Goal: Task Accomplishment & Management: Manage account settings

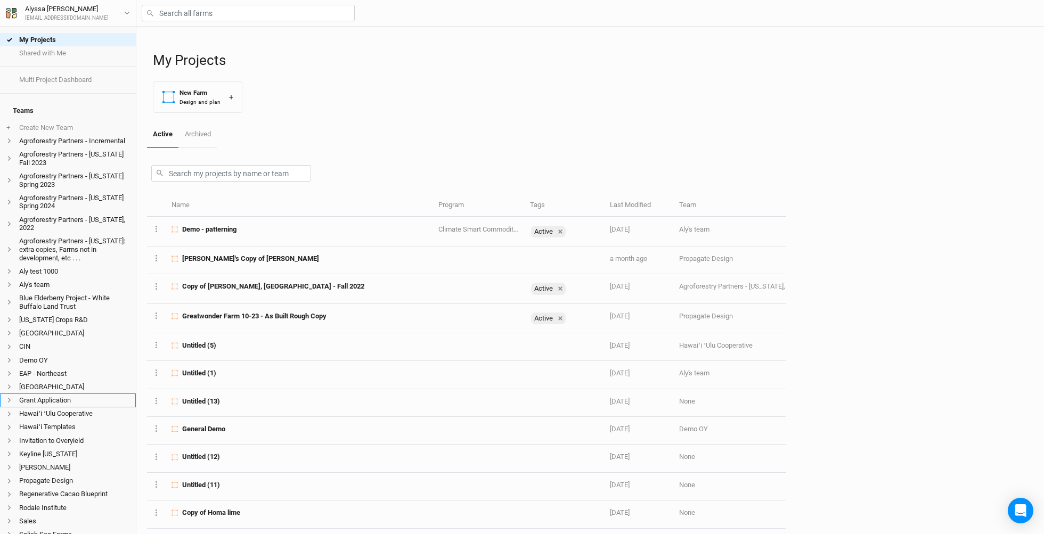
scroll to position [182, 0]
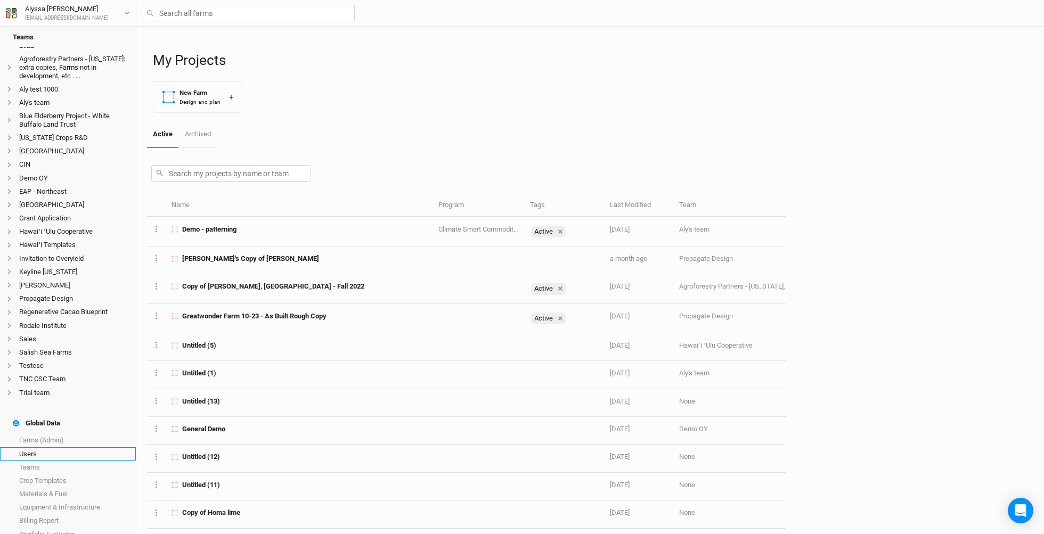
click at [74, 448] on link "Users" at bounding box center [68, 454] width 136 height 13
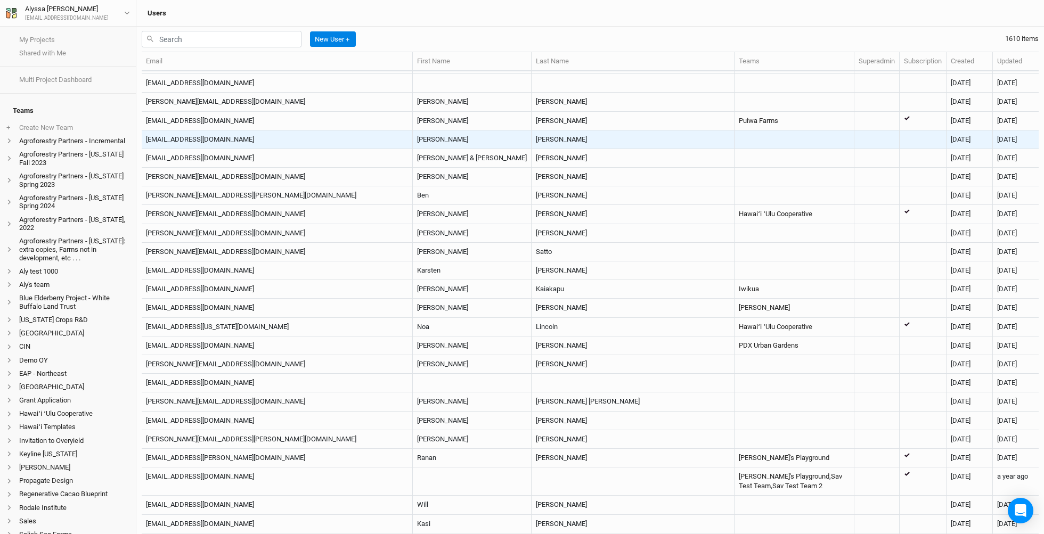
scroll to position [674, 0]
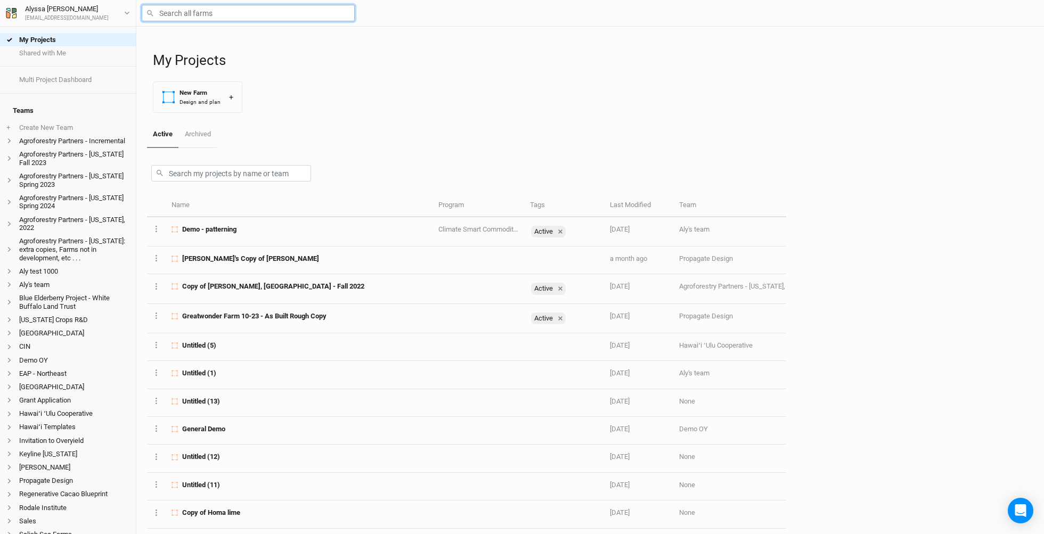
click at [255, 19] on input "text" at bounding box center [248, 13] width 213 height 17
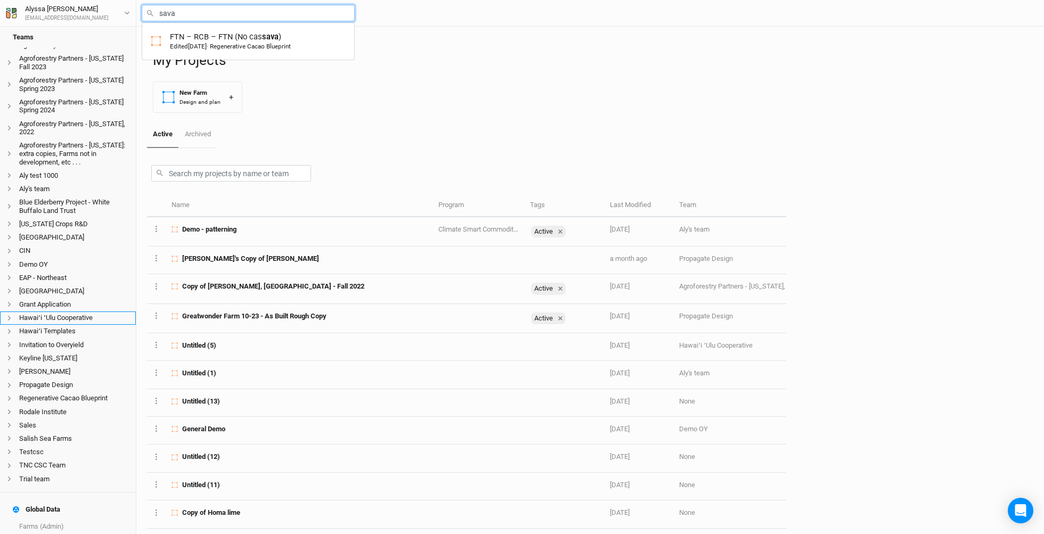
scroll to position [182, 0]
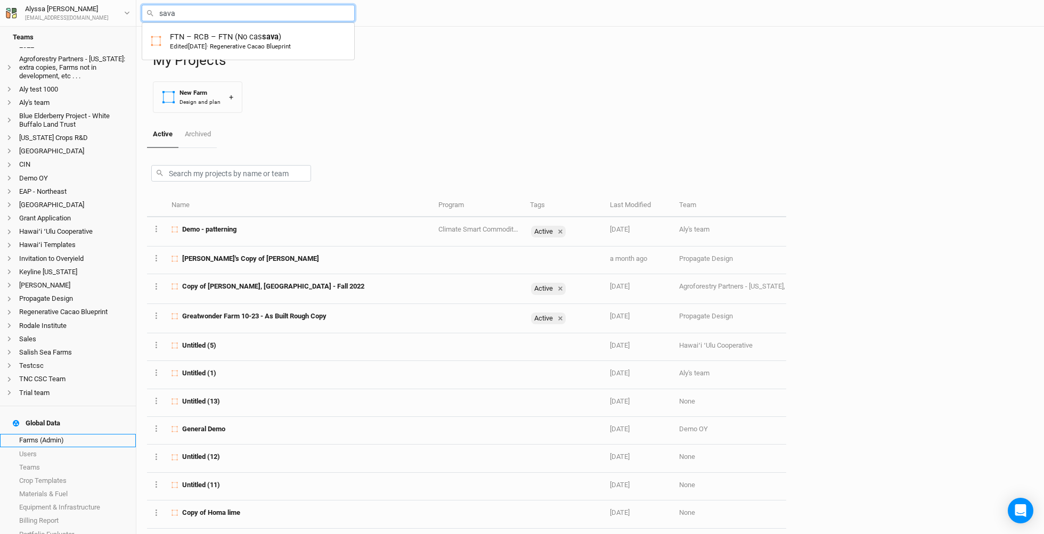
type input "sava"
click at [37, 434] on link "Farms (Admin)" at bounding box center [68, 440] width 136 height 13
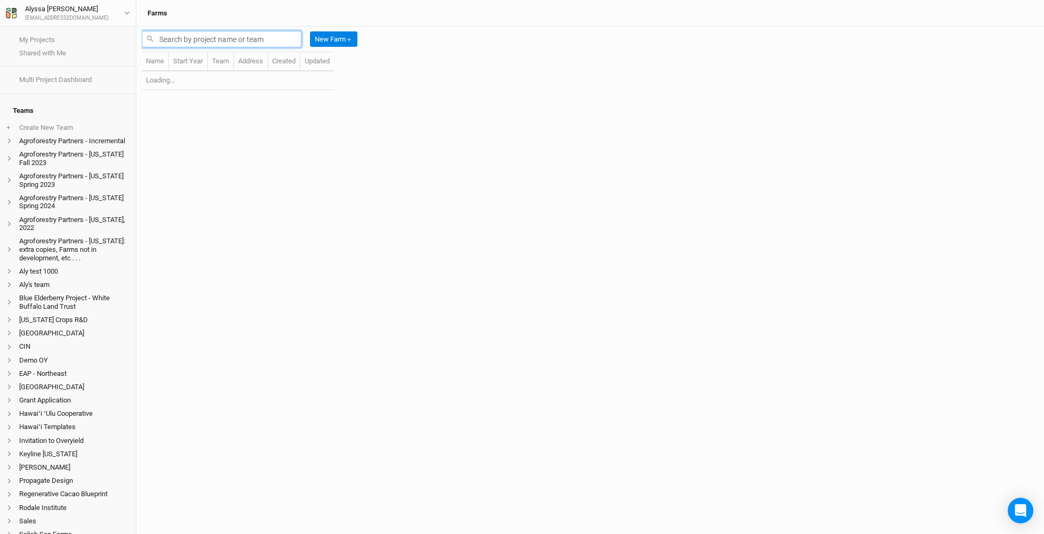
click at [272, 31] on input "text" at bounding box center [222, 39] width 160 height 17
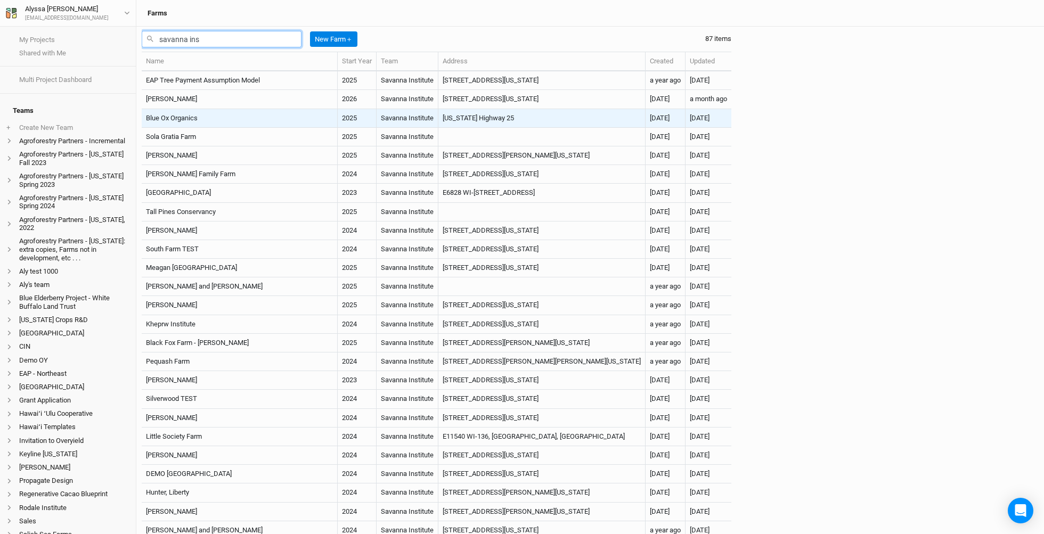
type input "savanna ins"
click at [209, 119] on td "Blue Ox Organics" at bounding box center [240, 118] width 196 height 19
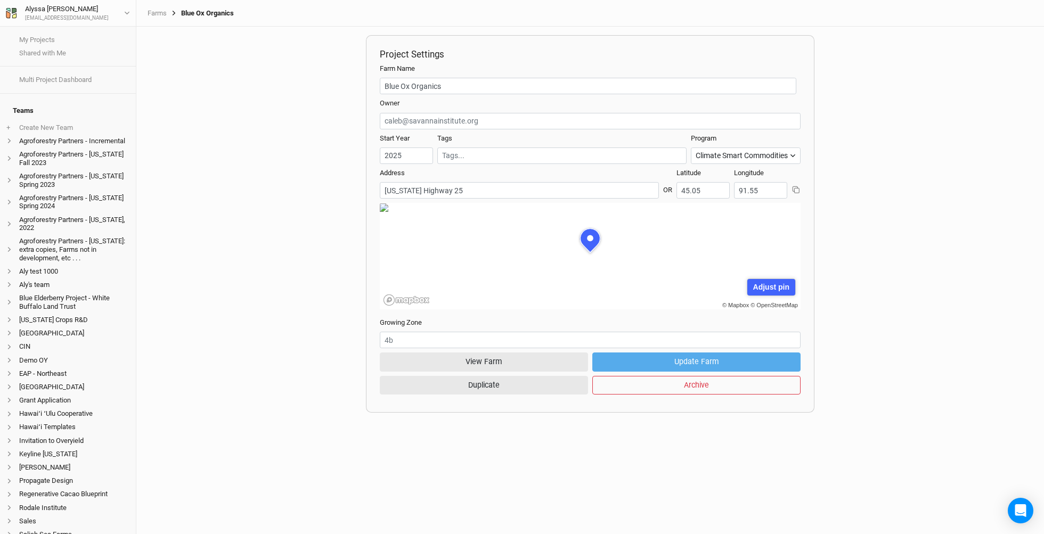
scroll to position [53, 131]
click at [458, 360] on button "View Farm" at bounding box center [484, 362] width 208 height 19
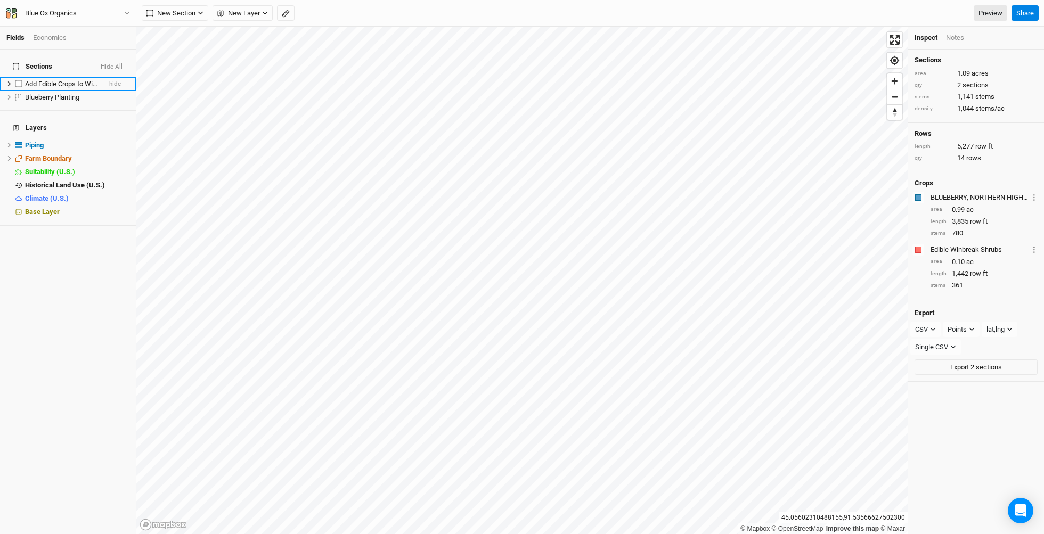
click at [60, 80] on span "Add Edible Crops to Windbreak" at bounding box center [71, 84] width 92 height 8
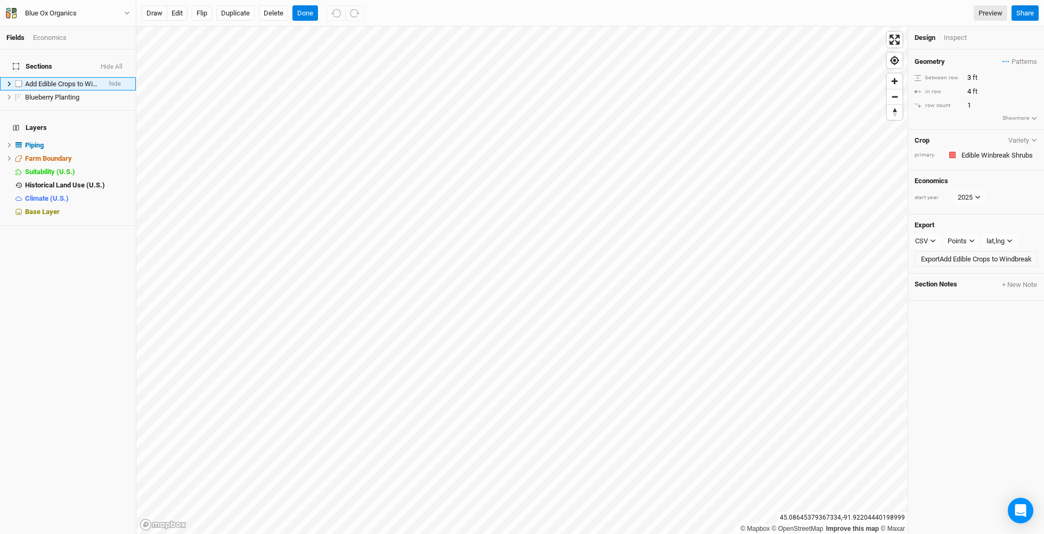
click at [9, 82] on icon at bounding box center [9, 84] width 3 height 5
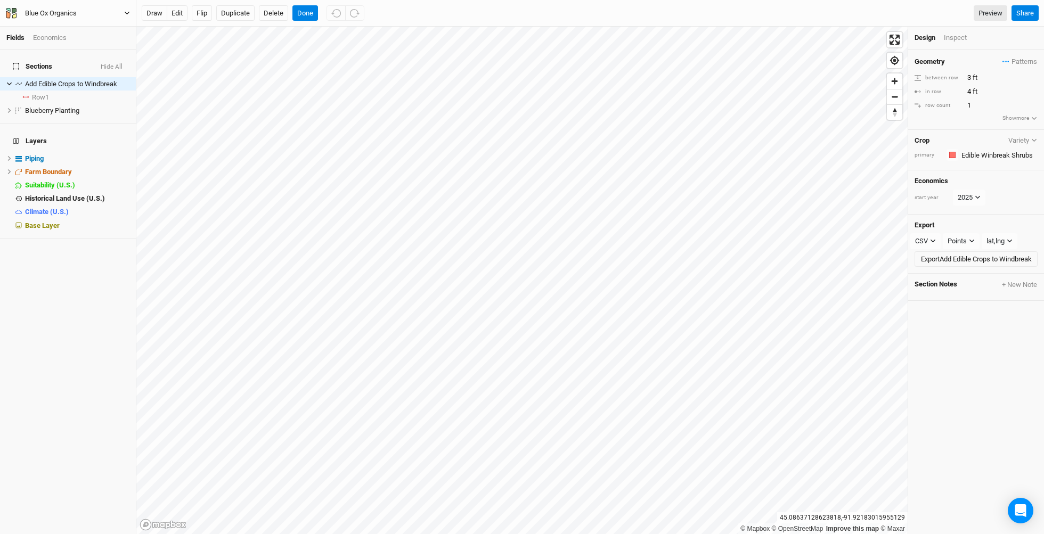
click at [106, 13] on button "Blue Ox Organics" at bounding box center [67, 13] width 125 height 12
click at [102, 28] on button "Back" at bounding box center [88, 30] width 84 height 14
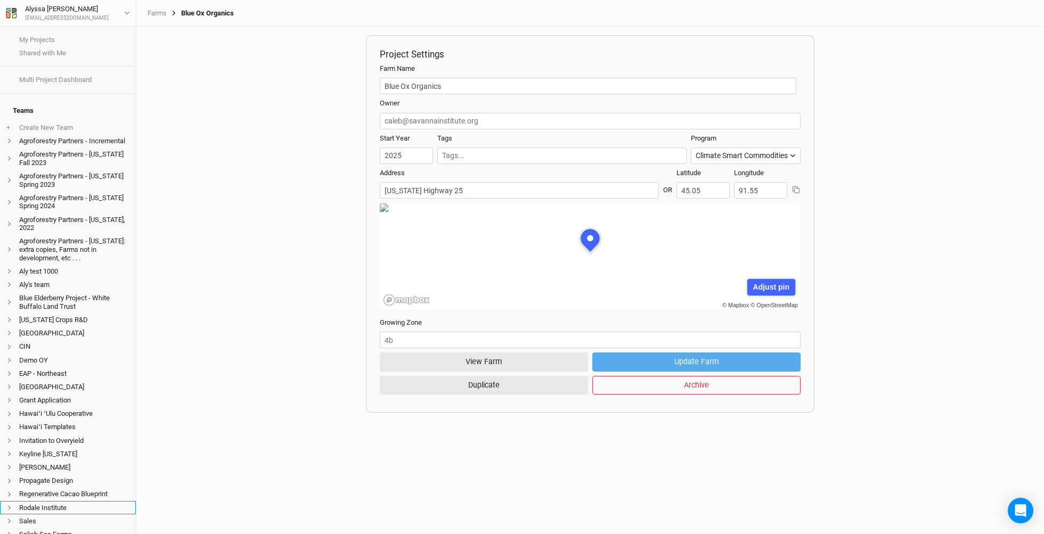
scroll to position [182, 0]
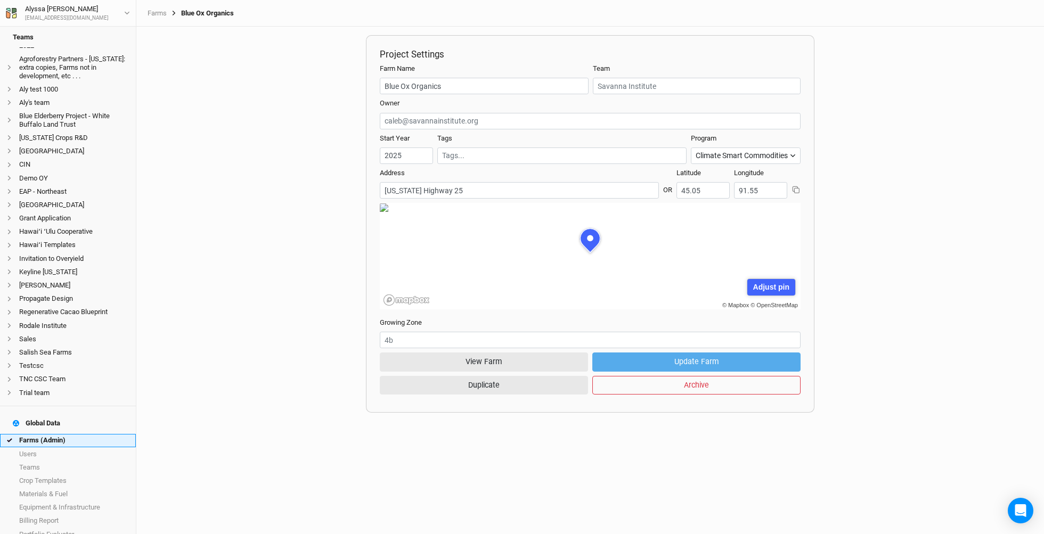
click at [77, 434] on link "Farms (Admin)" at bounding box center [68, 440] width 136 height 13
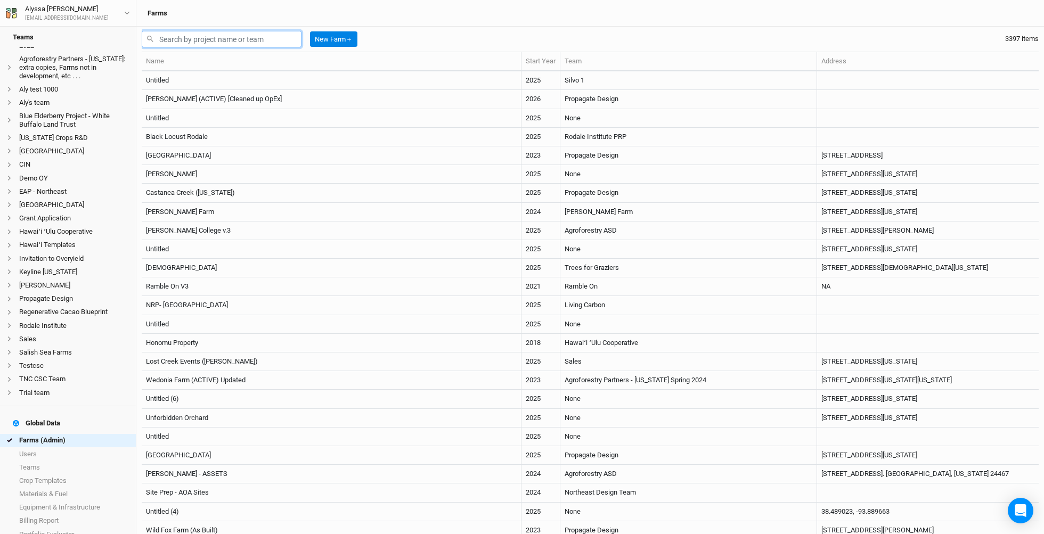
click at [260, 41] on input "text" at bounding box center [222, 39] width 160 height 17
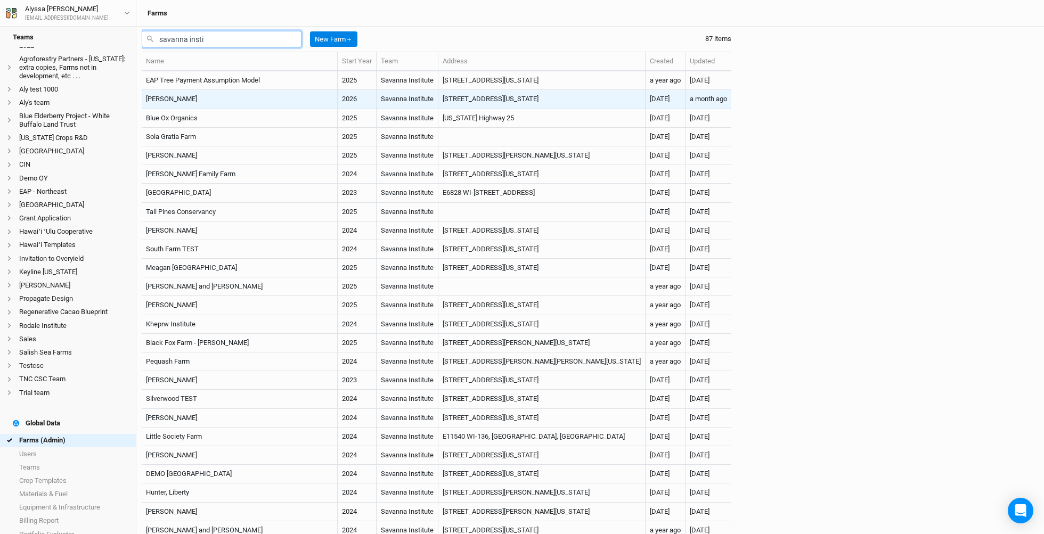
type input "savanna insti"
click at [220, 102] on td "Daniel Freund" at bounding box center [240, 99] width 196 height 19
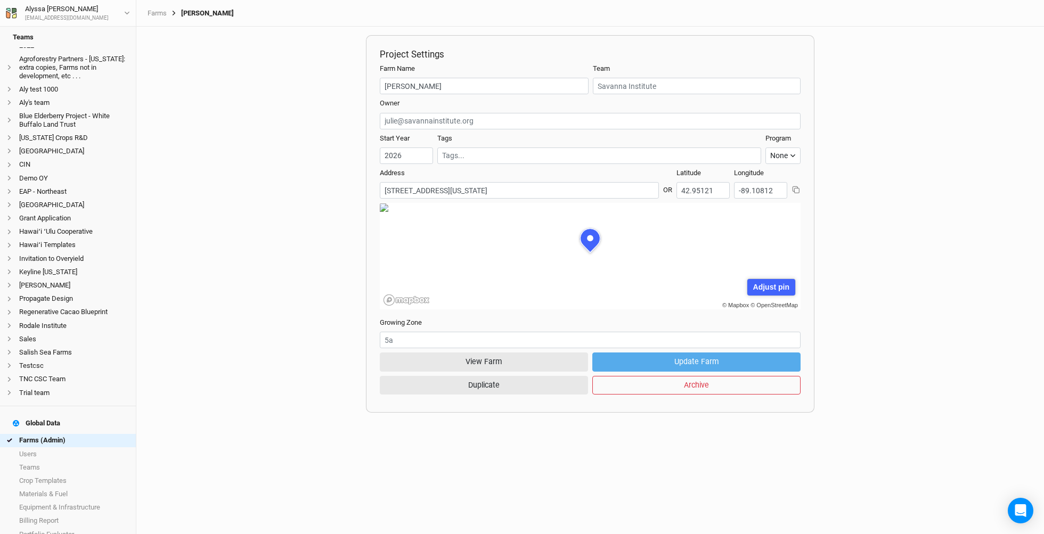
scroll to position [53, 131]
click at [450, 360] on button "View Farm" at bounding box center [484, 362] width 208 height 19
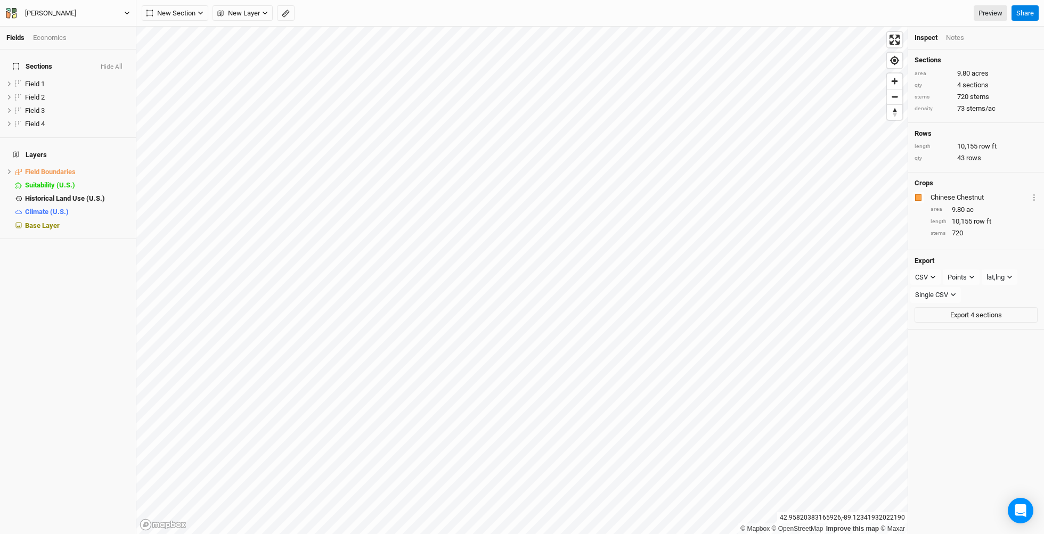
click at [93, 9] on button "Daniel Freund" at bounding box center [67, 13] width 125 height 12
click at [93, 47] on button "Project Settings" at bounding box center [88, 44] width 84 height 14
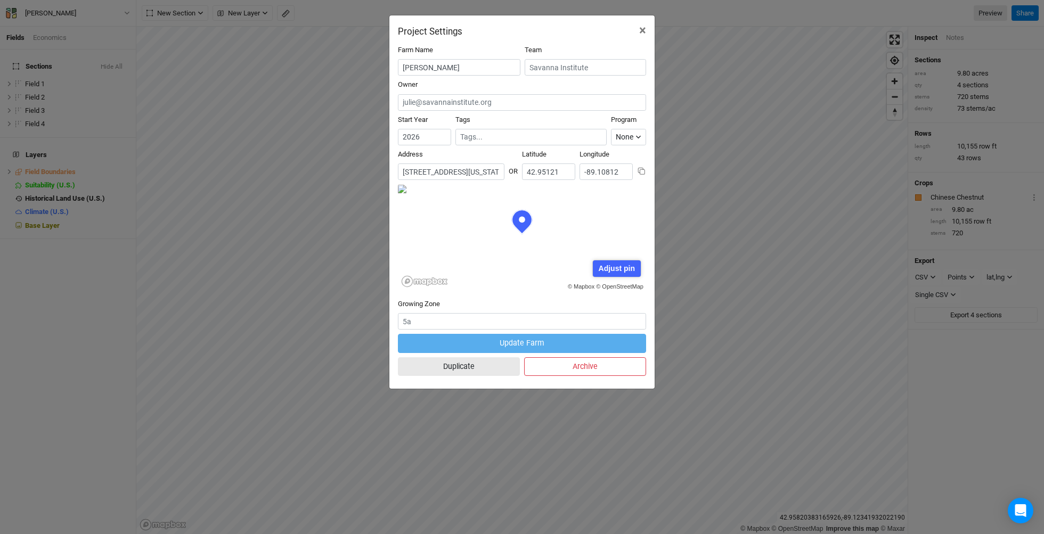
scroll to position [53, 124]
click at [643, 30] on span "×" at bounding box center [642, 30] width 7 height 15
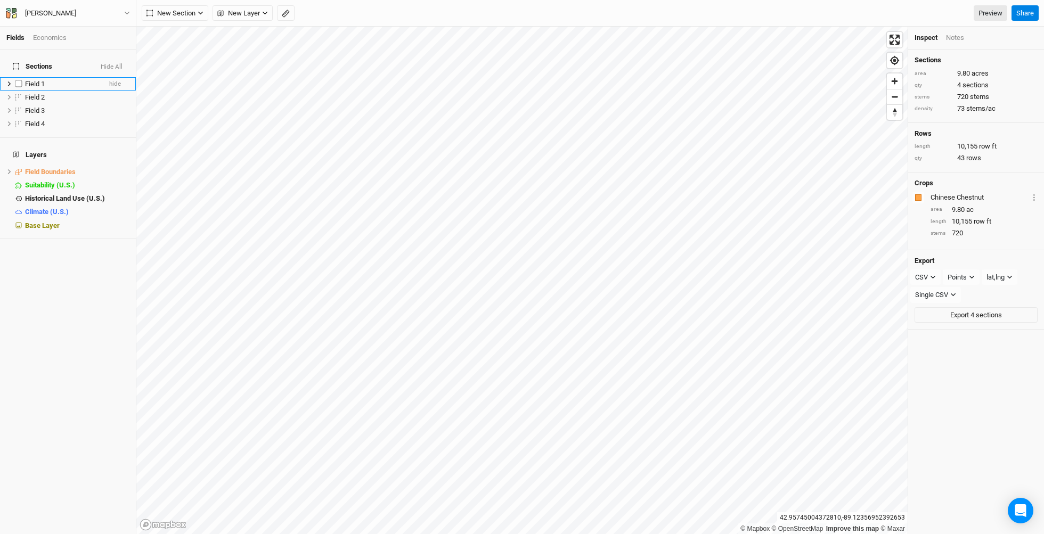
click at [33, 80] on span "Field 1" at bounding box center [35, 84] width 20 height 8
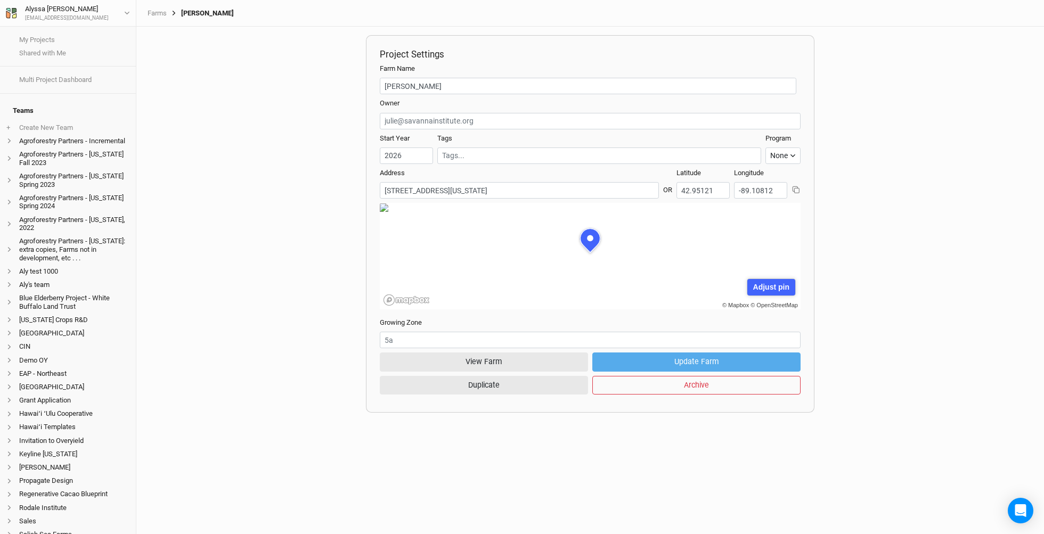
scroll to position [53, 131]
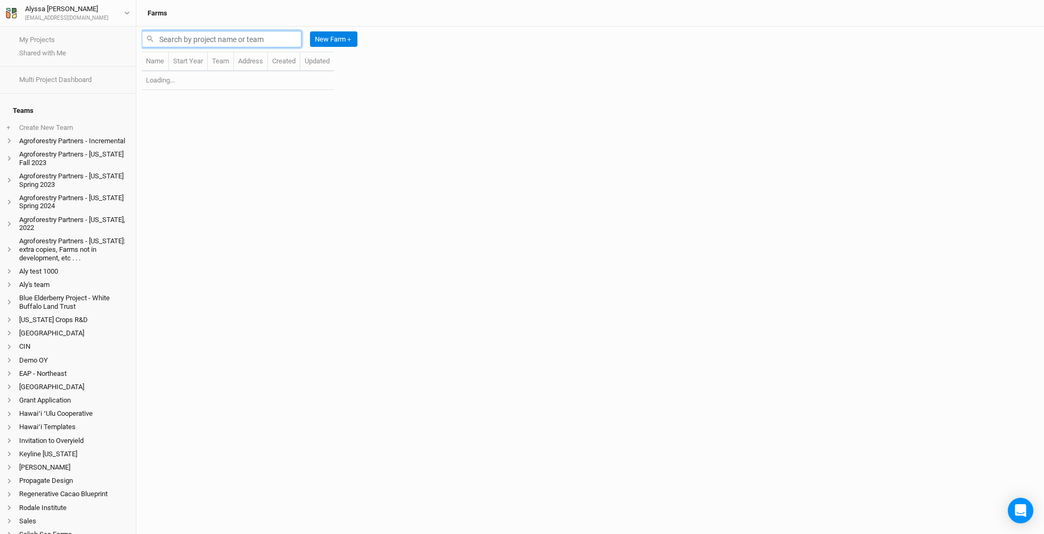
click at [224, 41] on input "text" at bounding box center [222, 39] width 160 height 17
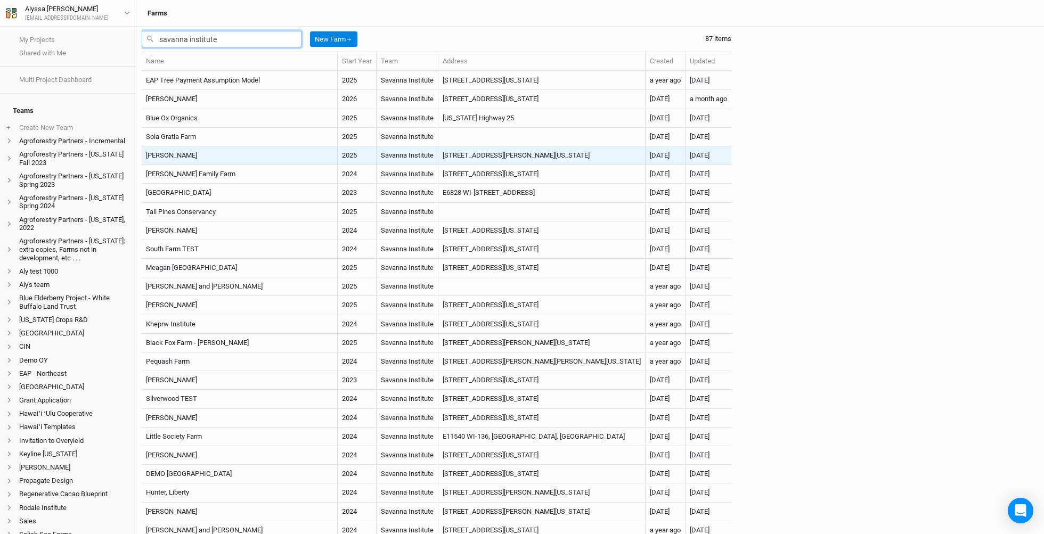
type input "savanna institute"
click at [216, 156] on td "Wade Dooley" at bounding box center [240, 156] width 196 height 19
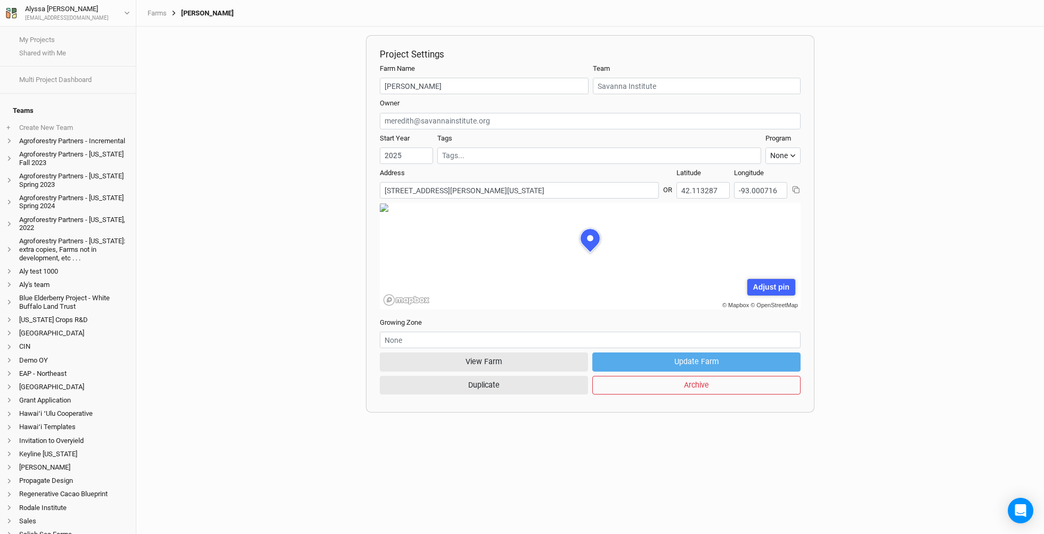
scroll to position [53, 131]
click at [473, 359] on button "View Farm" at bounding box center [484, 362] width 208 height 19
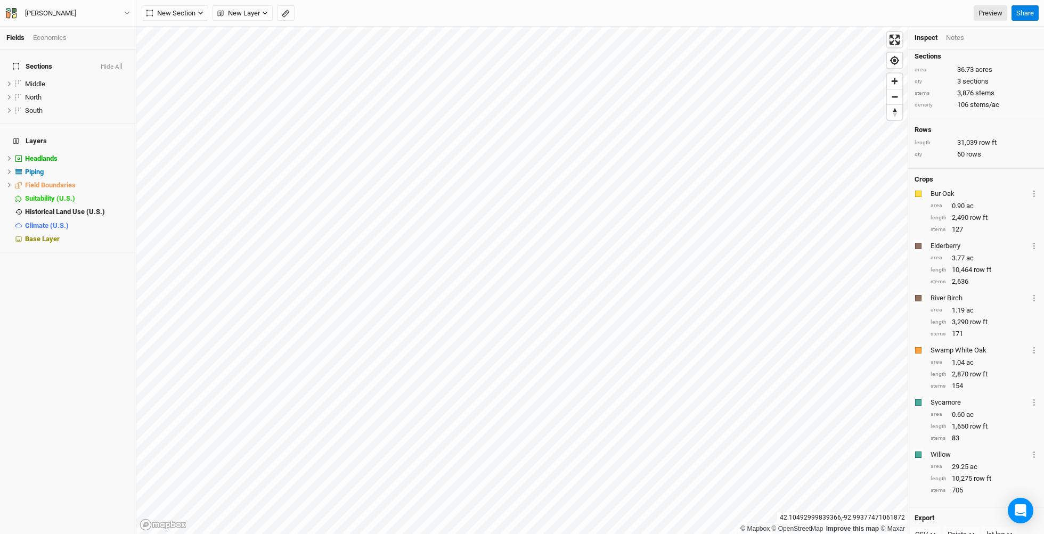
scroll to position [21, 0]
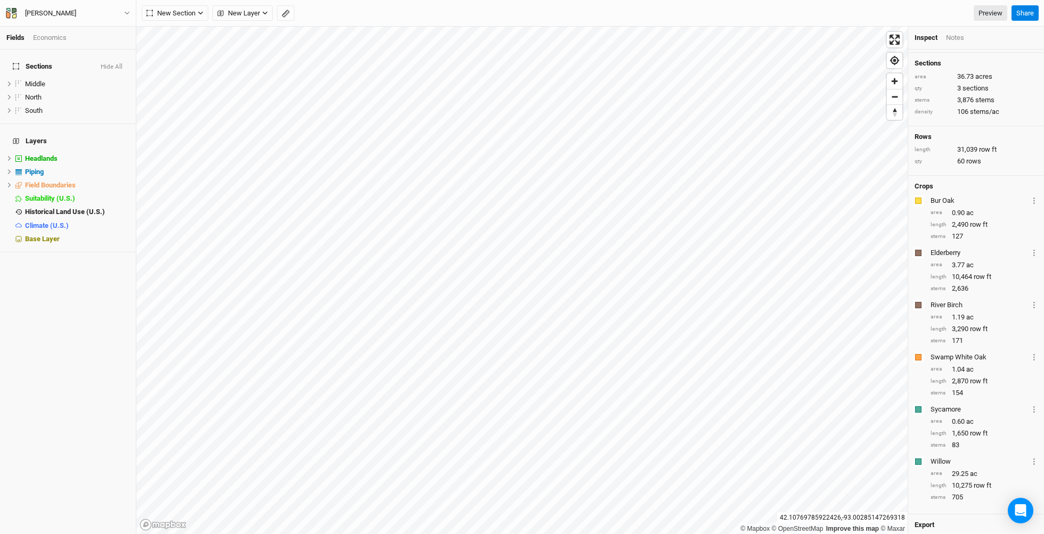
click at [60, 39] on div "Economics" at bounding box center [50, 38] width 34 height 10
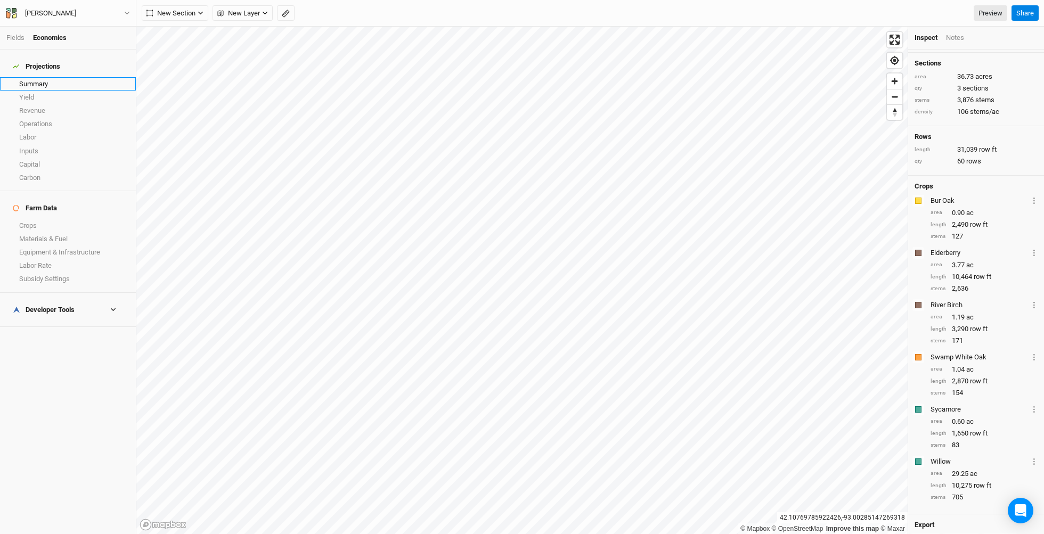
click at [51, 77] on link "Summary" at bounding box center [68, 83] width 136 height 13
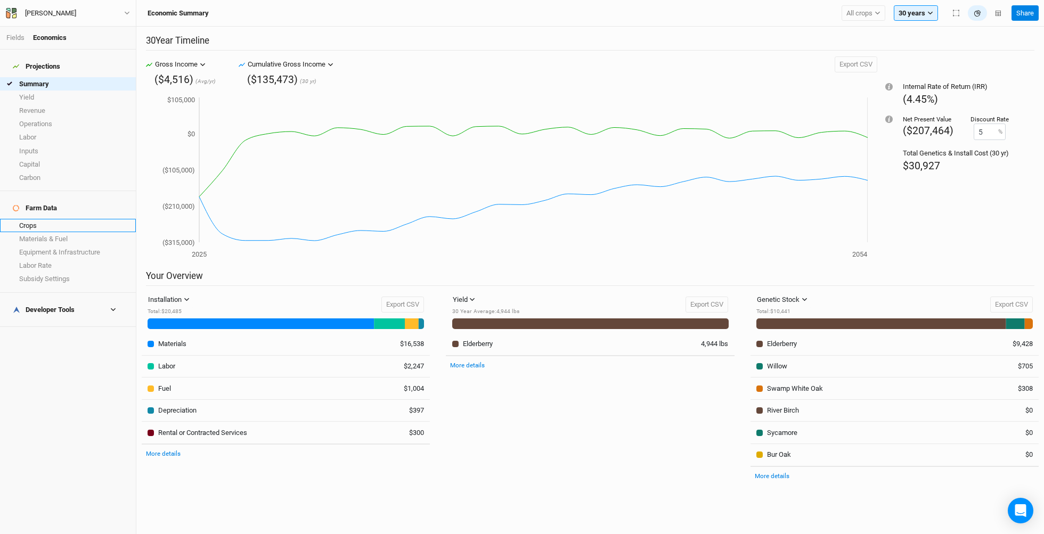
click at [36, 219] on link "Crops" at bounding box center [68, 225] width 136 height 13
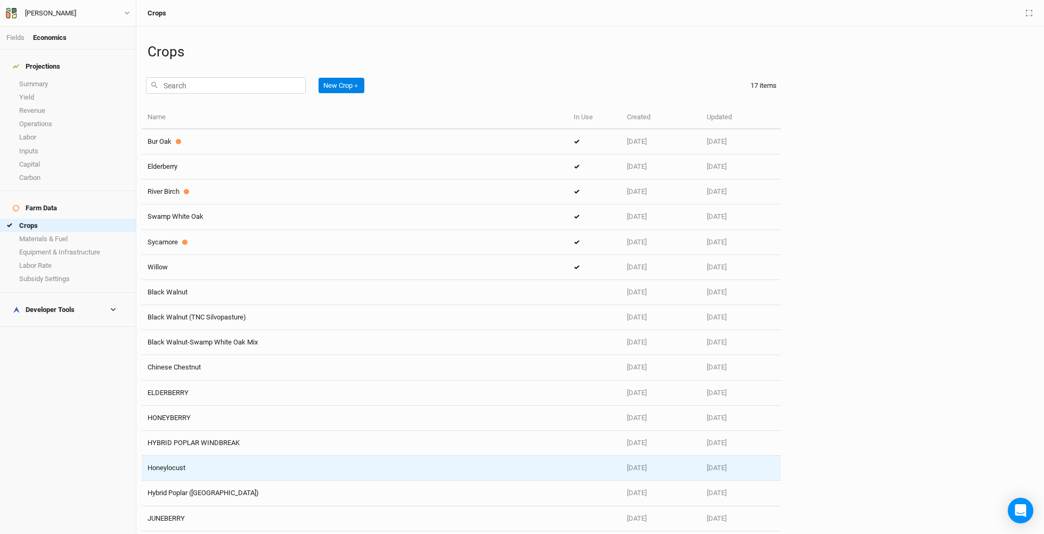
scroll to position [28, 0]
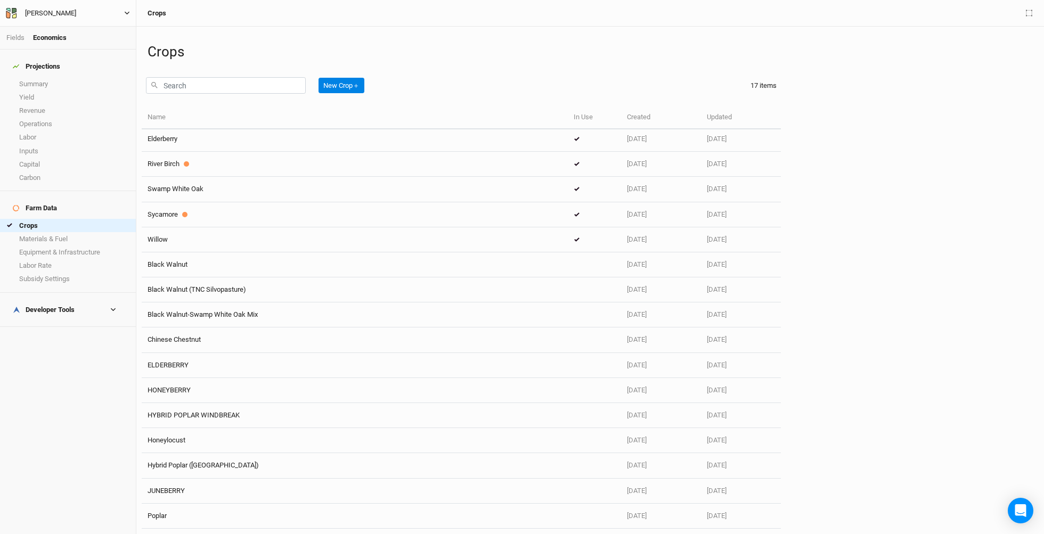
click at [99, 11] on button "Wade Dooley" at bounding box center [67, 13] width 125 height 12
click at [99, 25] on button "Back" at bounding box center [88, 30] width 84 height 14
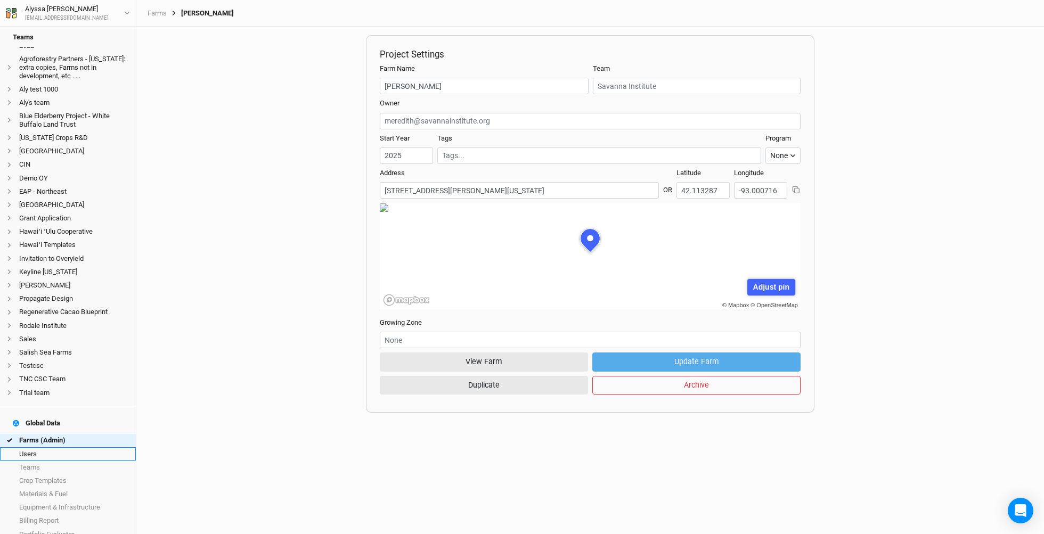
scroll to position [182, 0]
click at [84, 434] on link "Farms (Admin)" at bounding box center [68, 440] width 136 height 13
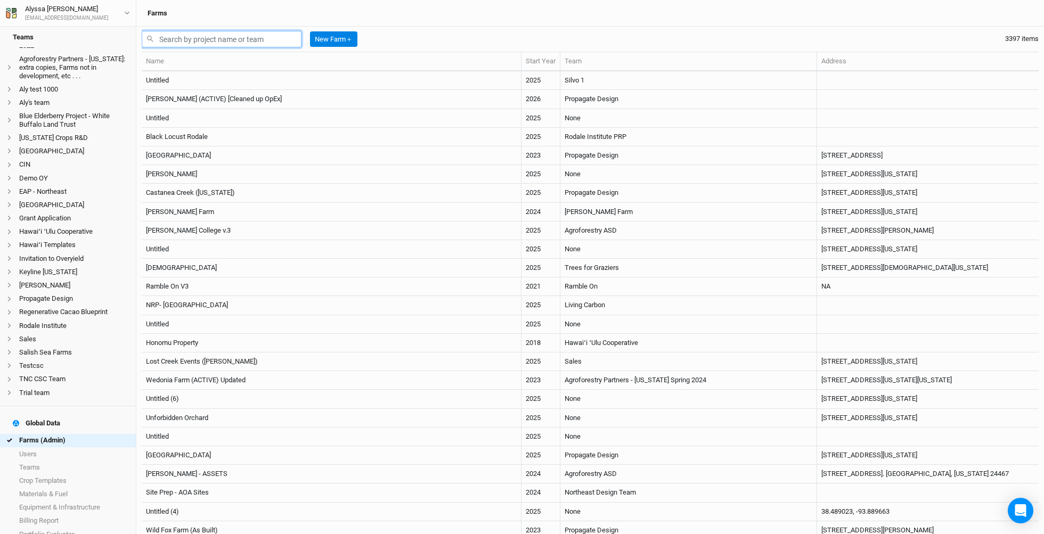
click at [272, 35] on input "text" at bounding box center [222, 39] width 160 height 17
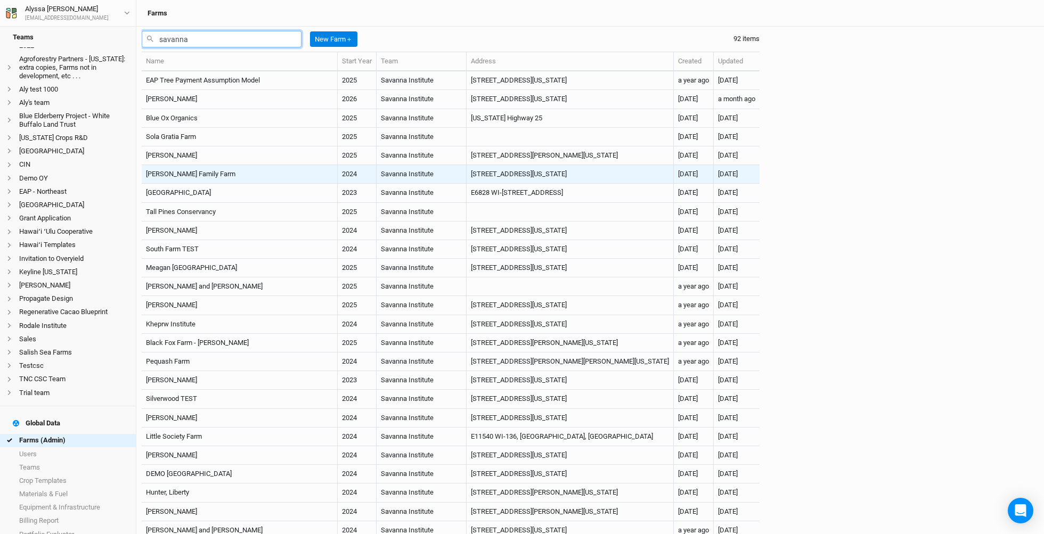
type input "savanna"
click at [214, 171] on td "Zimmer Family Farm" at bounding box center [240, 174] width 196 height 19
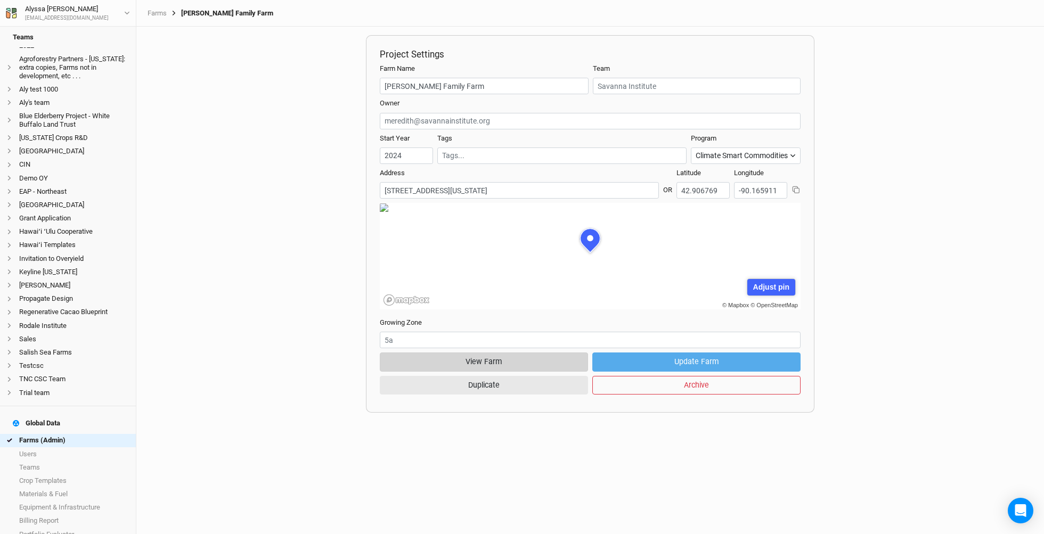
scroll to position [53, 131]
click at [444, 363] on button "View Farm" at bounding box center [484, 362] width 208 height 19
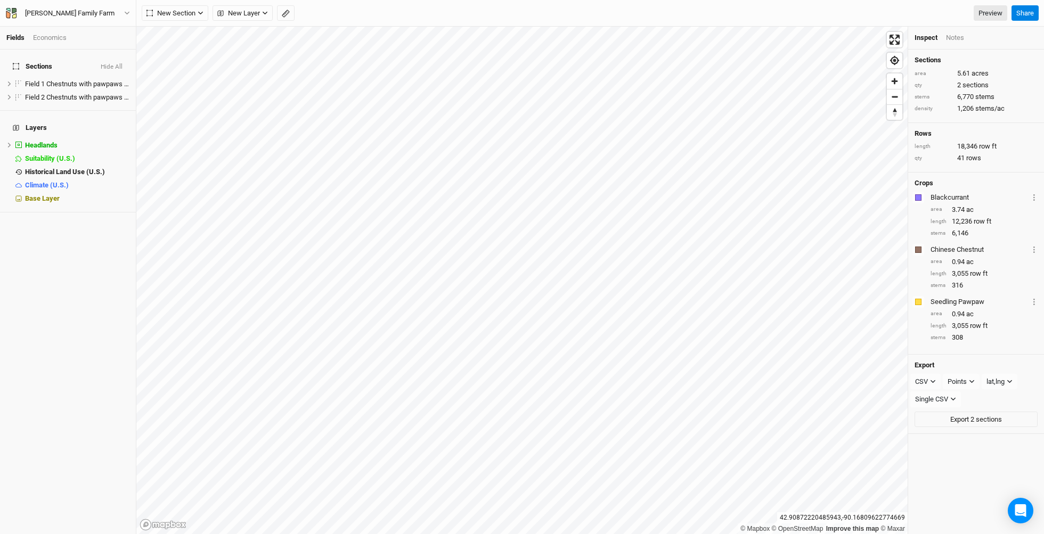
click at [59, 39] on div "Economics" at bounding box center [50, 38] width 34 height 10
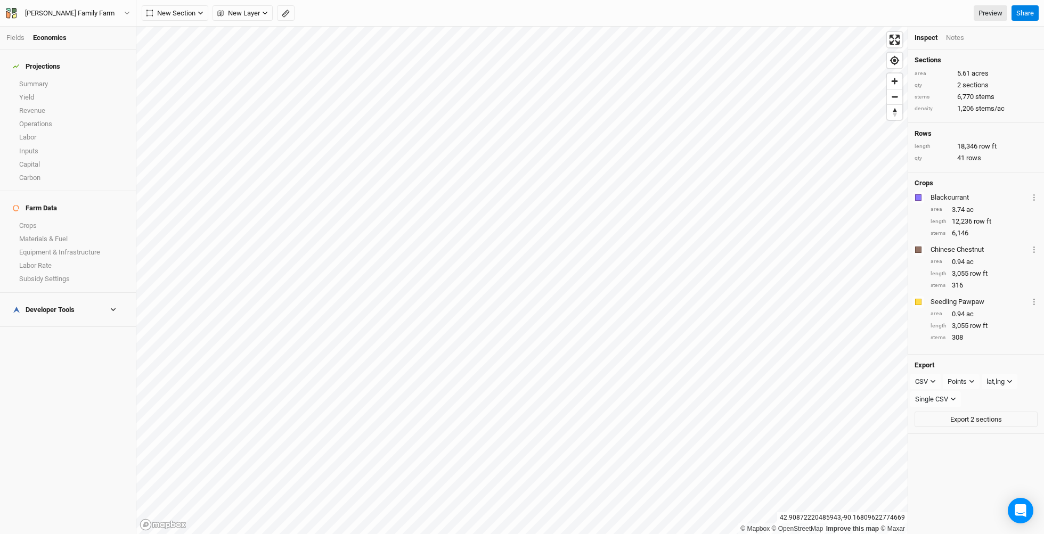
click at [47, 70] on h4 "Projections" at bounding box center [67, 66] width 123 height 21
click at [47, 77] on link "Summary" at bounding box center [68, 83] width 136 height 13
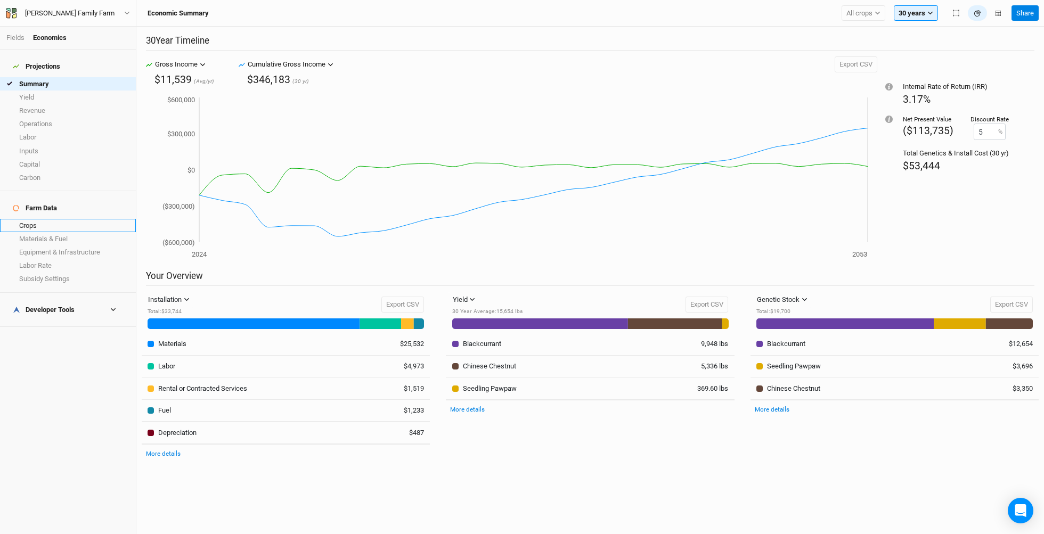
click at [92, 219] on link "Crops" at bounding box center [68, 225] width 136 height 13
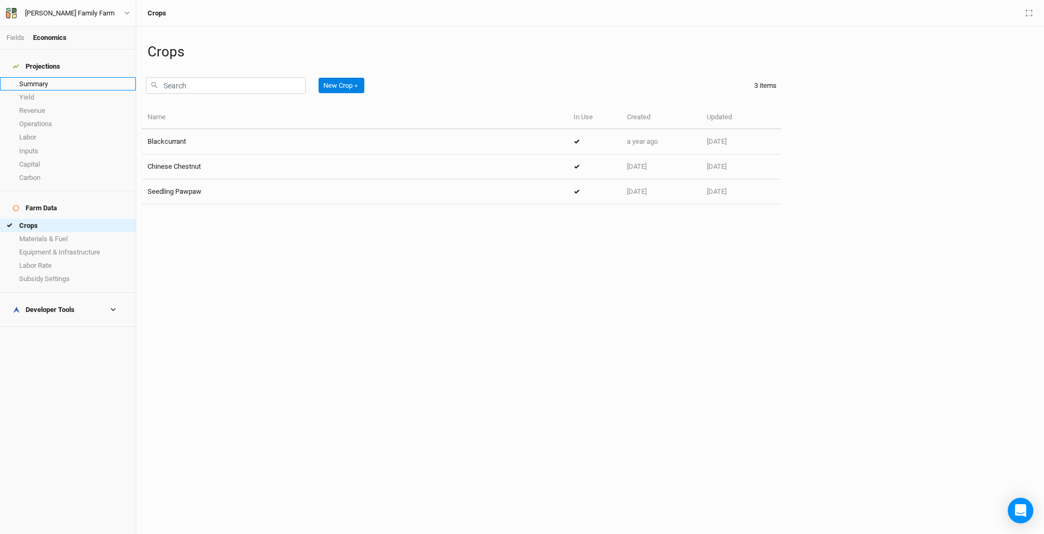
click at [103, 77] on link "Summary" at bounding box center [68, 83] width 136 height 13
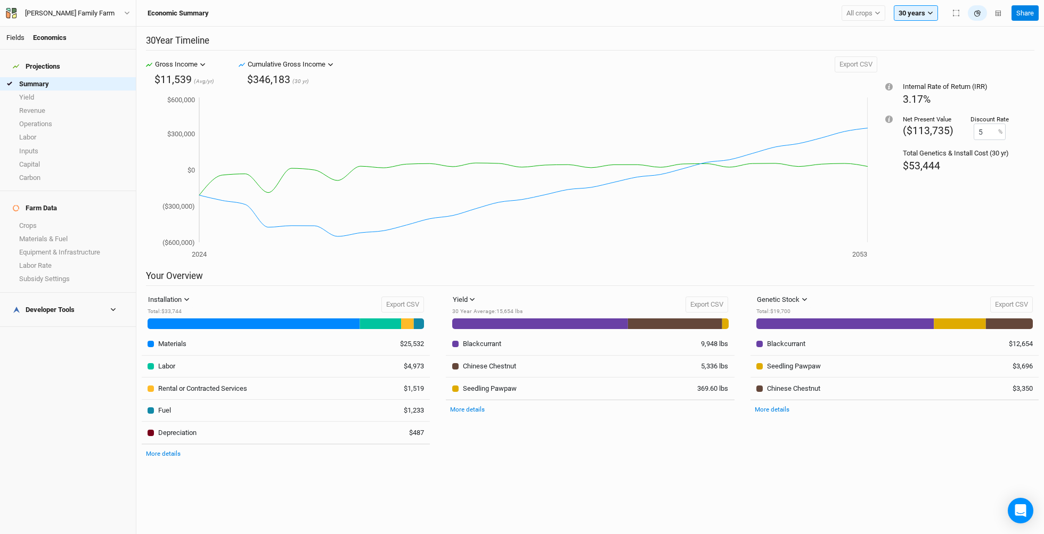
click at [17, 41] on link "Fields" at bounding box center [15, 38] width 18 height 8
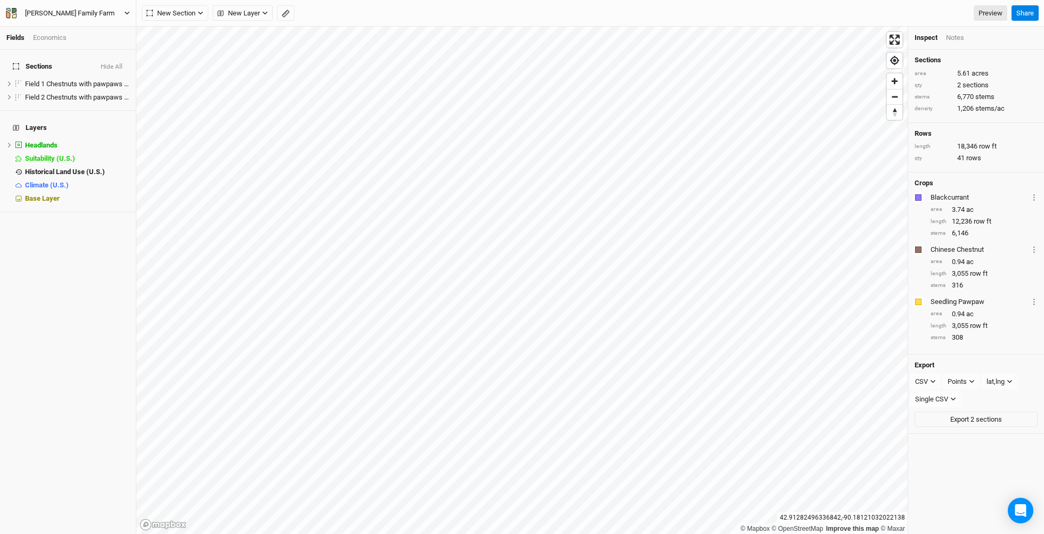
click at [45, 17] on div "Zimmer Family Farm" at bounding box center [70, 13] width 90 height 11
click at [53, 28] on button "Back" at bounding box center [88, 30] width 84 height 14
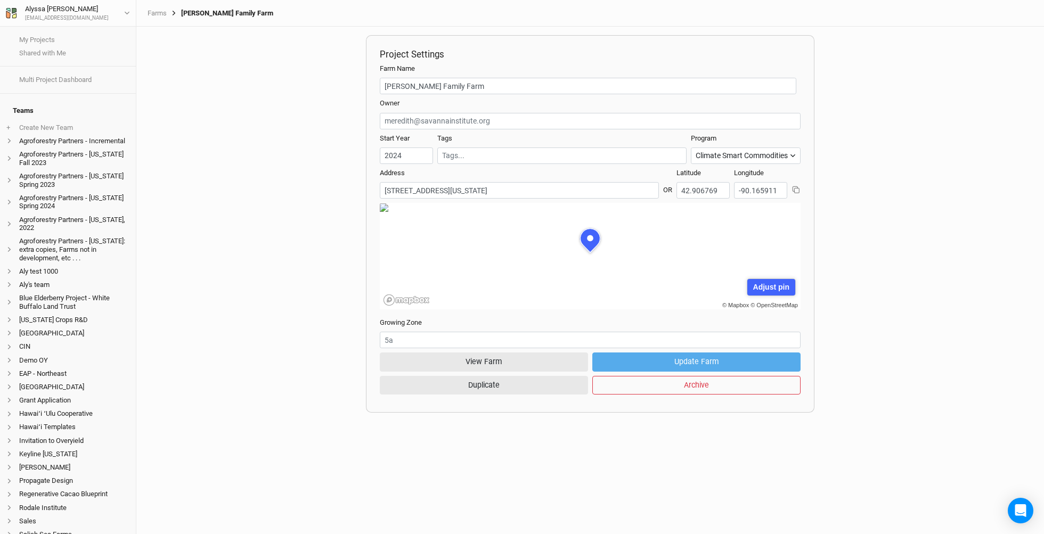
scroll to position [53, 131]
click at [446, 362] on button "View Farm" at bounding box center [484, 362] width 208 height 19
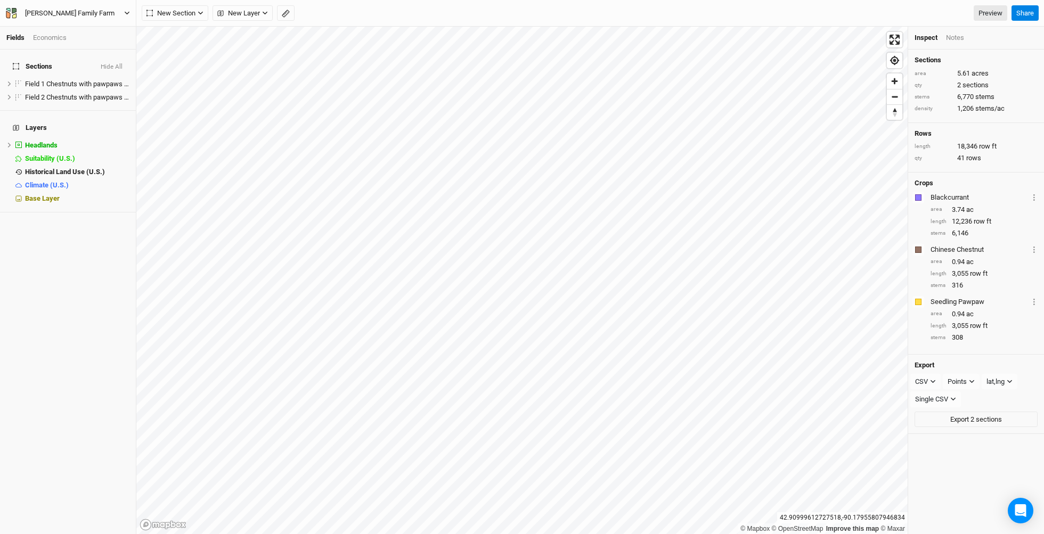
click at [88, 15] on div "Zimmer Family Farm" at bounding box center [70, 13] width 107 height 11
click at [88, 28] on button "Back" at bounding box center [88, 30] width 84 height 14
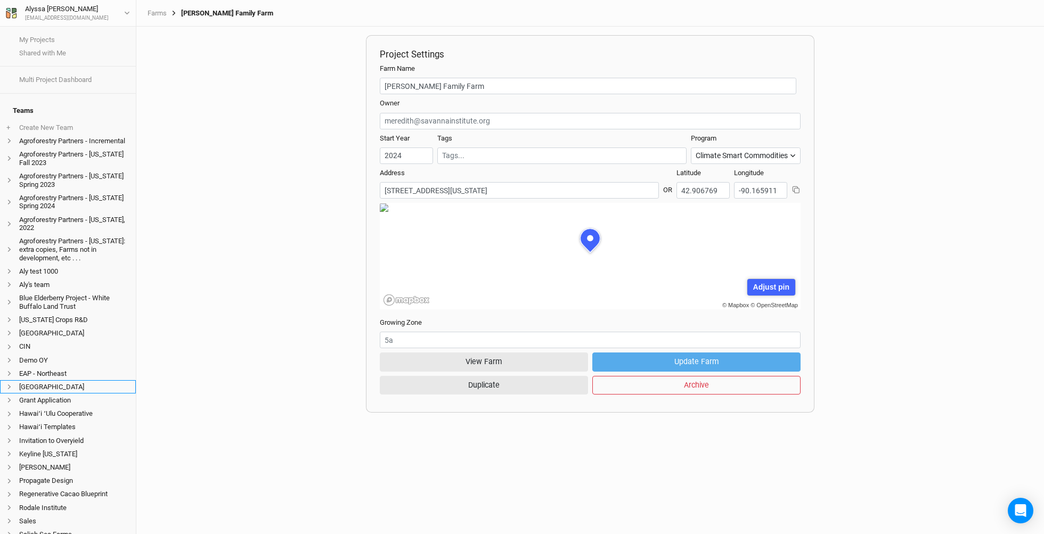
scroll to position [182, 0]
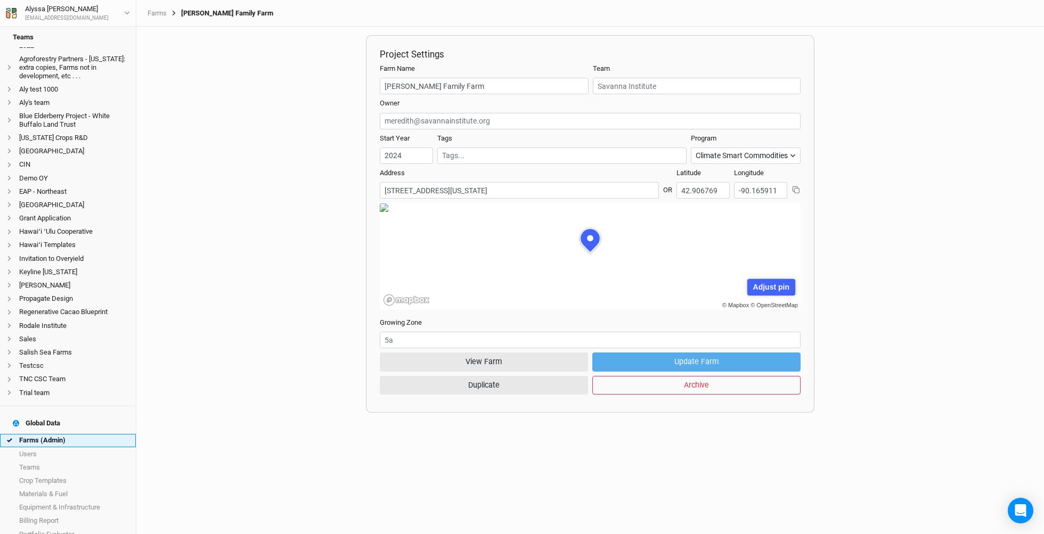
click at [48, 434] on link "Farms (Admin)" at bounding box center [68, 440] width 136 height 13
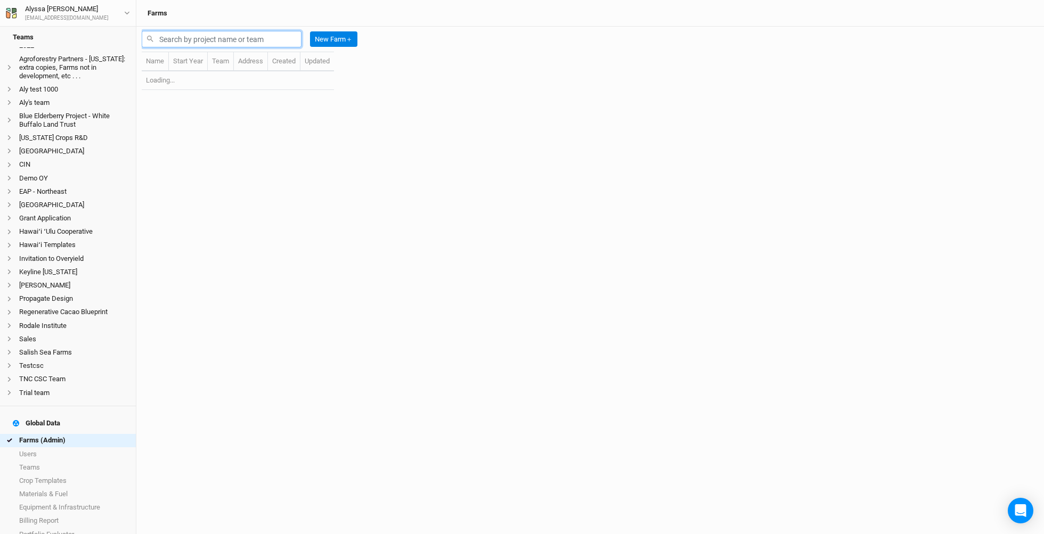
click at [270, 40] on input "text" at bounding box center [222, 39] width 160 height 17
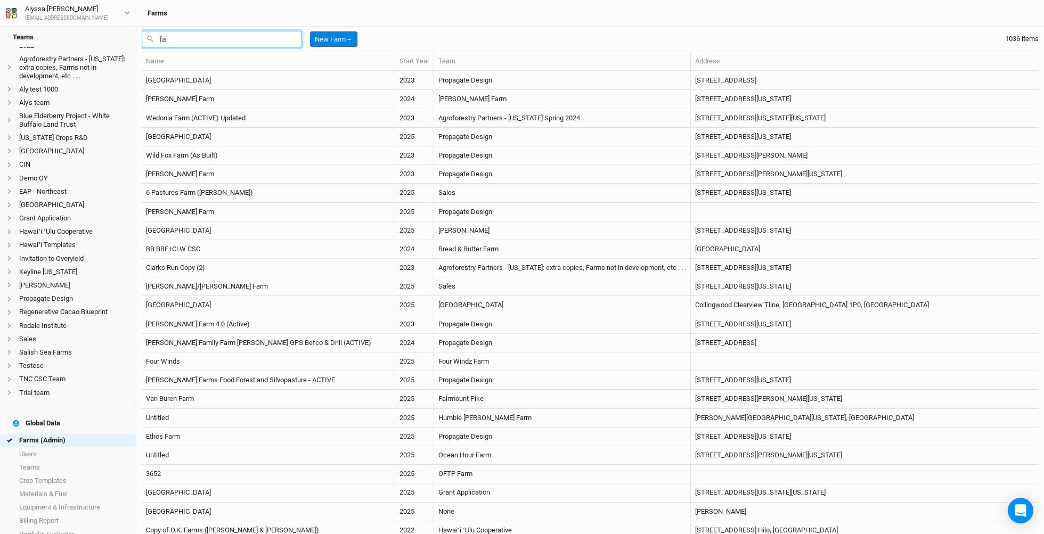
type input "f"
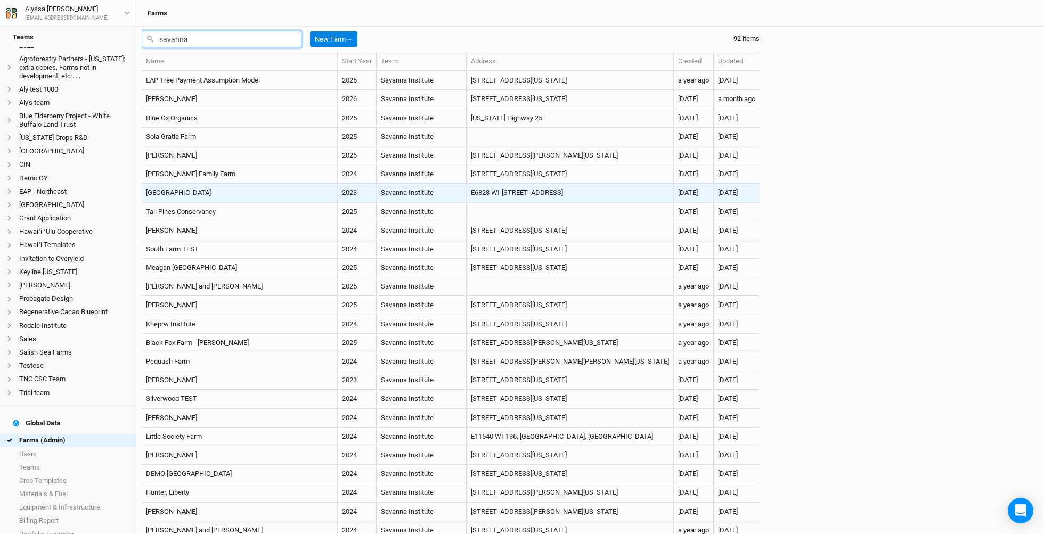
type input "savanna"
click at [467, 194] on td "E6828 WI-60 Trunk Spring Green, WI 53588" at bounding box center [570, 193] width 207 height 19
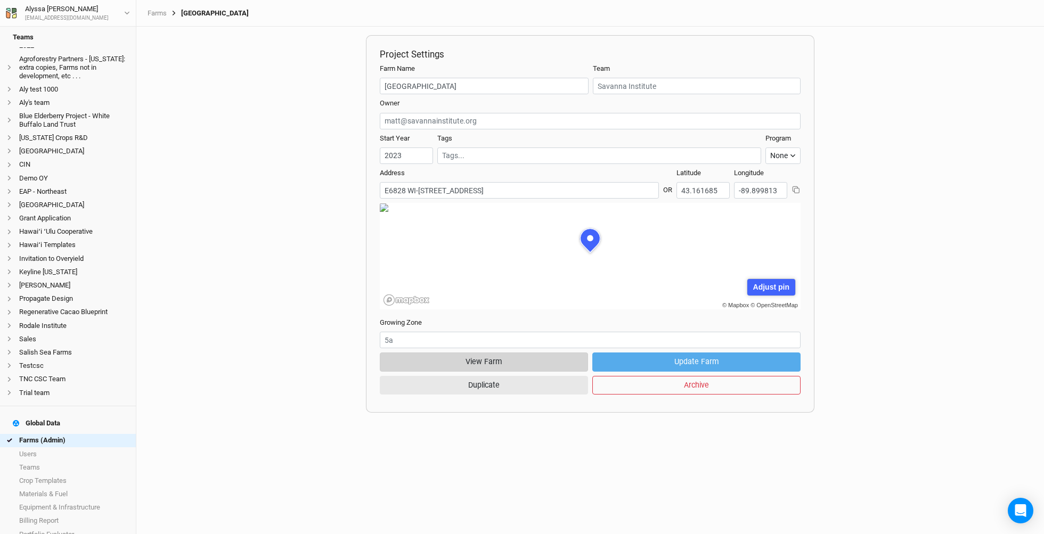
scroll to position [53, 131]
click at [469, 360] on button "View Farm" at bounding box center [484, 362] width 208 height 19
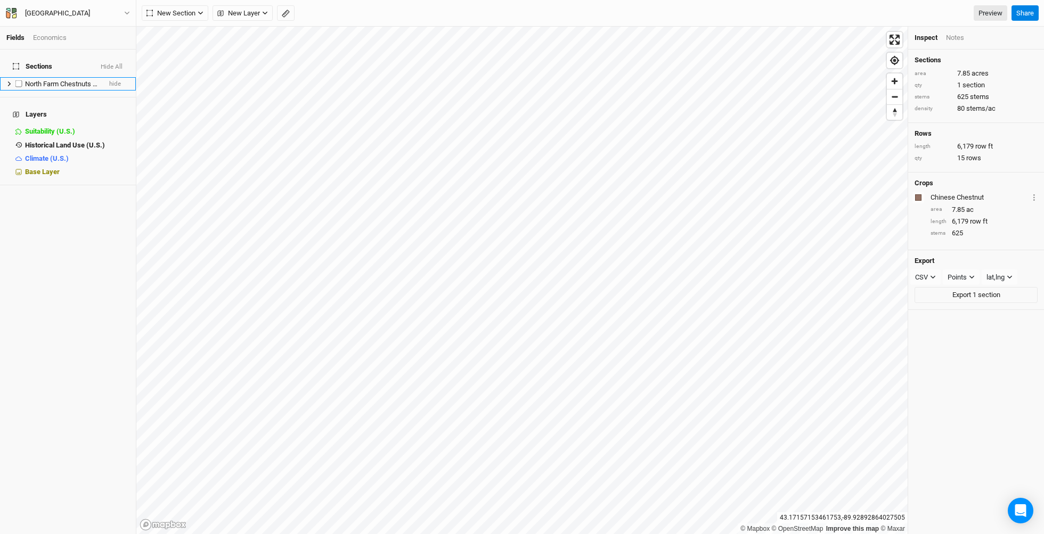
click at [85, 80] on span "North Farm Chestnuts Middle" at bounding box center [69, 84] width 88 height 8
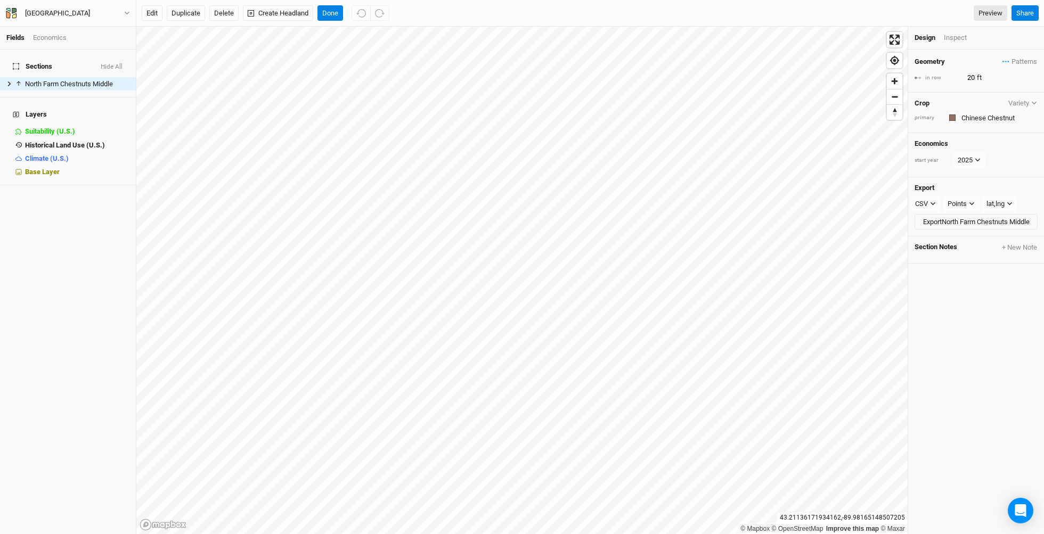
click at [116, 21] on div "North Farm Back Project Settings User settings Imperial Metric Keyboard Shortcu…" at bounding box center [68, 13] width 136 height 27
click at [112, 17] on button "North Farm" at bounding box center [67, 13] width 125 height 12
click at [112, 29] on button "Back" at bounding box center [88, 30] width 84 height 14
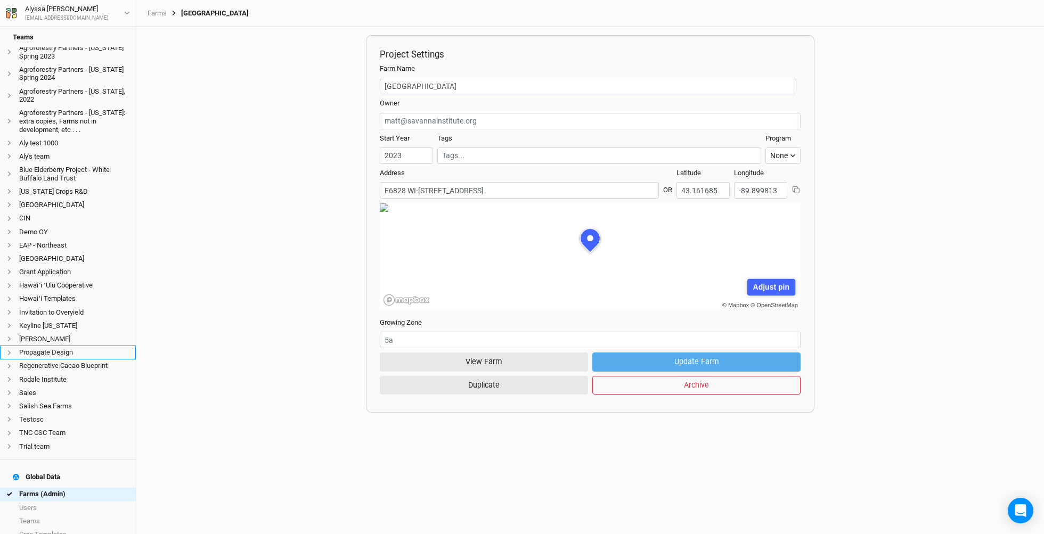
scroll to position [182, 0]
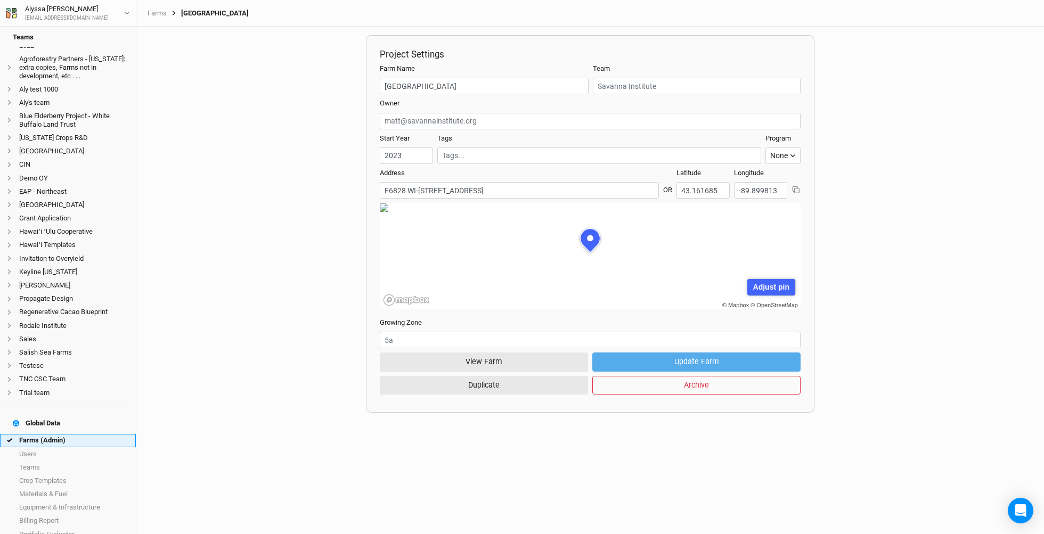
click at [74, 434] on link "Farms (Admin)" at bounding box center [68, 440] width 136 height 13
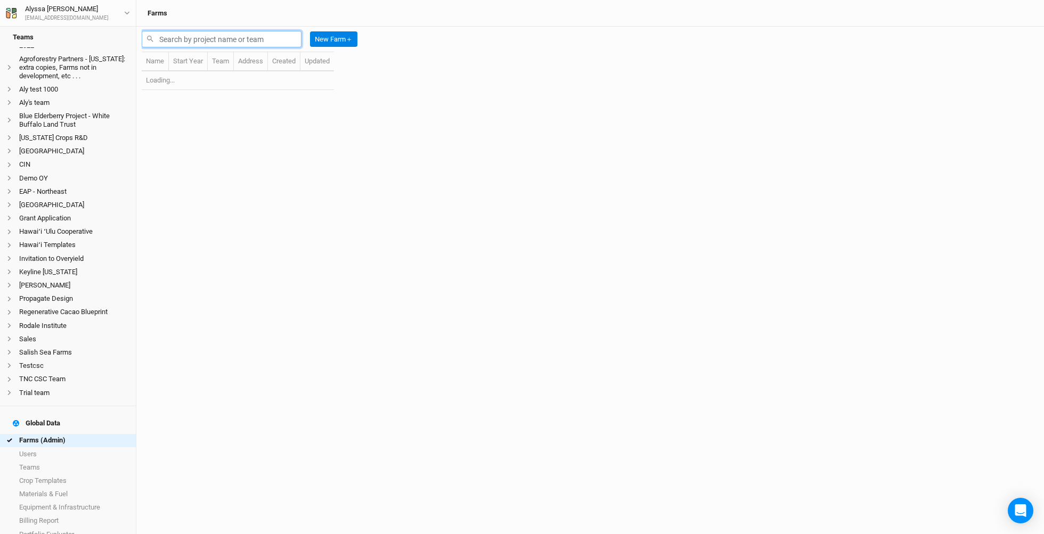
click at [271, 42] on input "text" at bounding box center [222, 39] width 160 height 17
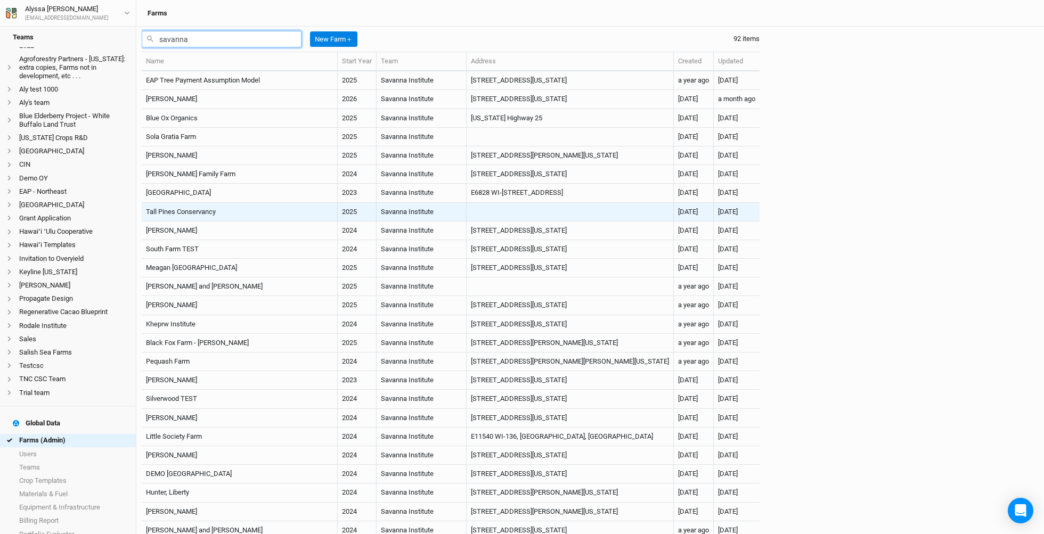
type input "savanna"
click at [242, 208] on td "Tall Pines Conservancy" at bounding box center [240, 212] width 196 height 19
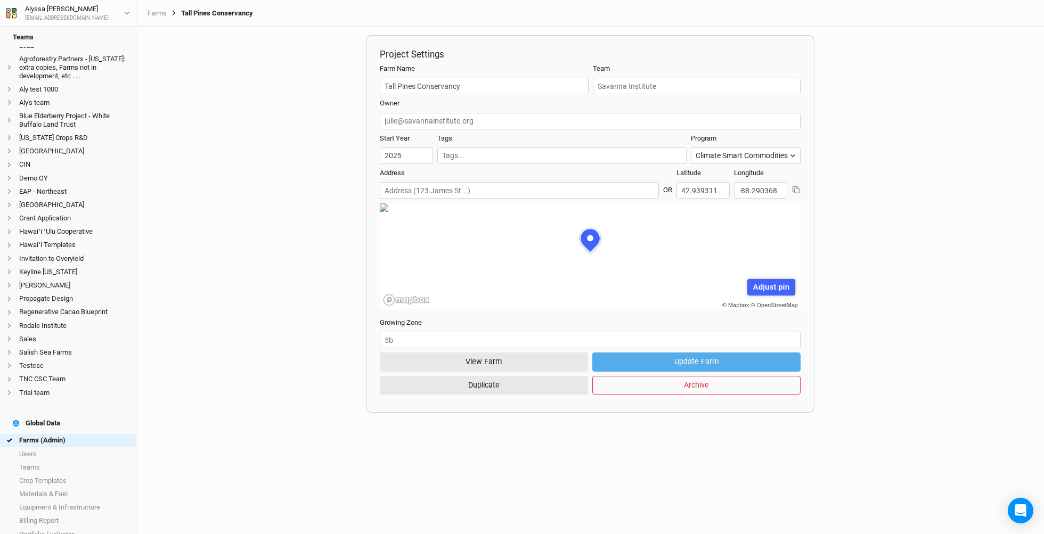
scroll to position [53, 131]
click at [435, 359] on button "View Farm" at bounding box center [484, 362] width 208 height 19
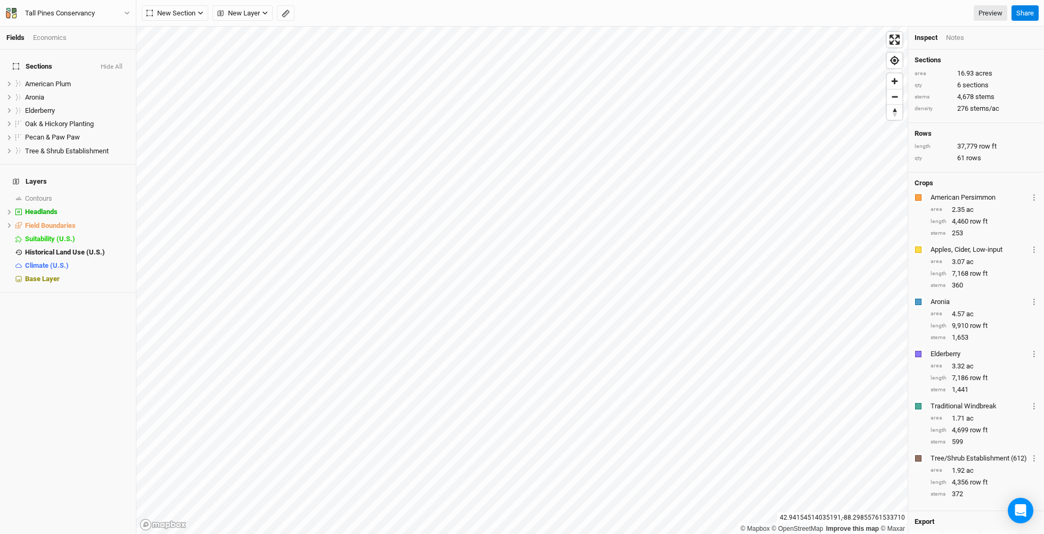
click at [58, 33] on div "Economics" at bounding box center [50, 38] width 34 height 10
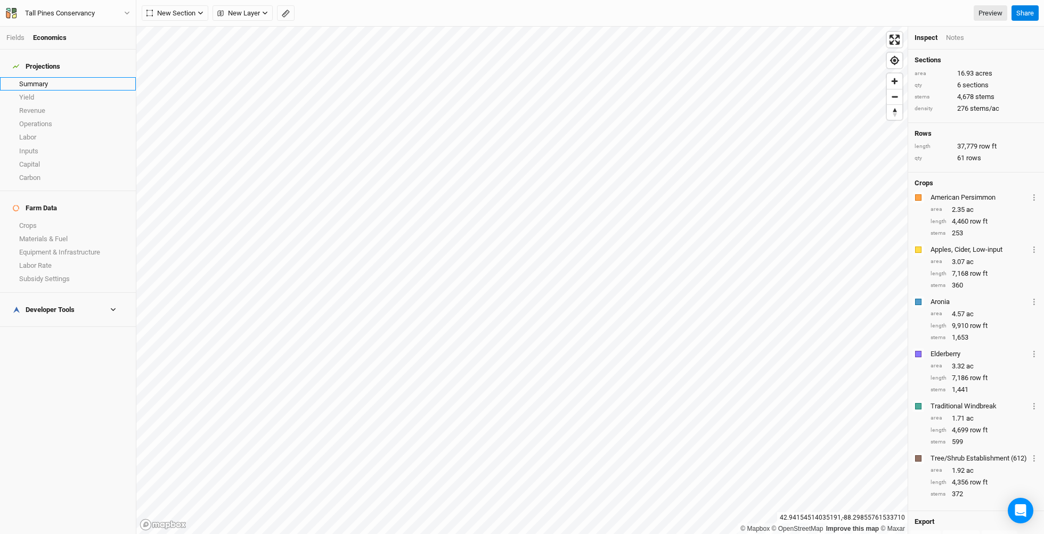
click at [53, 77] on link "Summary" at bounding box center [68, 83] width 136 height 13
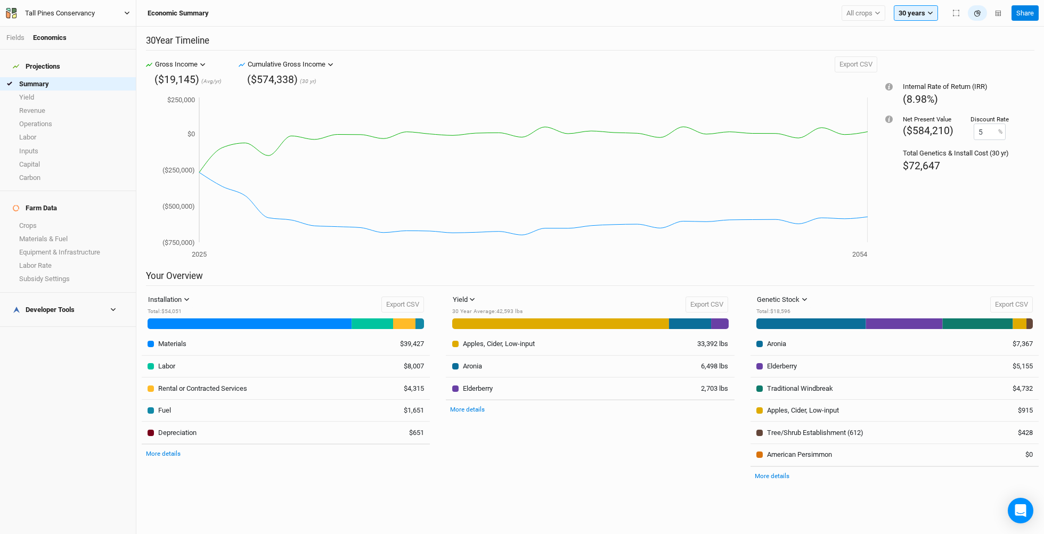
click at [67, 13] on div "Tall Pines Conservancy" at bounding box center [60, 13] width 70 height 11
click at [77, 43] on button "Project Settings" at bounding box center [88, 44] width 84 height 14
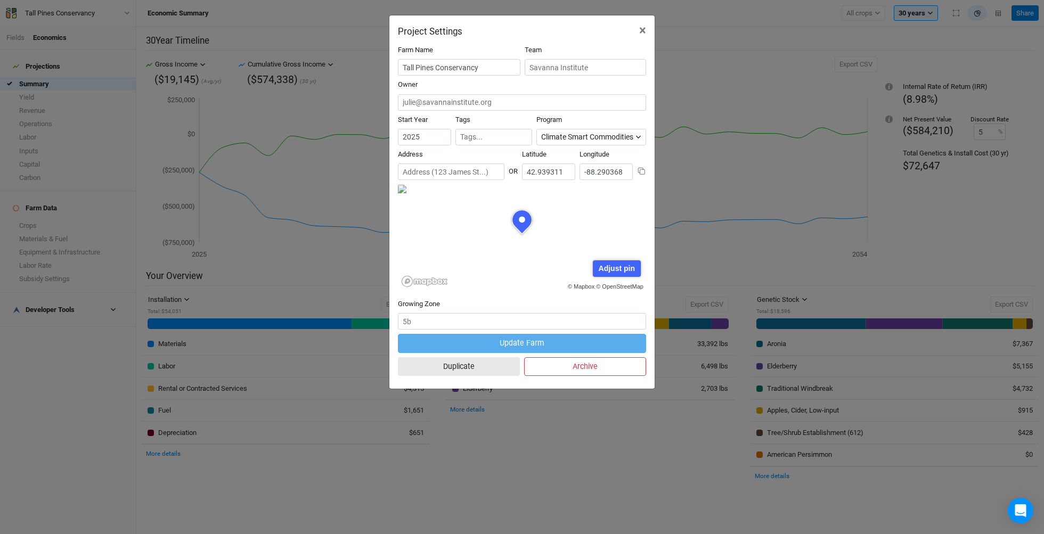
scroll to position [53, 124]
click at [643, 30] on span "×" at bounding box center [642, 30] width 7 height 15
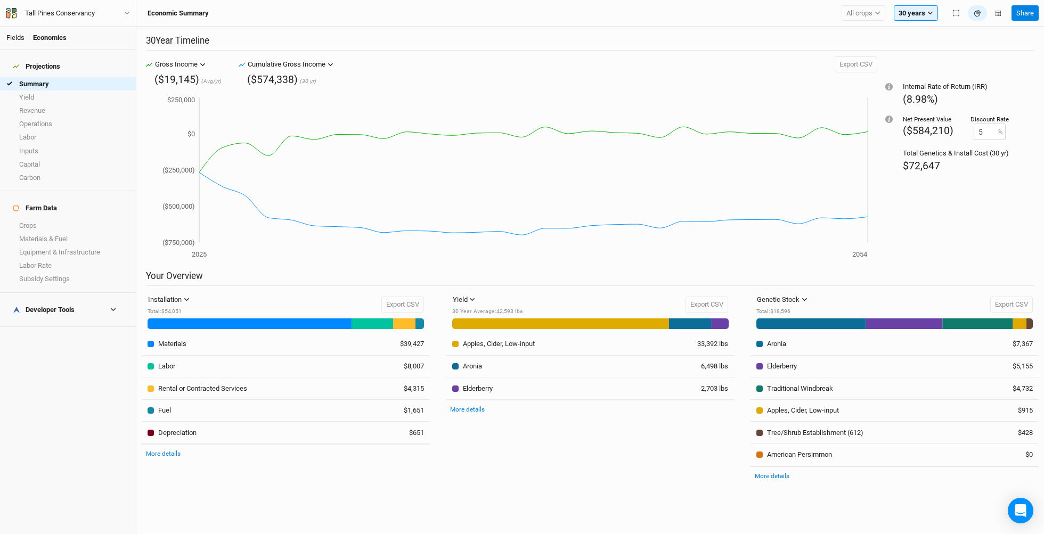
click at [21, 35] on link "Fields" at bounding box center [15, 38] width 18 height 8
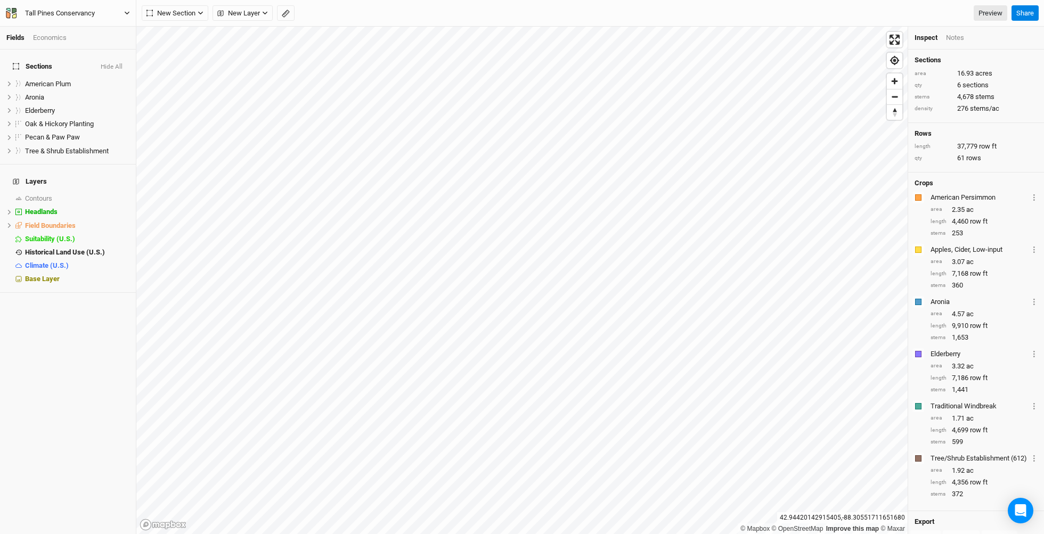
click at [103, 11] on div "Tall Pines Conservancy" at bounding box center [60, 13] width 87 height 11
click at [114, 26] on button "Back" at bounding box center [88, 30] width 84 height 14
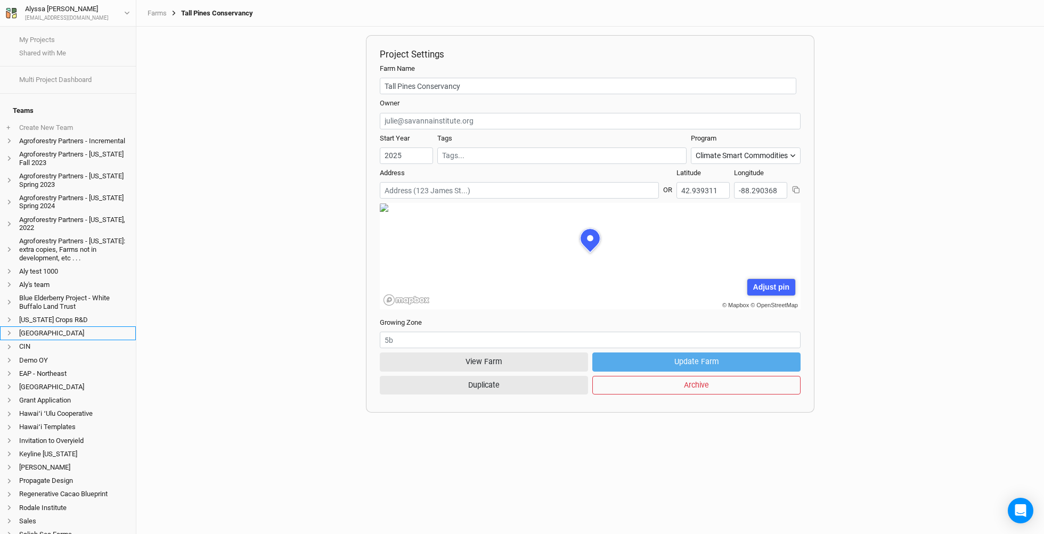
scroll to position [182, 0]
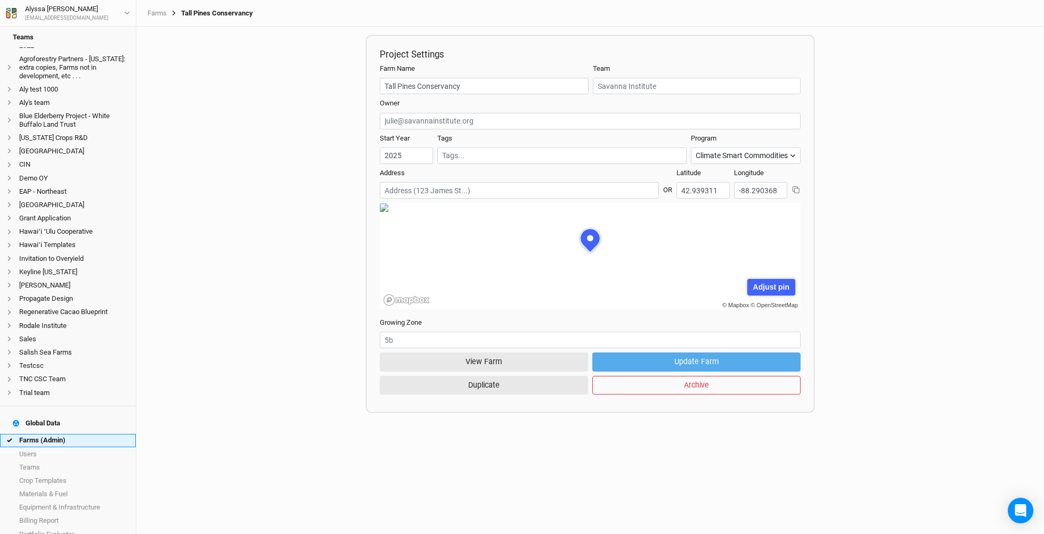
click at [50, 434] on link "Farms (Admin)" at bounding box center [68, 440] width 136 height 13
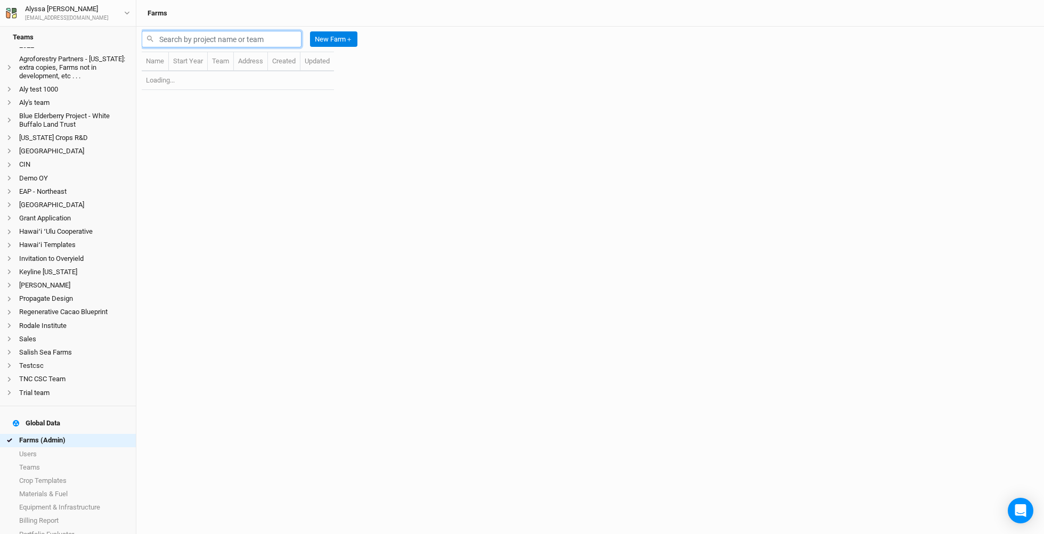
click at [236, 45] on input "text" at bounding box center [222, 39] width 160 height 17
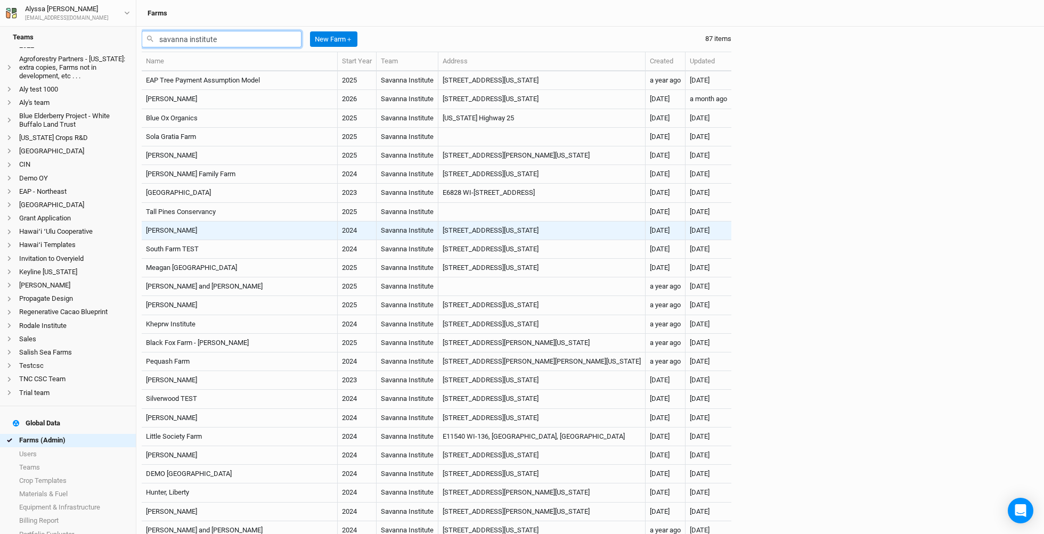
type input "savanna institute"
click at [377, 234] on td "Savanna Institute" at bounding box center [408, 231] width 62 height 19
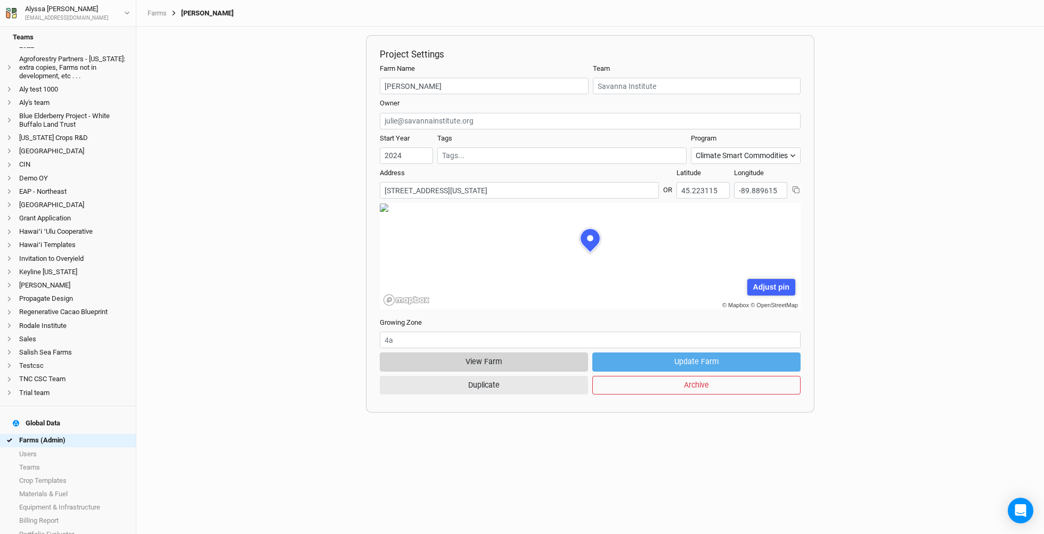
scroll to position [53, 131]
click at [473, 367] on button "View Farm" at bounding box center [484, 362] width 208 height 19
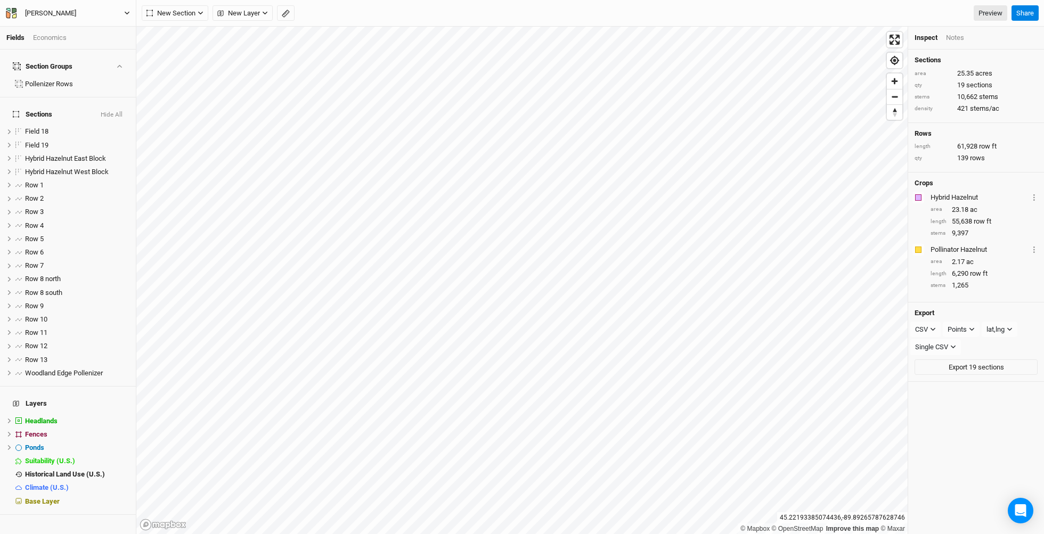
click at [93, 14] on button "Levi Lassa" at bounding box center [67, 13] width 125 height 12
click at [98, 45] on button "Project Settings" at bounding box center [88, 44] width 84 height 14
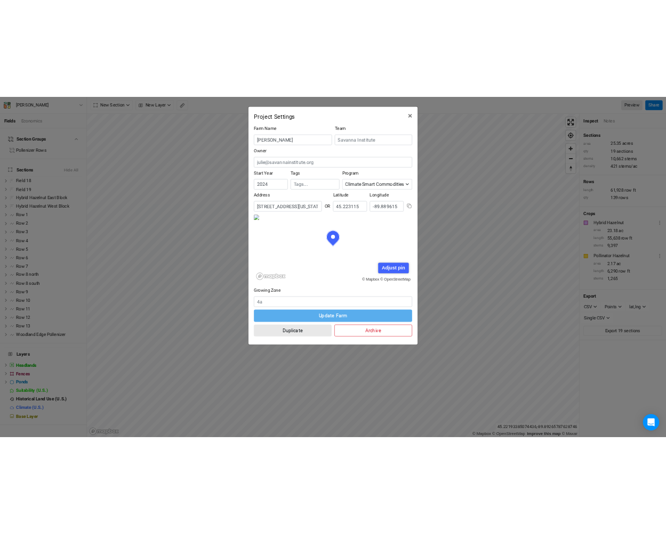
scroll to position [53, 124]
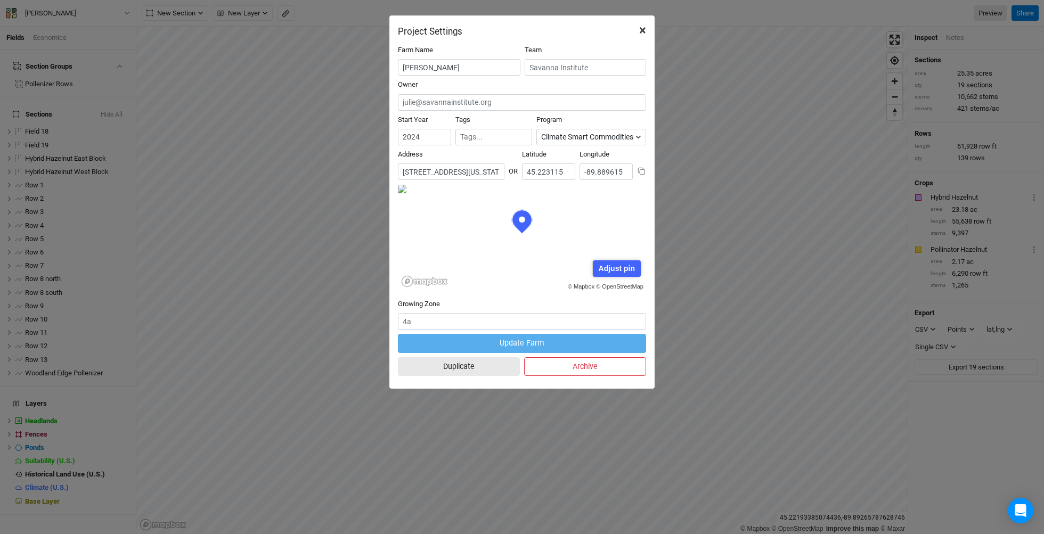
click at [641, 30] on span "×" at bounding box center [642, 30] width 7 height 15
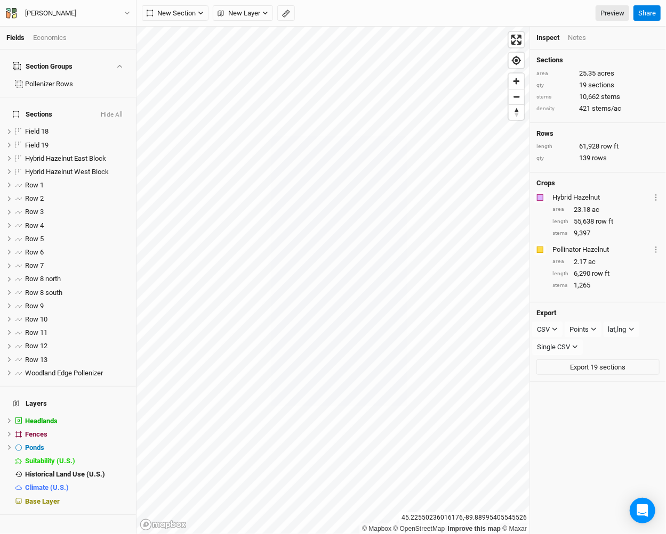
click at [90, 4] on div "Levi Lassa Back Project Settings User settings Imperial Metric Keyboard Shortcu…" at bounding box center [68, 13] width 136 height 27
click at [92, 11] on button "Levi Lassa" at bounding box center [67, 13] width 125 height 12
click at [88, 23] on button "Back" at bounding box center [88, 30] width 84 height 14
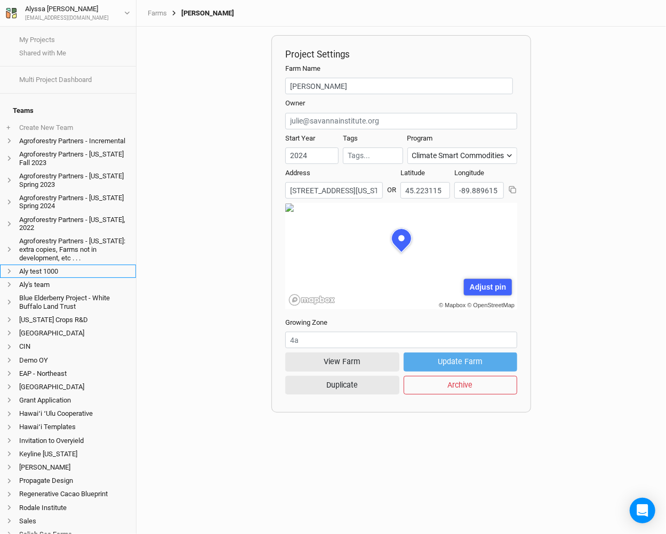
scroll to position [182, 0]
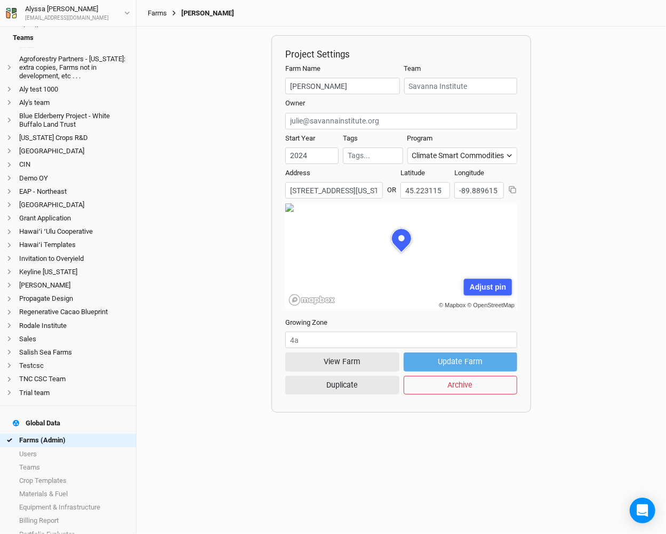
click at [158, 14] on link "Farms" at bounding box center [157, 13] width 19 height 9
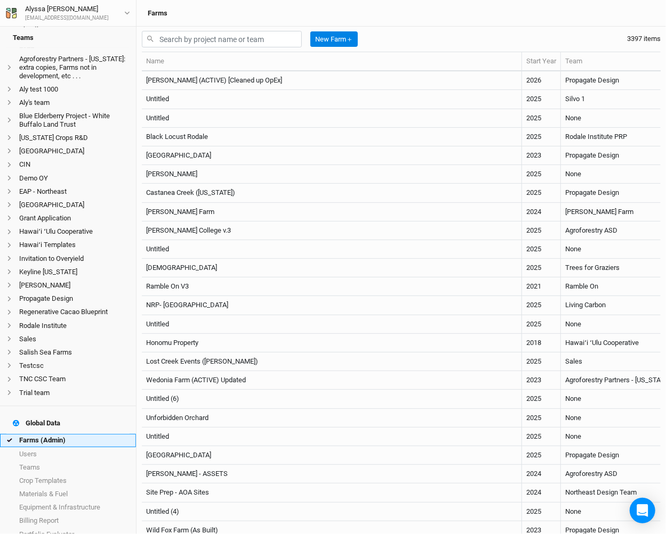
click at [86, 434] on link "Farms (Admin)" at bounding box center [68, 440] width 136 height 13
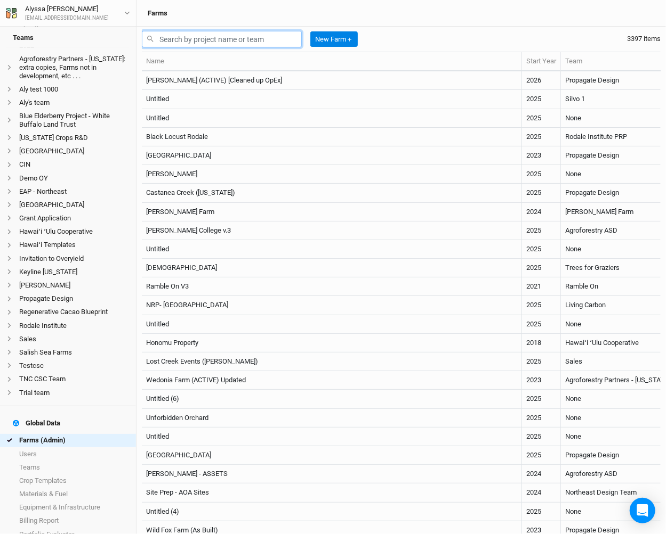
click at [219, 32] on input "text" at bounding box center [222, 39] width 160 height 17
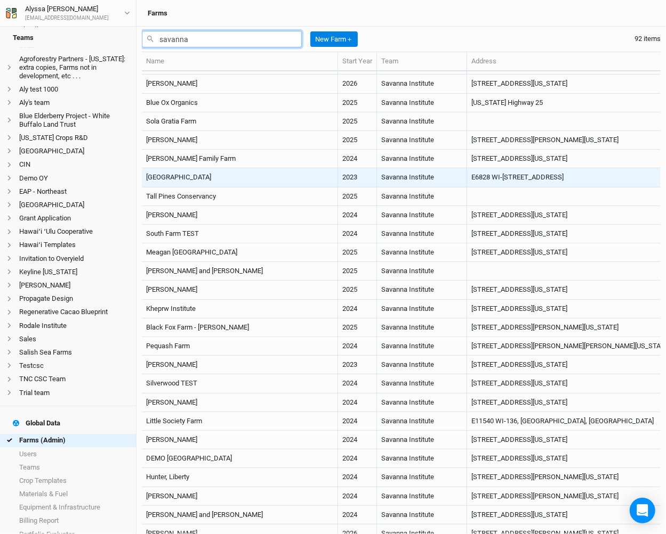
scroll to position [17, 0]
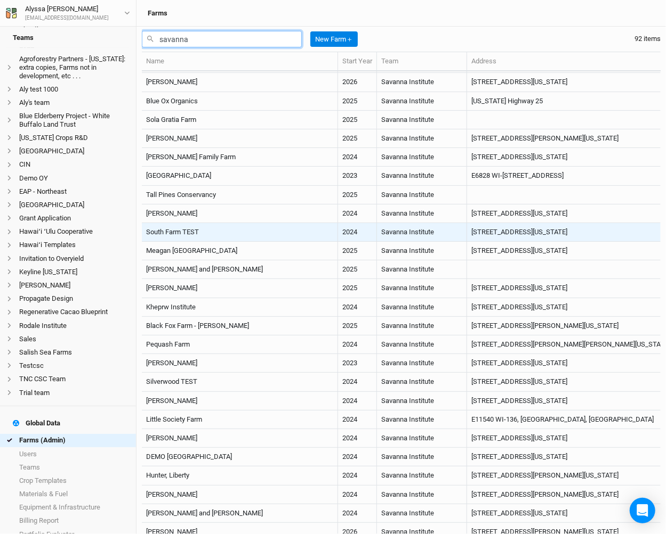
type input "savanna"
click at [223, 235] on td "South Farm TEST" at bounding box center [240, 232] width 196 height 19
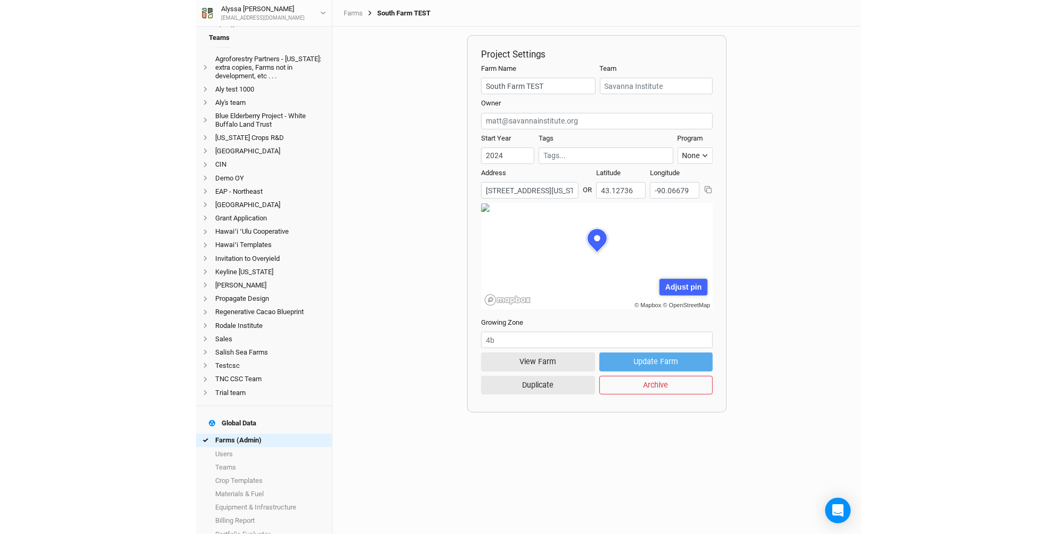
scroll to position [53, 116]
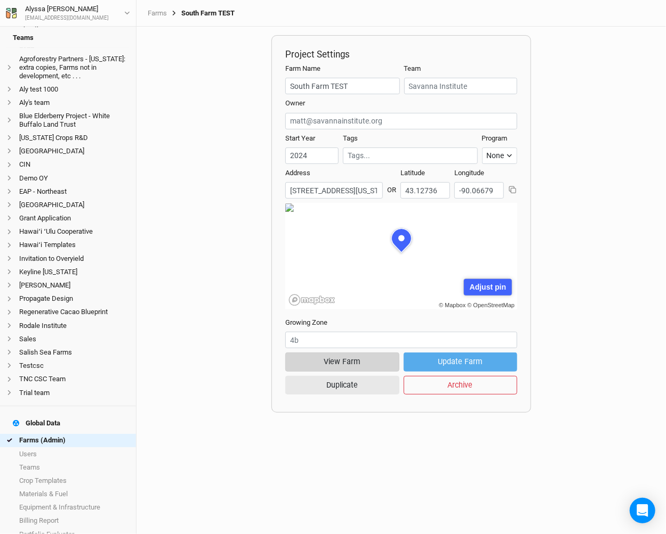
click at [309, 366] on button "View Farm" at bounding box center [342, 362] width 114 height 19
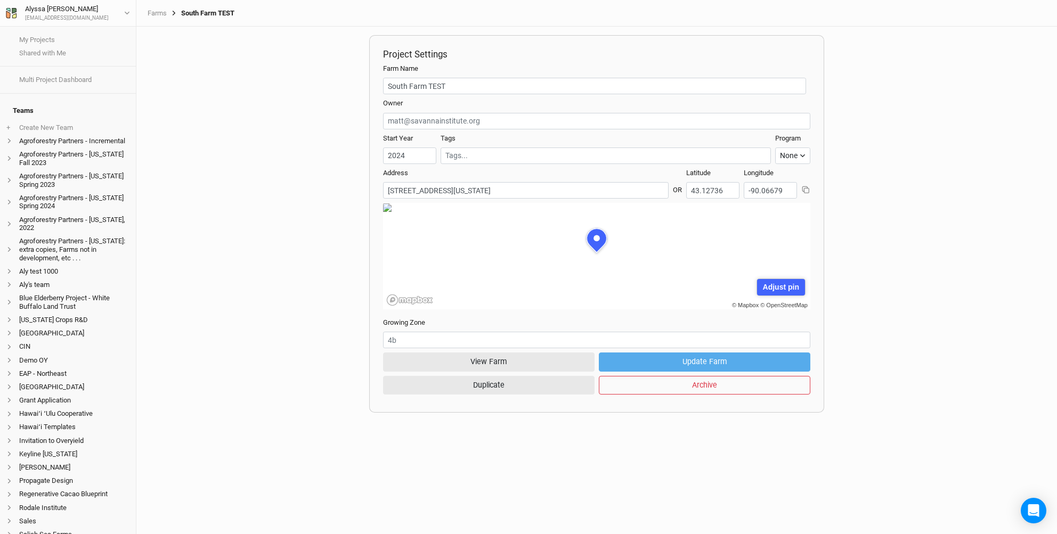
scroll to position [53, 127]
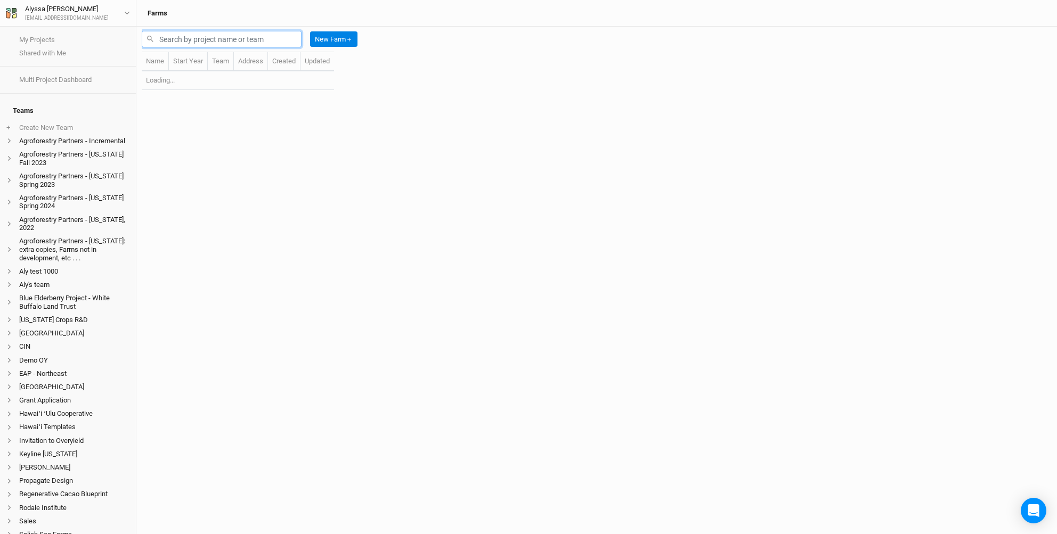
click at [213, 43] on input "text" at bounding box center [222, 39] width 160 height 17
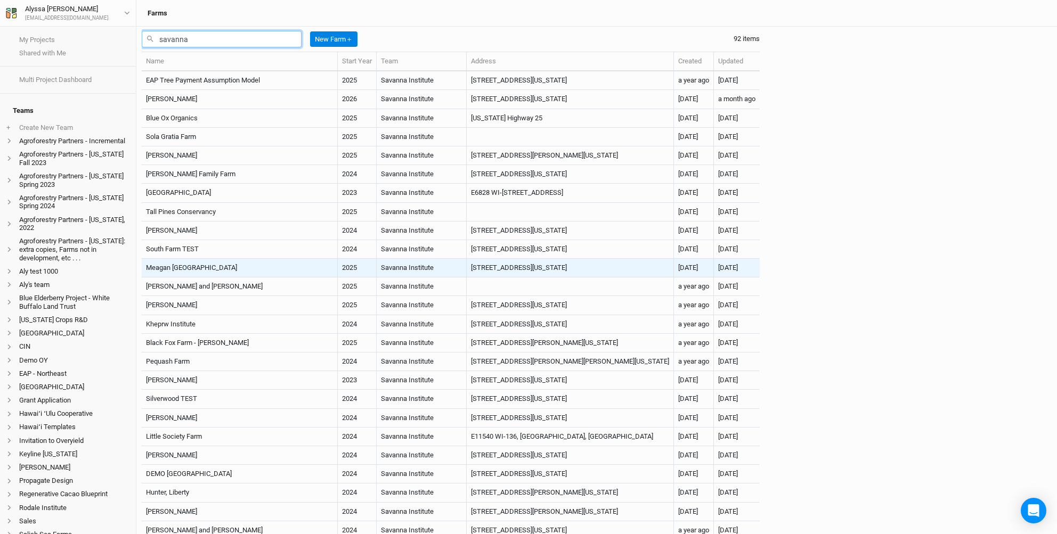
type input "savanna"
click at [222, 268] on td "Meagan Paris" at bounding box center [240, 268] width 196 height 19
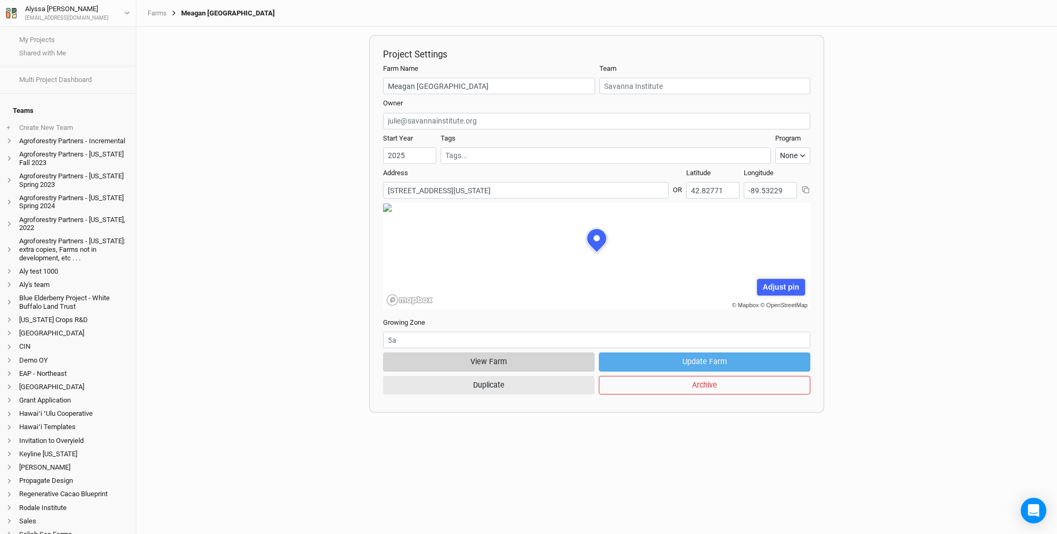
scroll to position [53, 127]
click at [536, 359] on button "View Farm" at bounding box center [489, 362] width 212 height 19
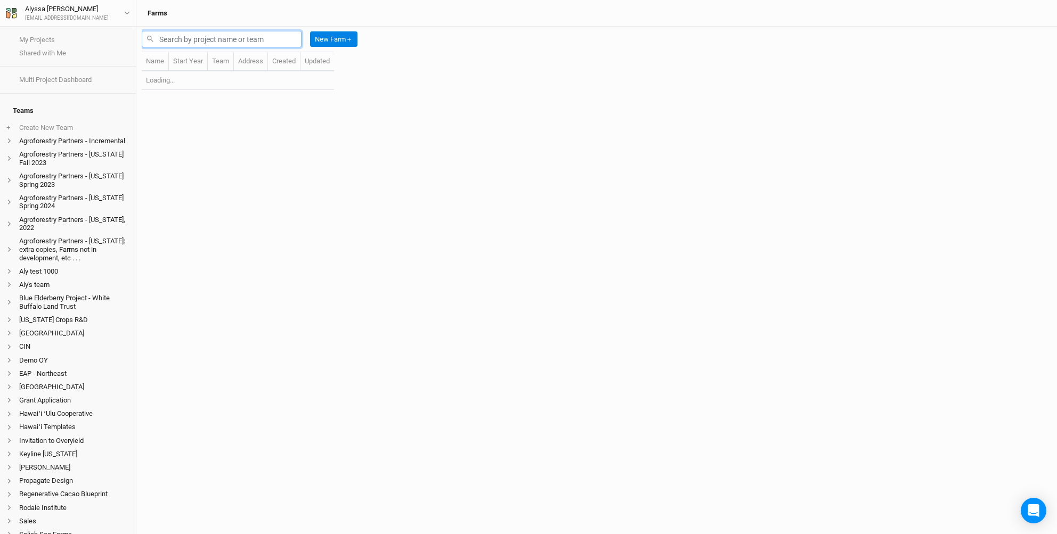
click at [209, 33] on input "text" at bounding box center [222, 39] width 160 height 17
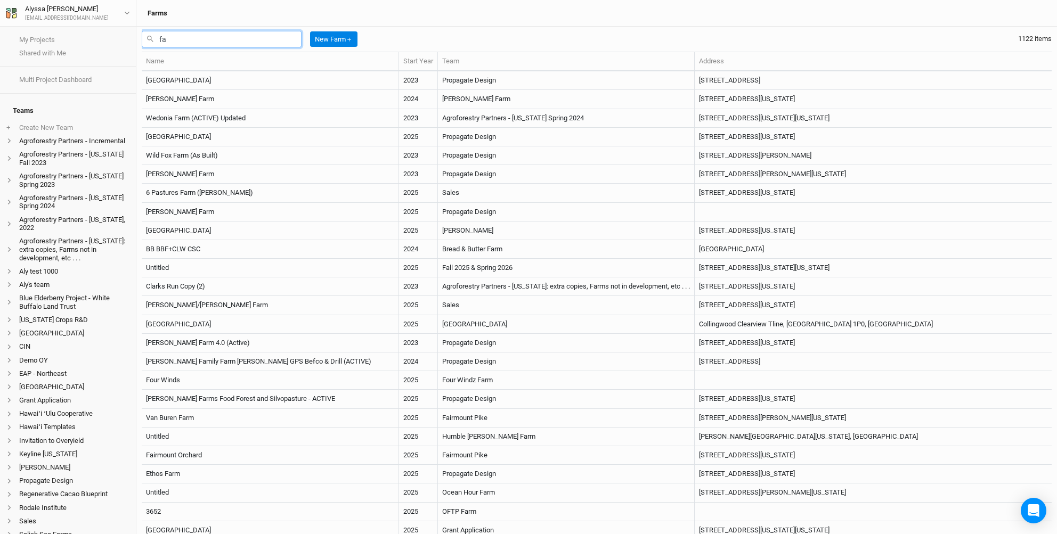
type input "f"
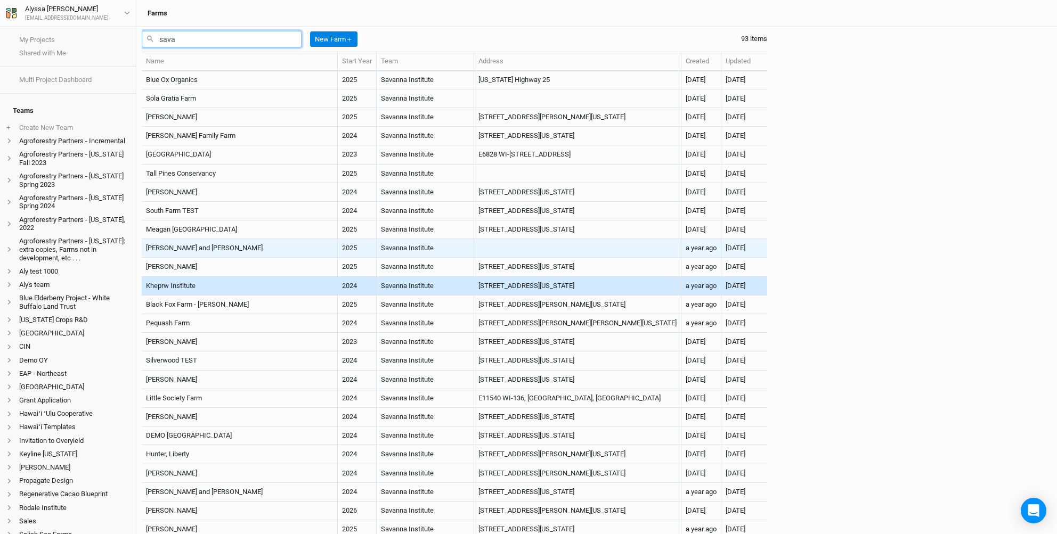
scroll to position [30, 0]
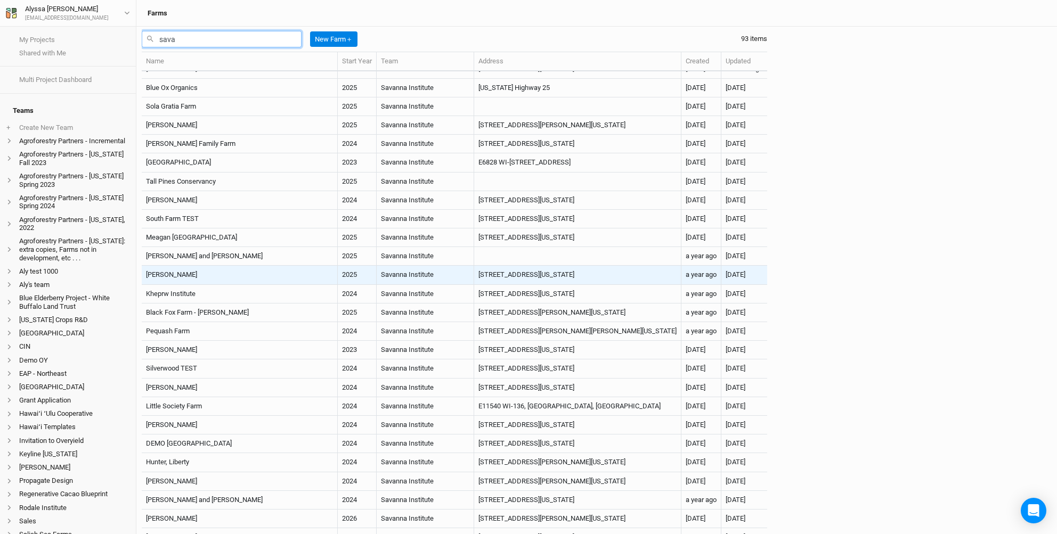
type input "sava"
click at [257, 278] on td "David Lapadat" at bounding box center [240, 275] width 196 height 19
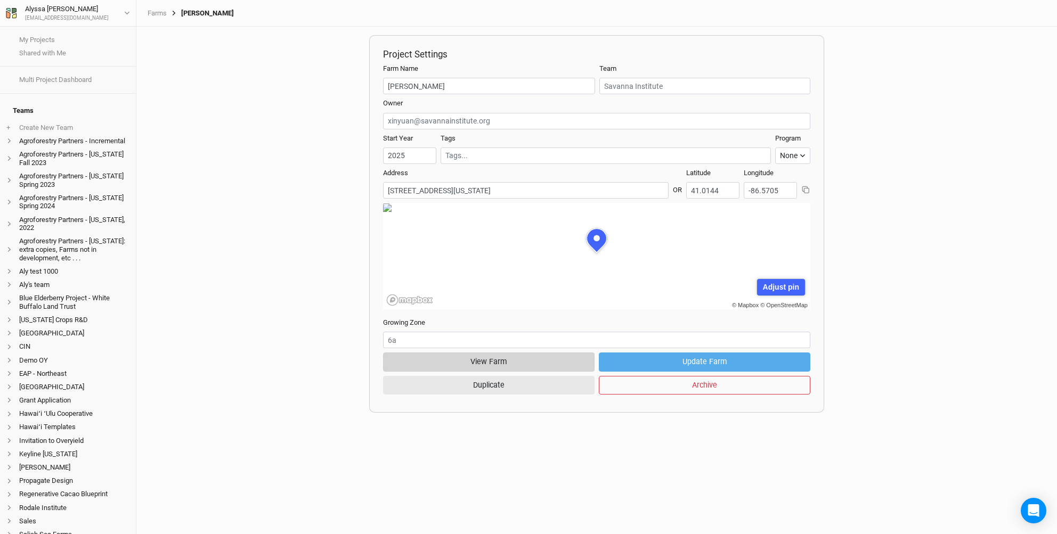
scroll to position [53, 127]
click at [480, 357] on button "View Farm" at bounding box center [489, 362] width 212 height 19
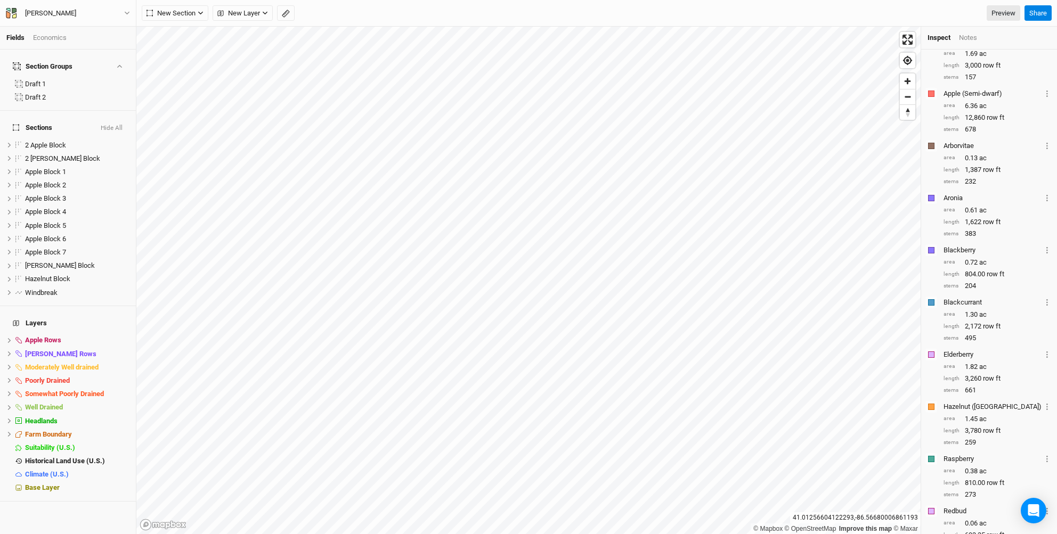
scroll to position [99, 0]
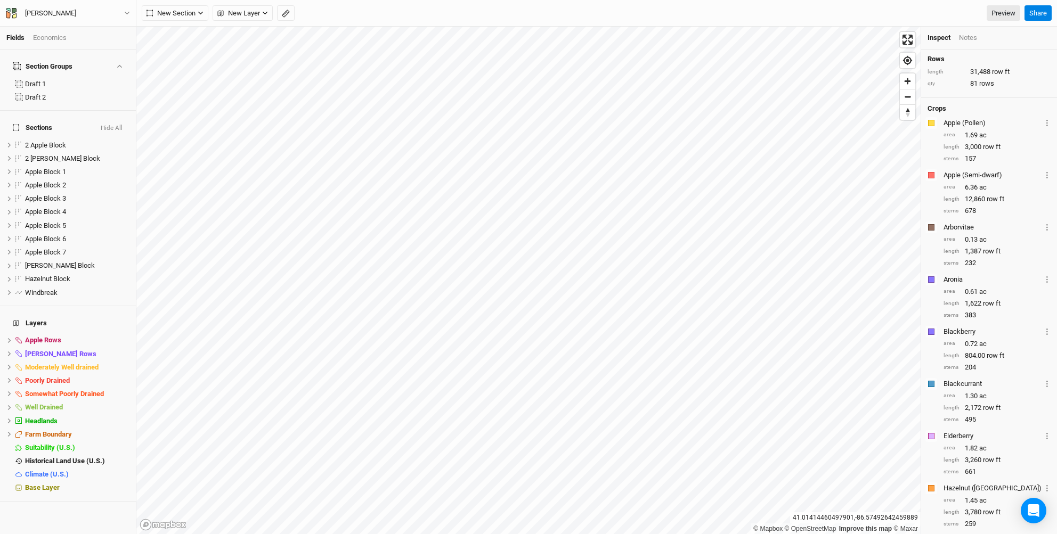
click at [63, 38] on div "Economics" at bounding box center [50, 38] width 34 height 10
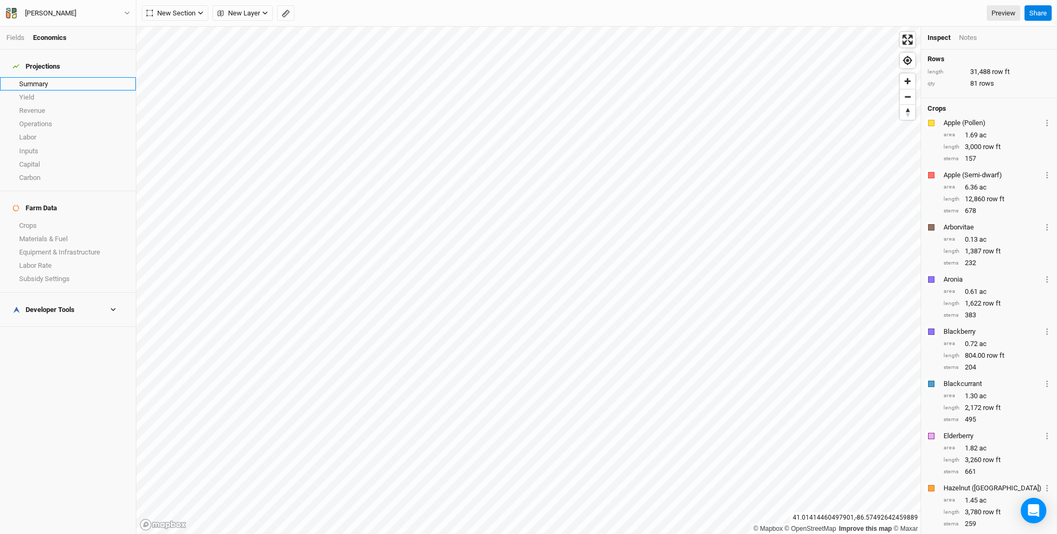
click at [36, 77] on link "Summary" at bounding box center [68, 83] width 136 height 13
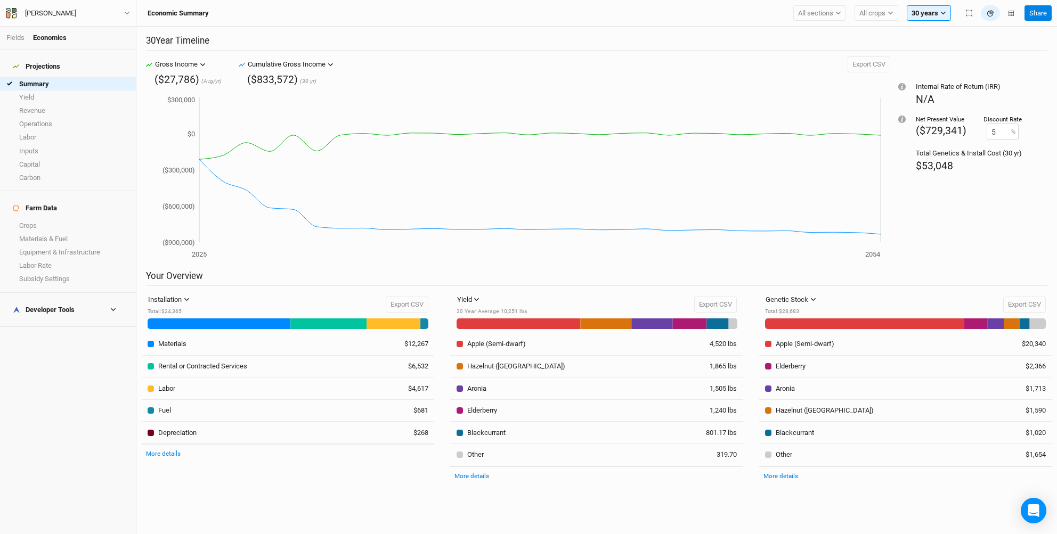
click at [463, 291] on div "Your Overview Installation Installation Management Harvest Marketing Total : $2…" at bounding box center [597, 385] width 910 height 228
click at [464, 295] on div "Yield" at bounding box center [464, 300] width 15 height 11
click at [485, 336] on span "Revenue" at bounding box center [483, 338] width 34 height 12
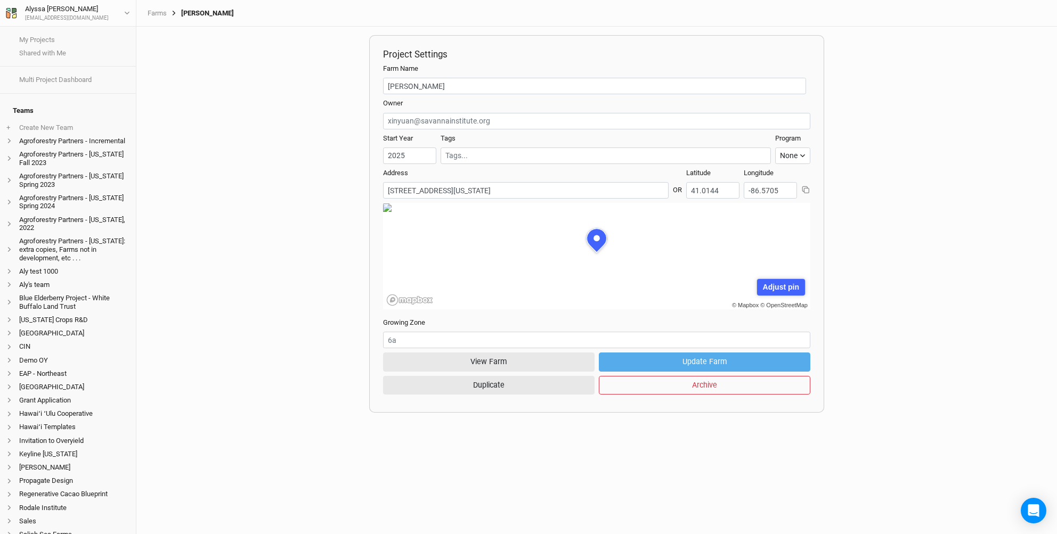
scroll to position [53, 127]
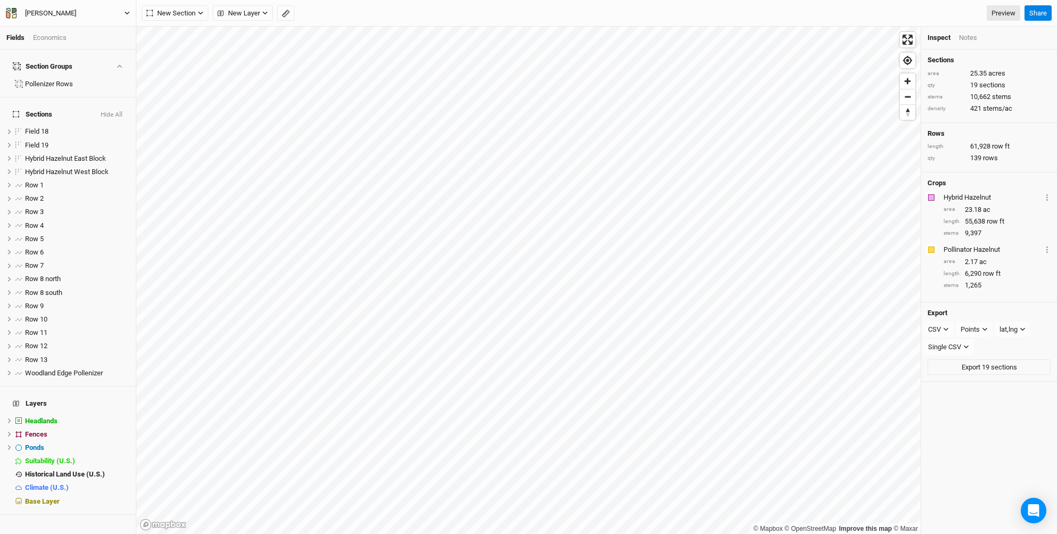
click at [48, 14] on div "Levi Lassa" at bounding box center [50, 13] width 51 height 11
click at [62, 26] on button "Back" at bounding box center [88, 30] width 84 height 14
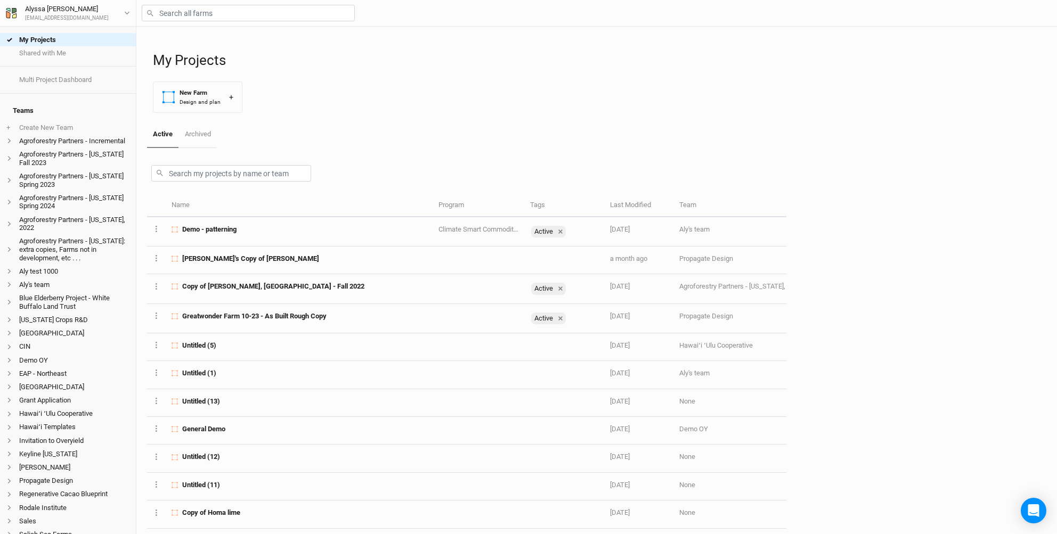
scroll to position [182, 0]
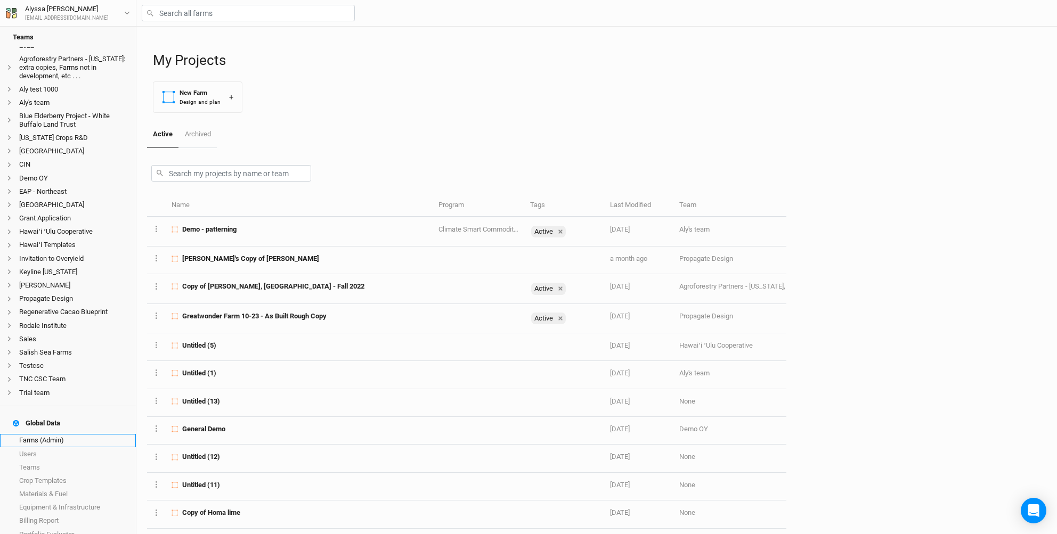
click at [68, 434] on link "Farms (Admin)" at bounding box center [68, 440] width 136 height 13
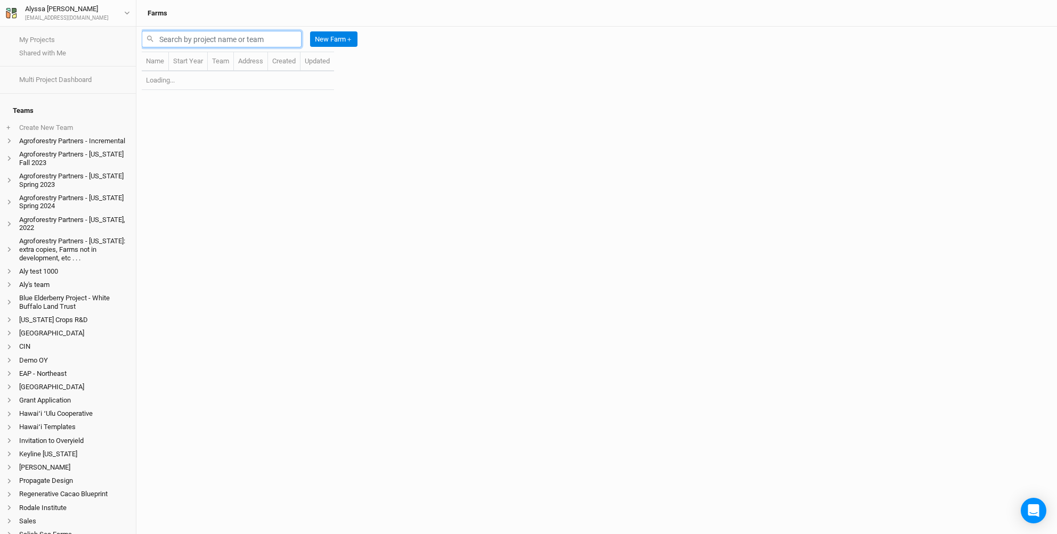
click at [239, 43] on input "text" at bounding box center [222, 39] width 160 height 17
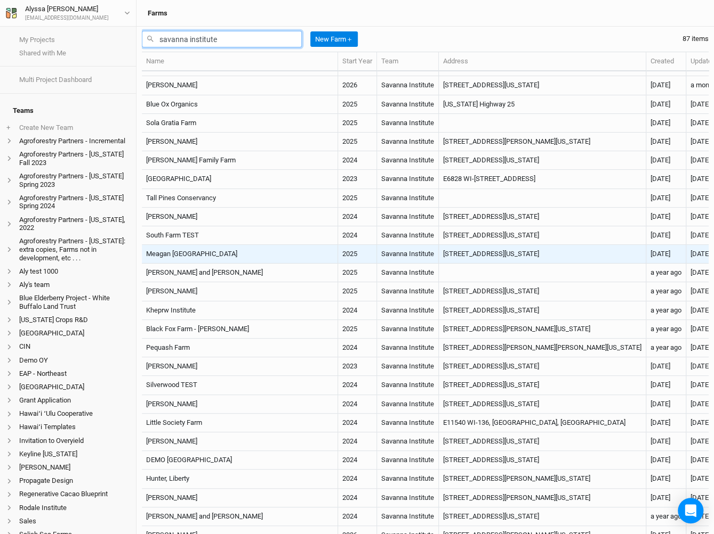
scroll to position [15, 0]
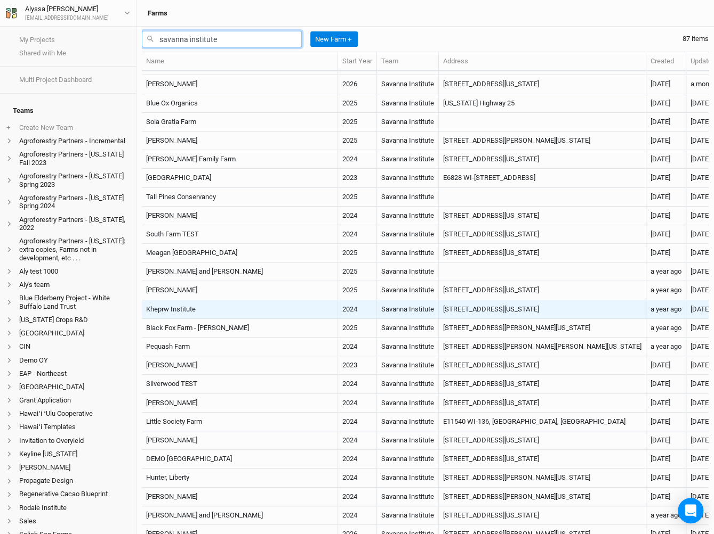
type input "savanna institute"
click at [222, 304] on td "Kheprw Institute" at bounding box center [240, 310] width 196 height 19
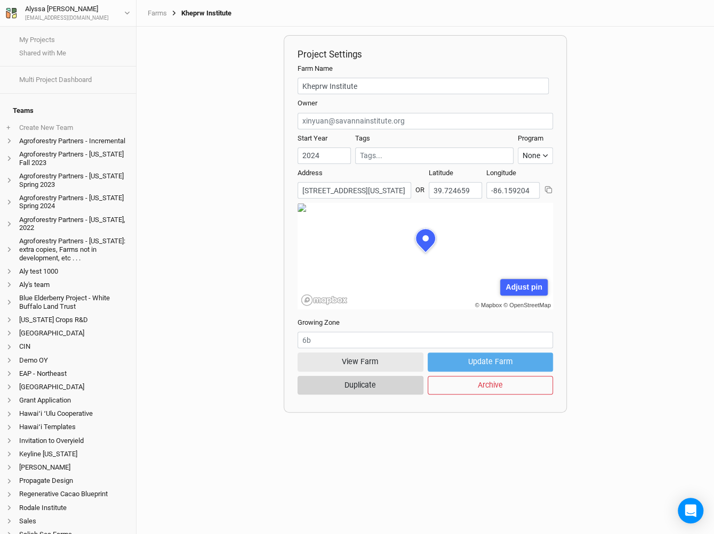
scroll to position [53, 128]
click at [364, 361] on button "View Farm" at bounding box center [360, 362] width 126 height 19
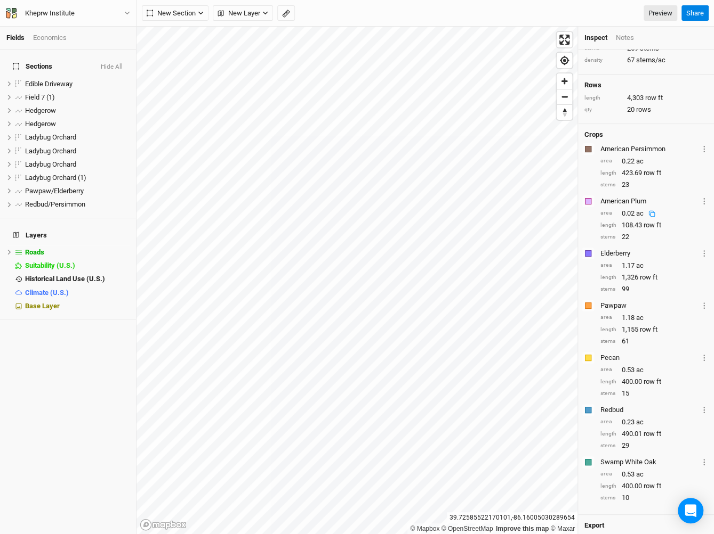
scroll to position [73, 0]
click at [74, 12] on div "Kheprw Institute" at bounding box center [50, 13] width 50 height 11
click at [77, 40] on button "Project Settings" at bounding box center [88, 44] width 84 height 14
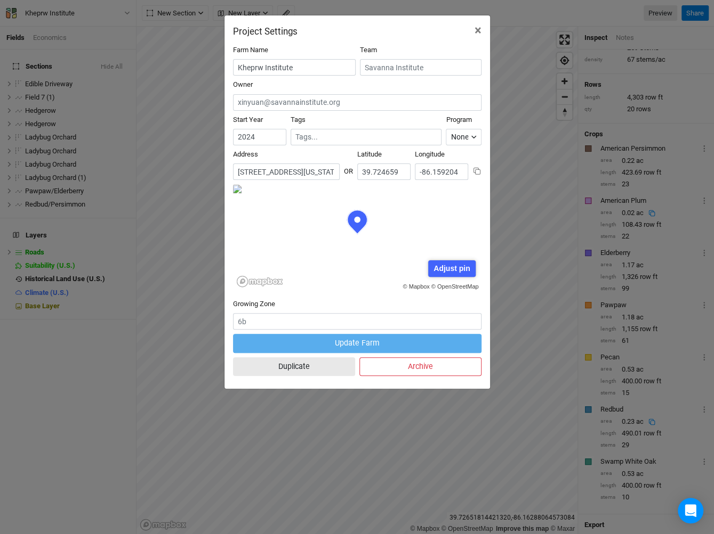
scroll to position [53, 124]
click at [478, 30] on span "×" at bounding box center [477, 30] width 7 height 15
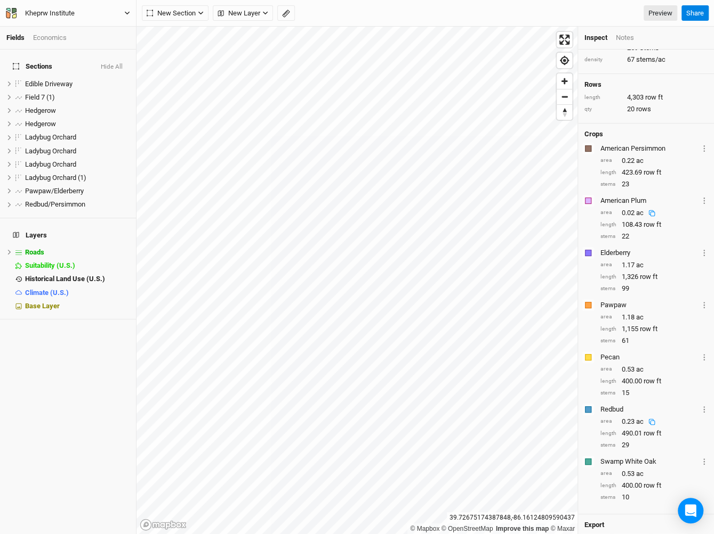
click at [73, 12] on div "Kheprw Institute" at bounding box center [50, 13] width 50 height 11
click at [73, 33] on button "Back" at bounding box center [88, 30] width 84 height 14
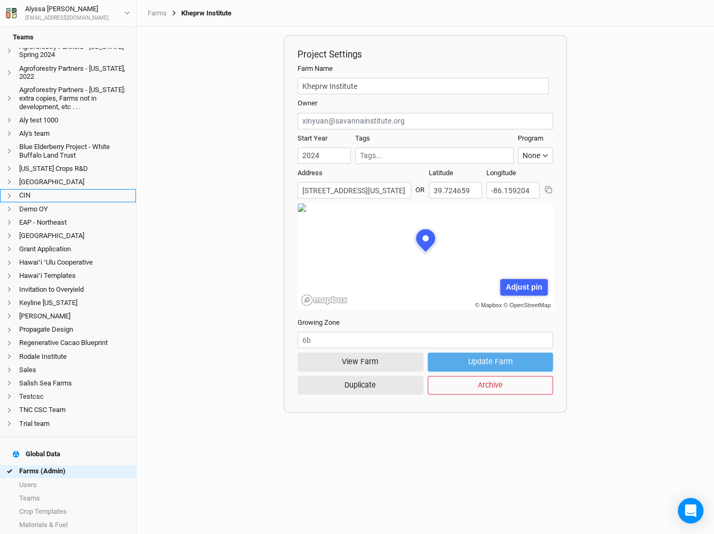
scroll to position [182, 0]
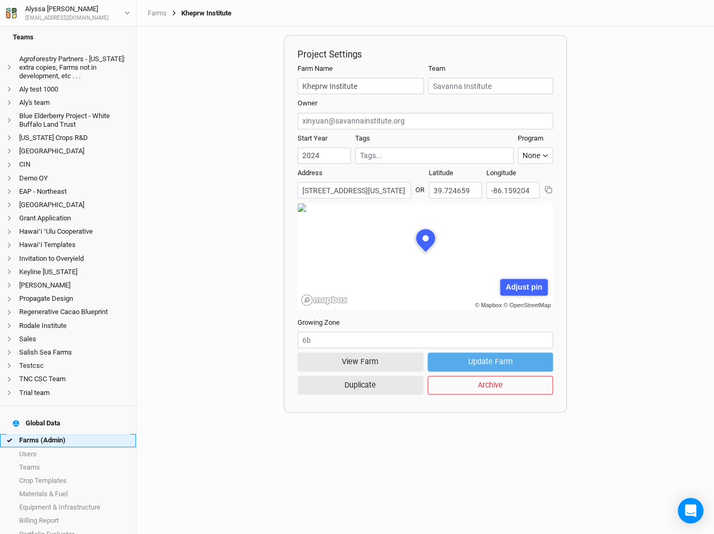
click at [68, 434] on link "Farms (Admin)" at bounding box center [68, 440] width 136 height 13
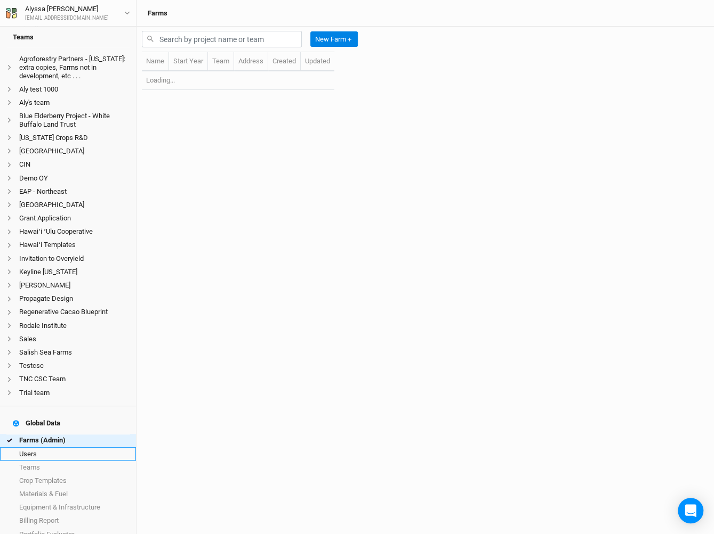
click at [59, 448] on link "Users" at bounding box center [68, 454] width 136 height 13
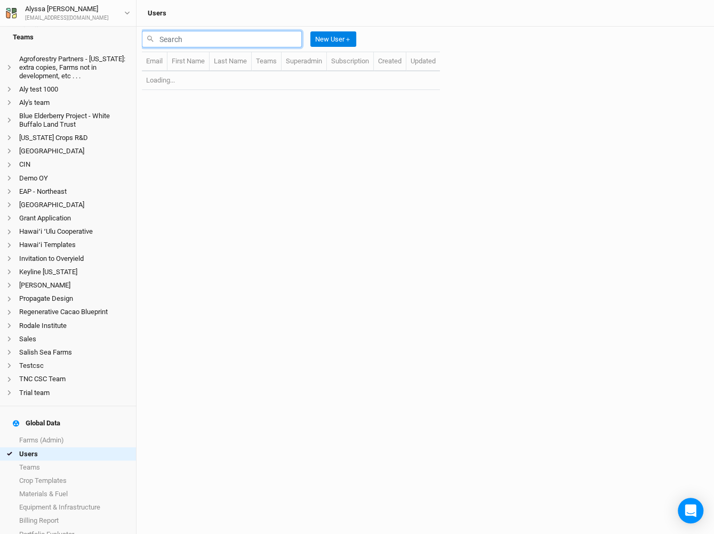
click at [226, 37] on input "text" at bounding box center [222, 39] width 160 height 17
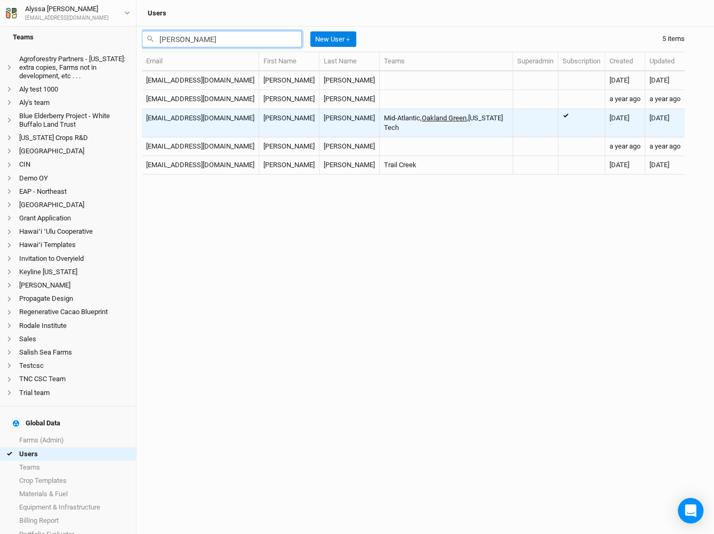
type input "eliza"
click at [422, 119] on link "Oakland Green" at bounding box center [444, 118] width 45 height 8
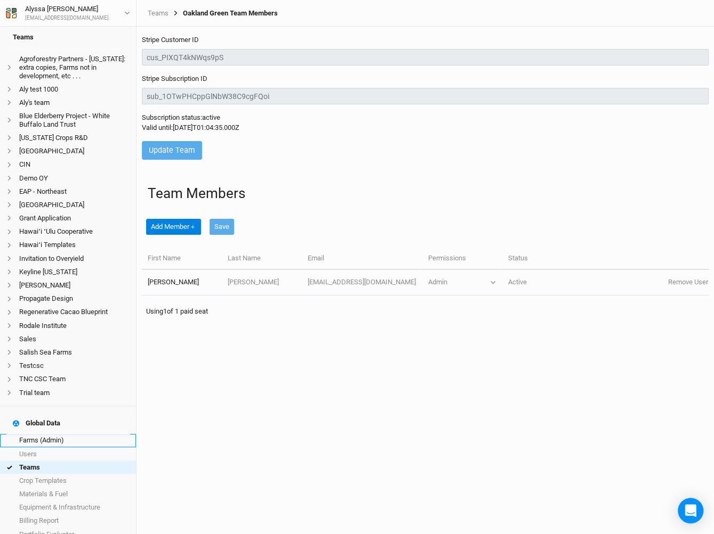
click at [79, 434] on link "Farms (Admin)" at bounding box center [68, 440] width 136 height 13
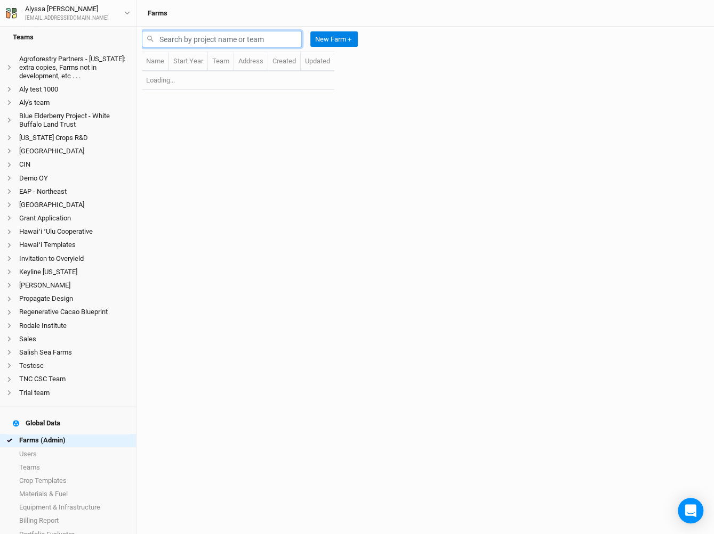
click at [255, 34] on input "text" at bounding box center [222, 39] width 160 height 17
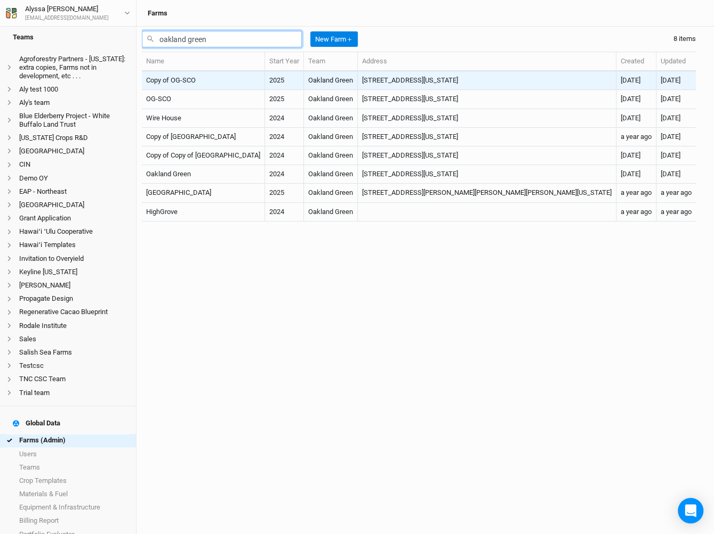
type input "oakland green"
click at [367, 86] on td "19132 Oakland Green Road, Leesburg, Virginia 20175, United States" at bounding box center [487, 80] width 258 height 19
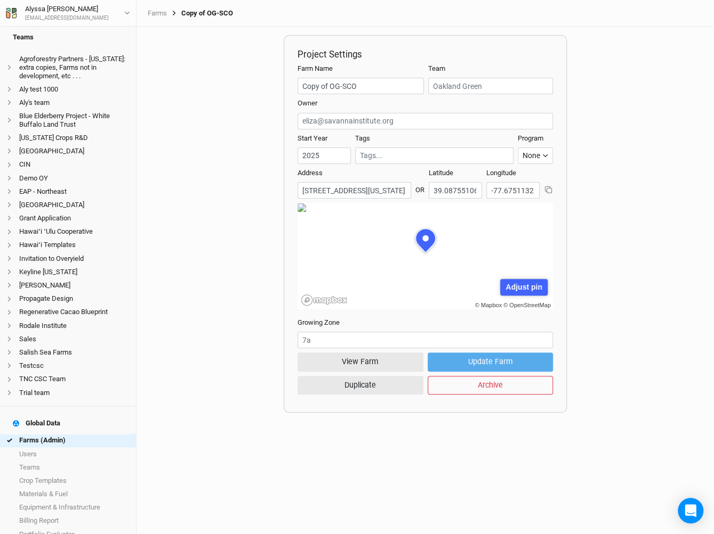
scroll to position [53, 128]
click at [373, 361] on button "View Farm" at bounding box center [360, 362] width 126 height 19
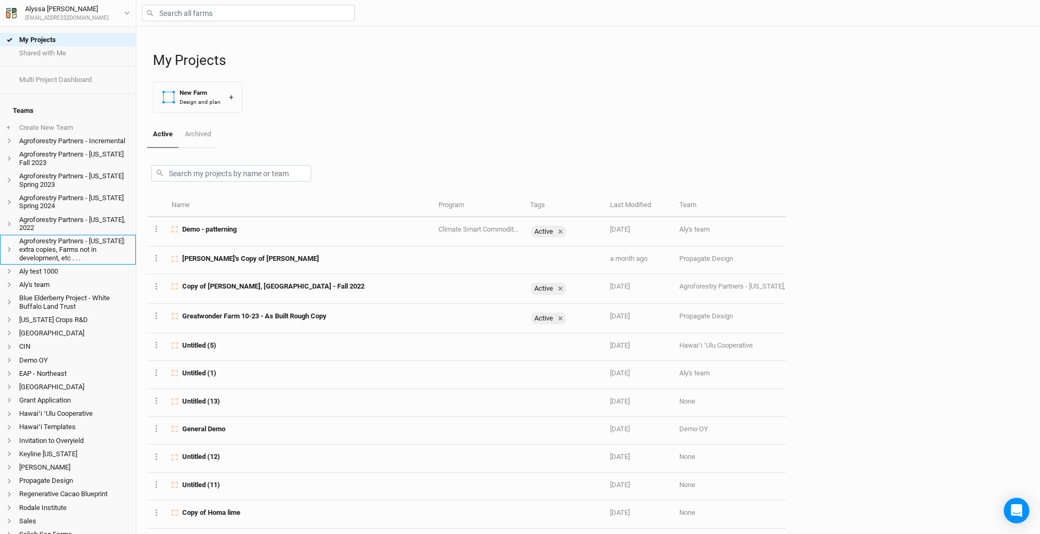
scroll to position [182, 0]
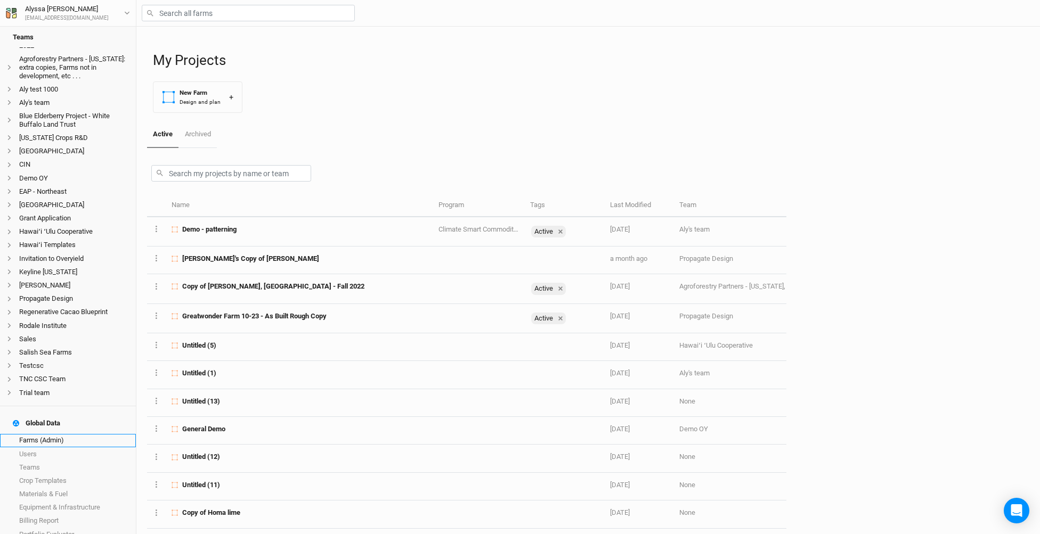
click at [49, 434] on link "Farms (Admin)" at bounding box center [68, 440] width 136 height 13
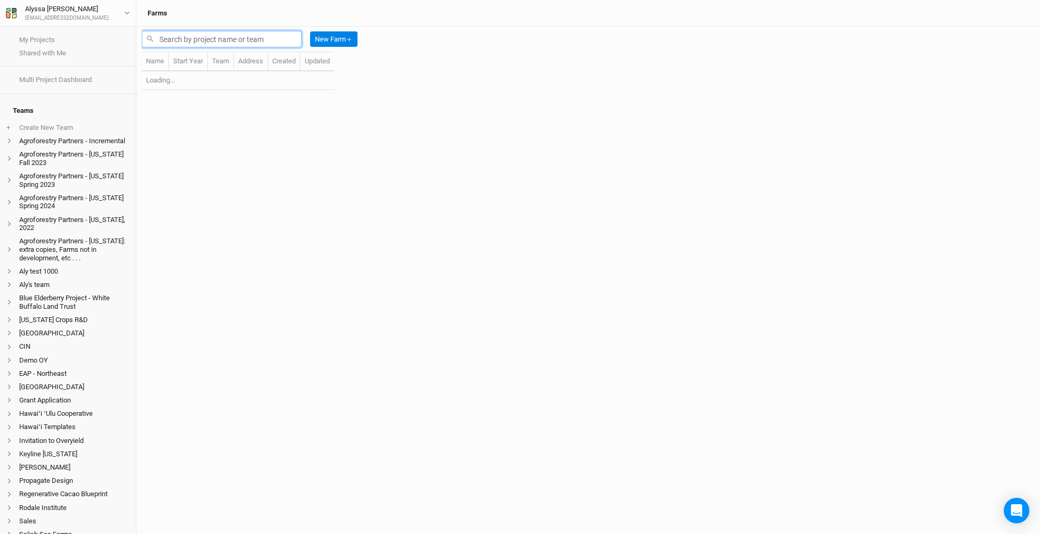
click at [222, 46] on input "text" at bounding box center [222, 39] width 160 height 17
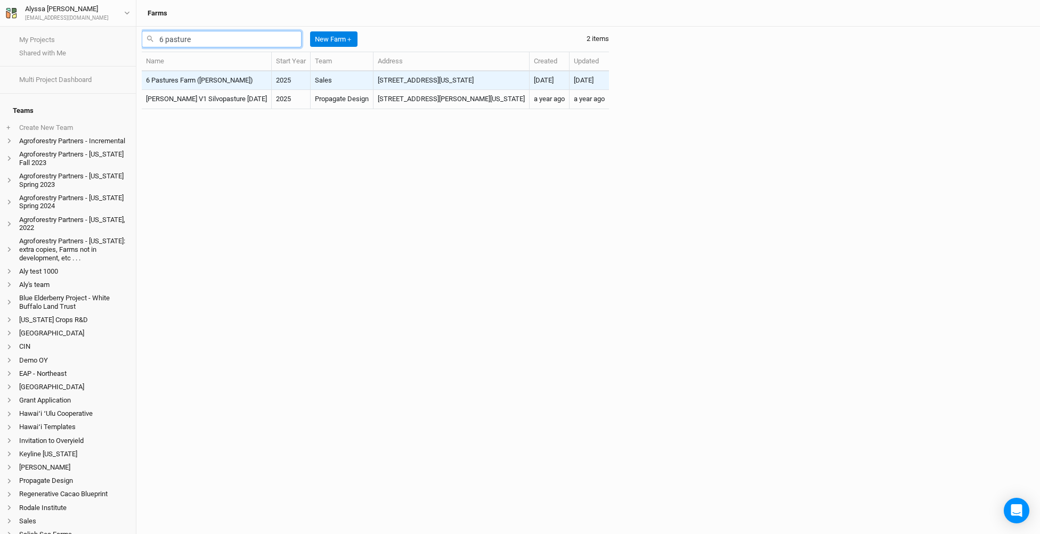
type input "6 pasture"
click at [176, 76] on td "6 Pastures Farm (Paul)" at bounding box center [207, 80] width 130 height 19
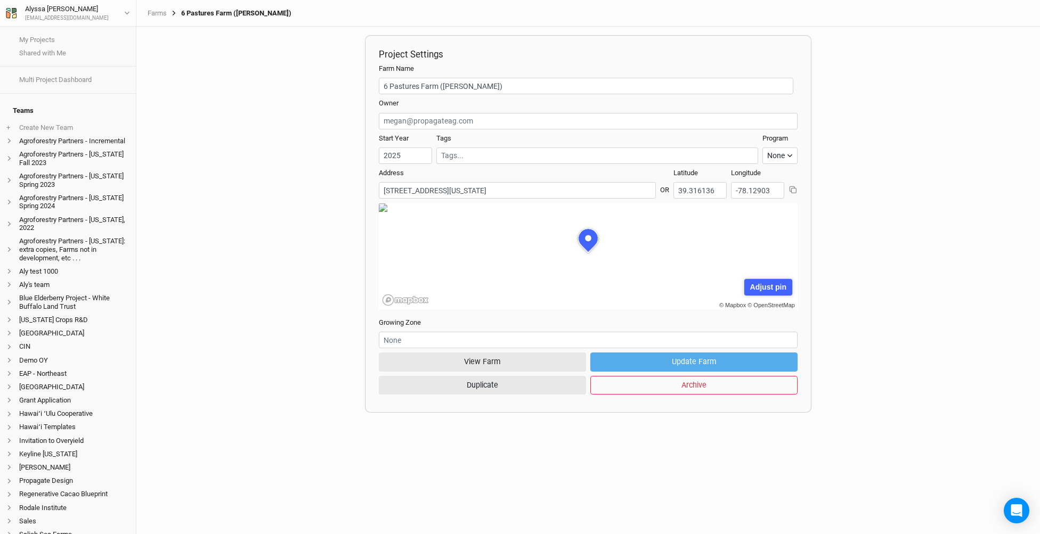
scroll to position [53, 132]
click at [405, 366] on button "View Farm" at bounding box center [482, 362] width 207 height 19
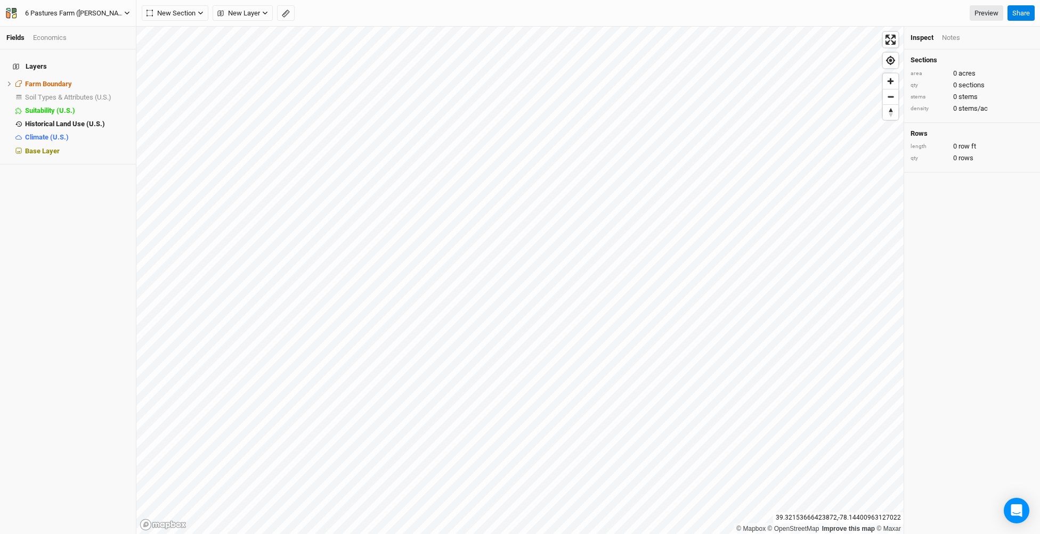
click at [102, 15] on div "6 Pastures Farm (Paul)" at bounding box center [75, 13] width 116 height 11
click at [101, 35] on button "Back" at bounding box center [88, 30] width 84 height 14
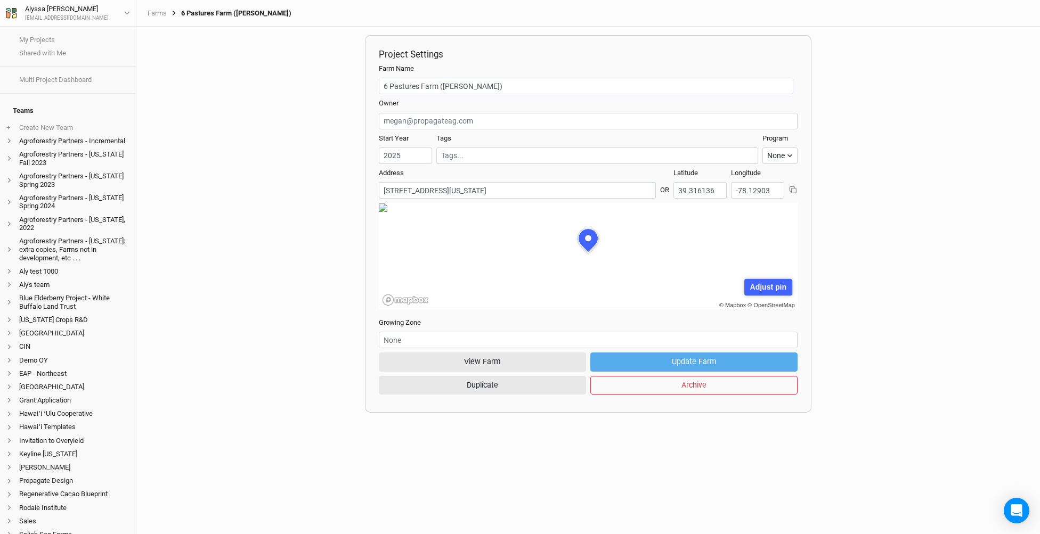
scroll to position [53, 132]
click at [418, 362] on button "View Farm" at bounding box center [482, 362] width 207 height 19
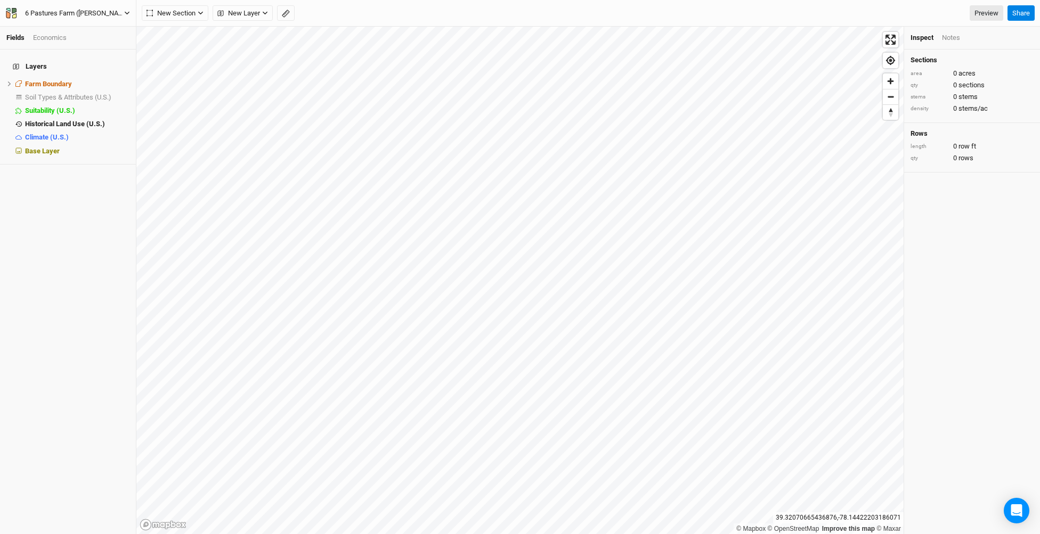
click at [103, 16] on div "6 Pastures Farm (Paul)" at bounding box center [75, 13] width 116 height 11
click at [104, 41] on button "Project Settings" at bounding box center [88, 44] width 84 height 14
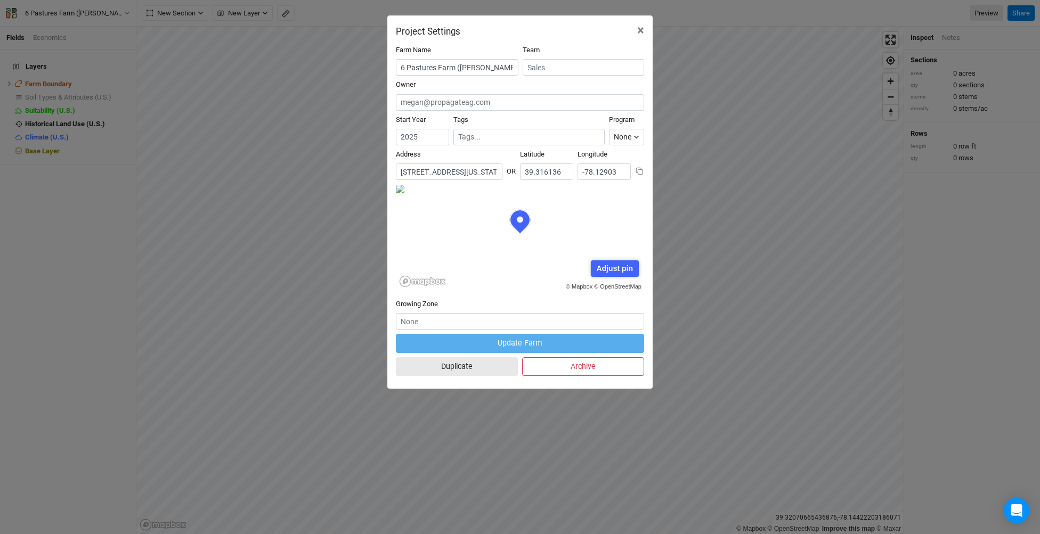
scroll to position [53, 124]
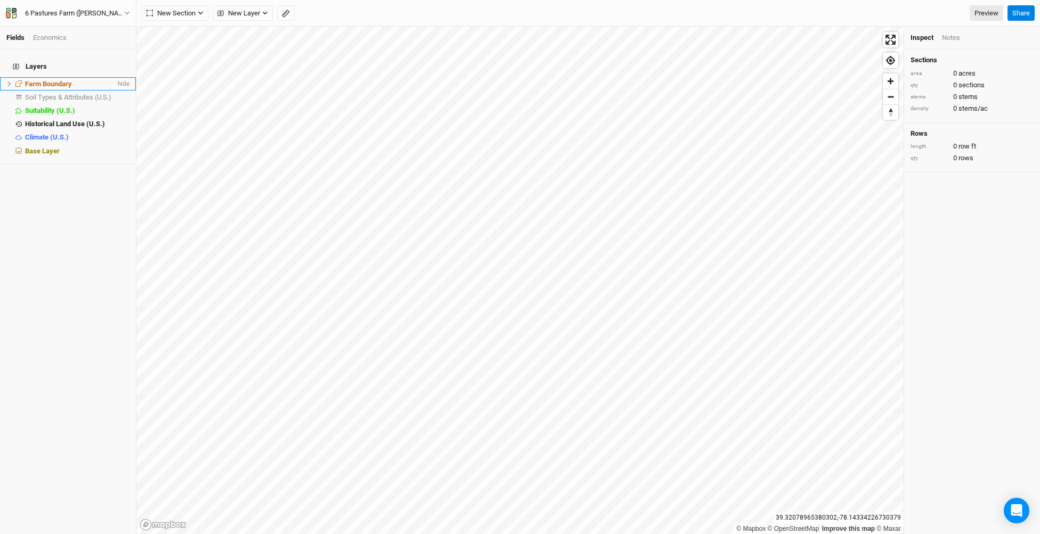
click at [87, 77] on li "Farm Boundary hide" at bounding box center [68, 83] width 136 height 13
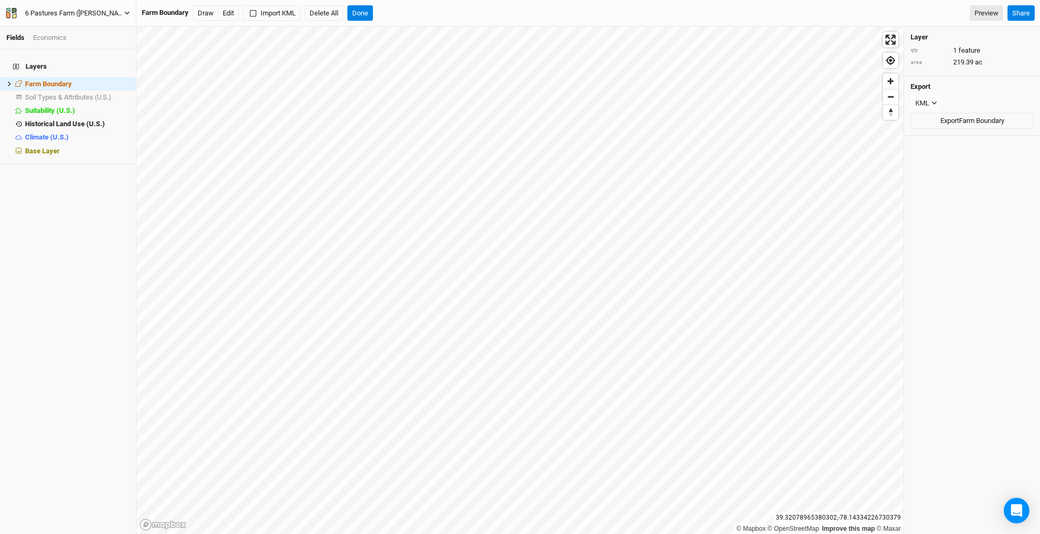
click at [75, 13] on div "6 Pastures Farm (Paul)" at bounding box center [74, 13] width 99 height 11
click at [92, 46] on button "Project Settings" at bounding box center [88, 44] width 84 height 14
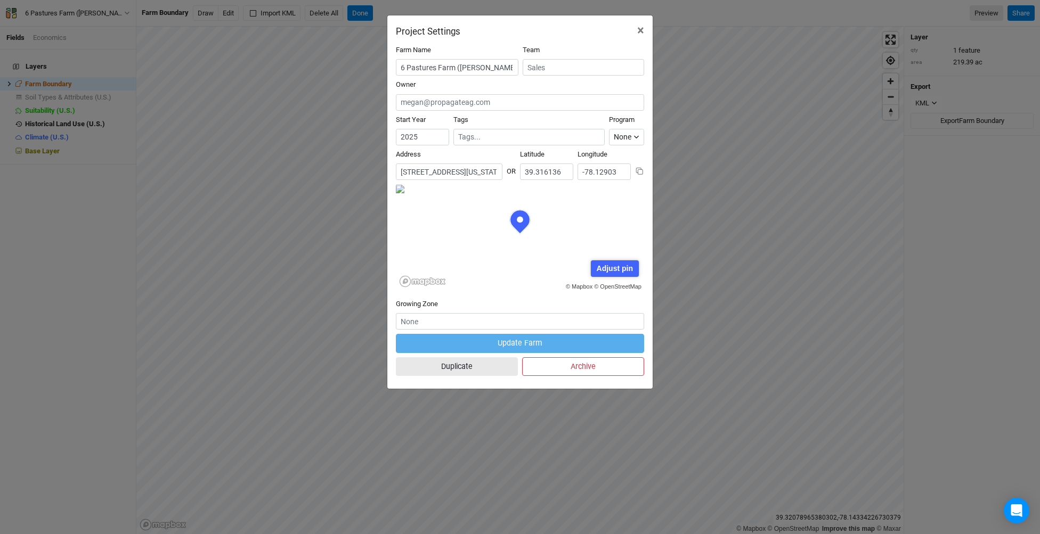
scroll to position [0, 132]
drag, startPoint x: 481, startPoint y: 173, endPoint x: 534, endPoint y: 179, distance: 54.1
click at [535, 179] on div "Address No search results. 300 New Six Pastures Lane, Winchester, Virginia 2260…" at bounding box center [520, 167] width 248 height 35
click at [638, 34] on span "×" at bounding box center [640, 30] width 7 height 15
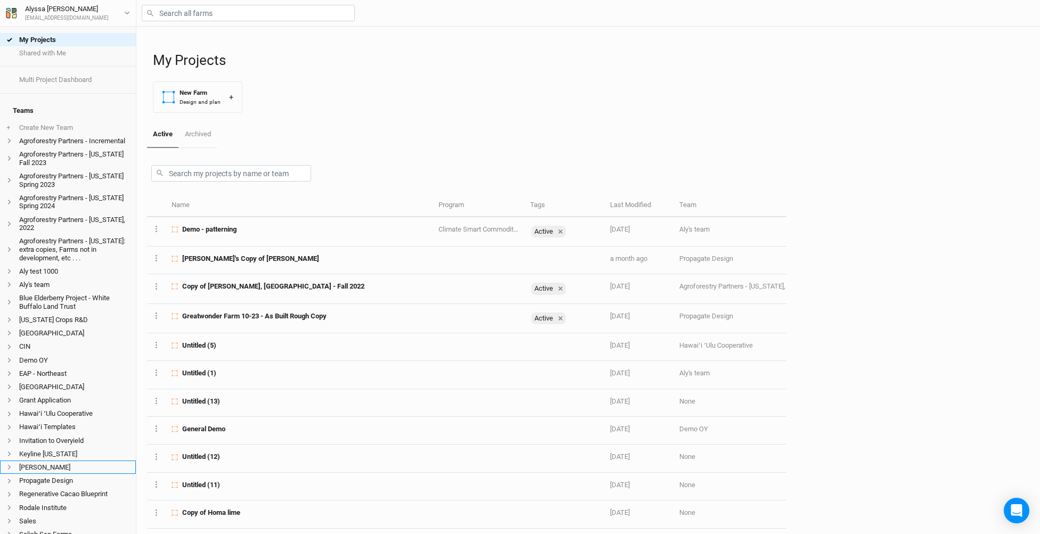
scroll to position [182, 0]
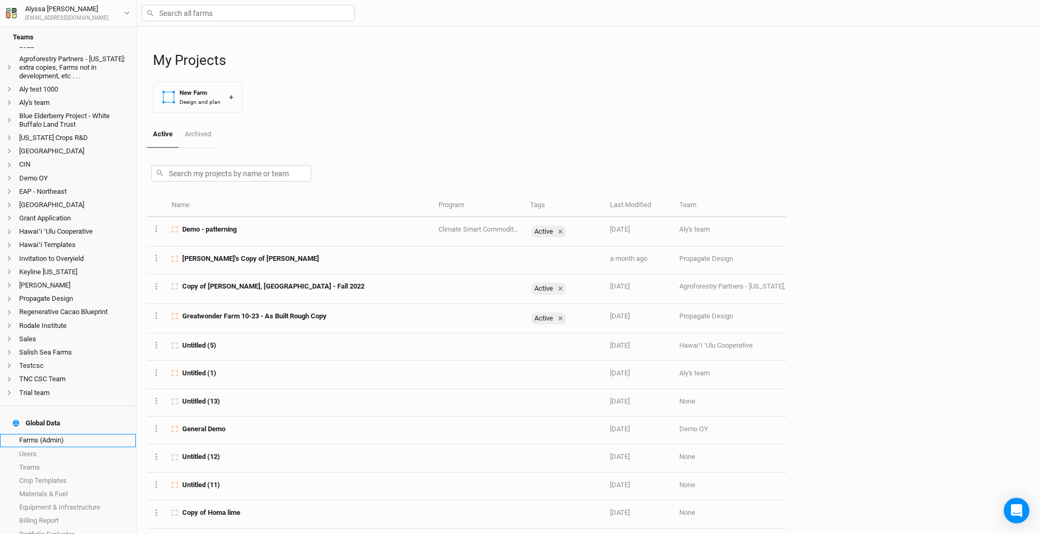
click at [64, 434] on link "Farms (Admin)" at bounding box center [68, 440] width 136 height 13
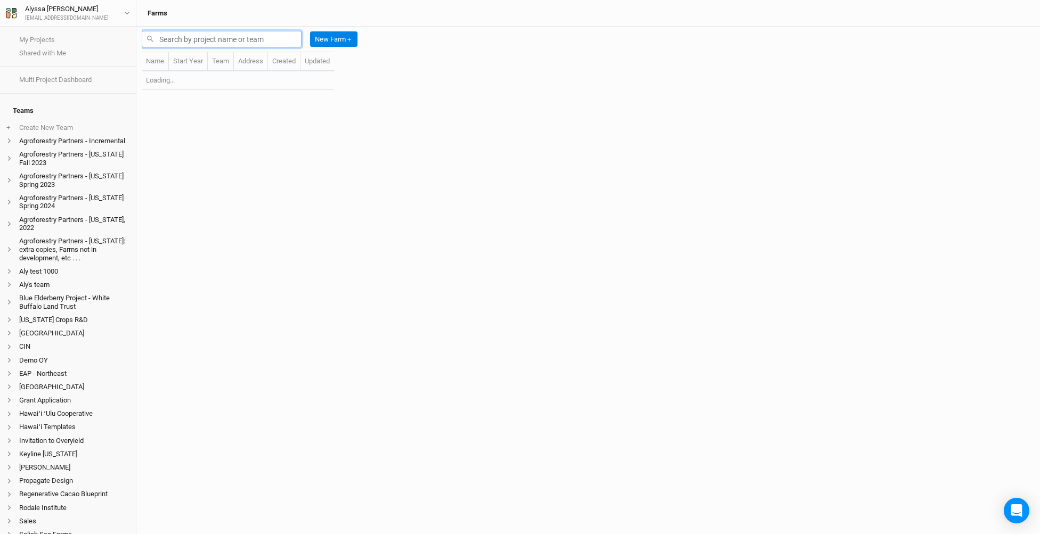
click at [230, 46] on input "text" at bounding box center [222, 39] width 160 height 17
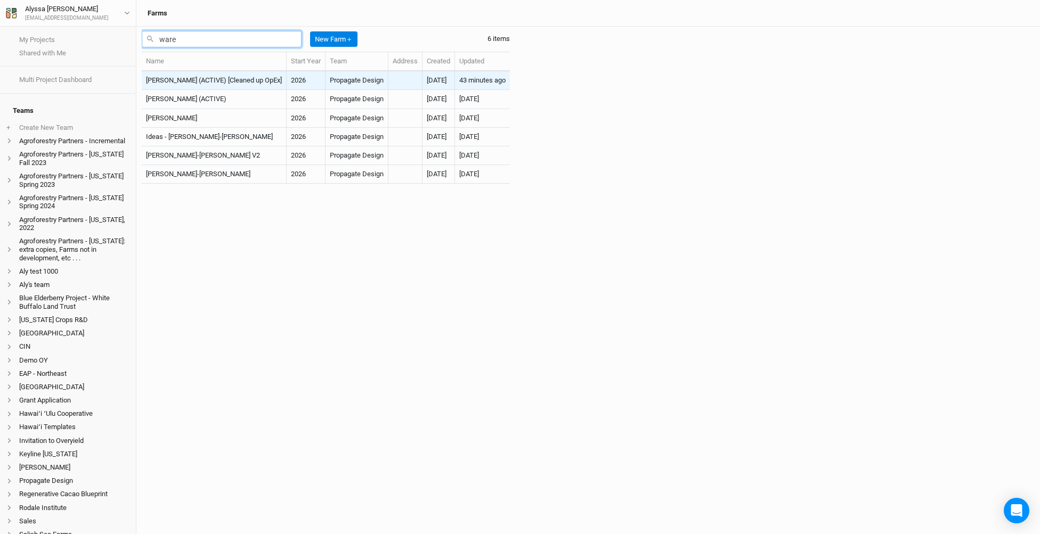
type input "ware"
click at [196, 83] on td "[PERSON_NAME] (ACTIVE) [Cleaned up OpEx]" at bounding box center [214, 80] width 145 height 19
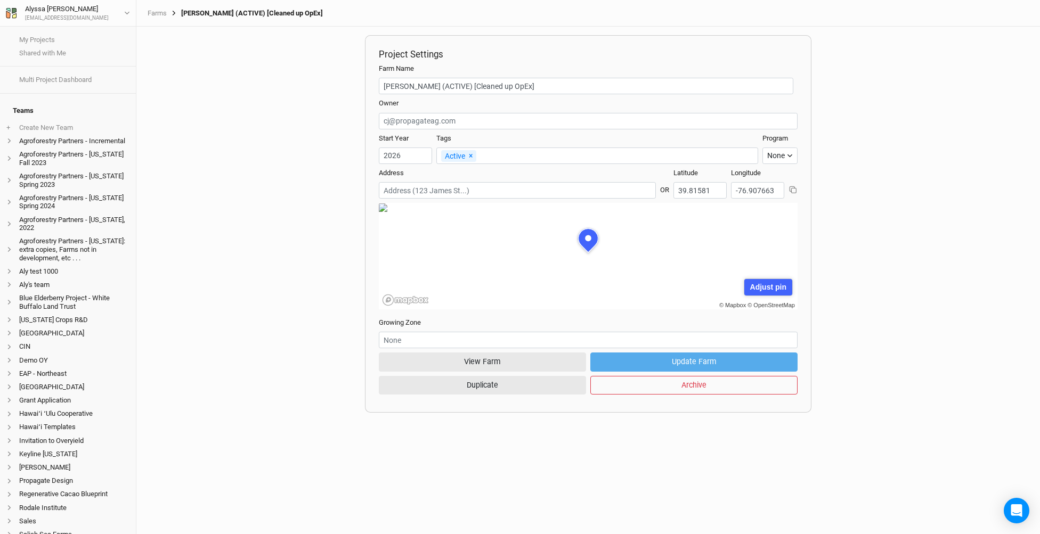
scroll to position [53, 132]
click at [408, 358] on button "View Farm" at bounding box center [482, 362] width 207 height 19
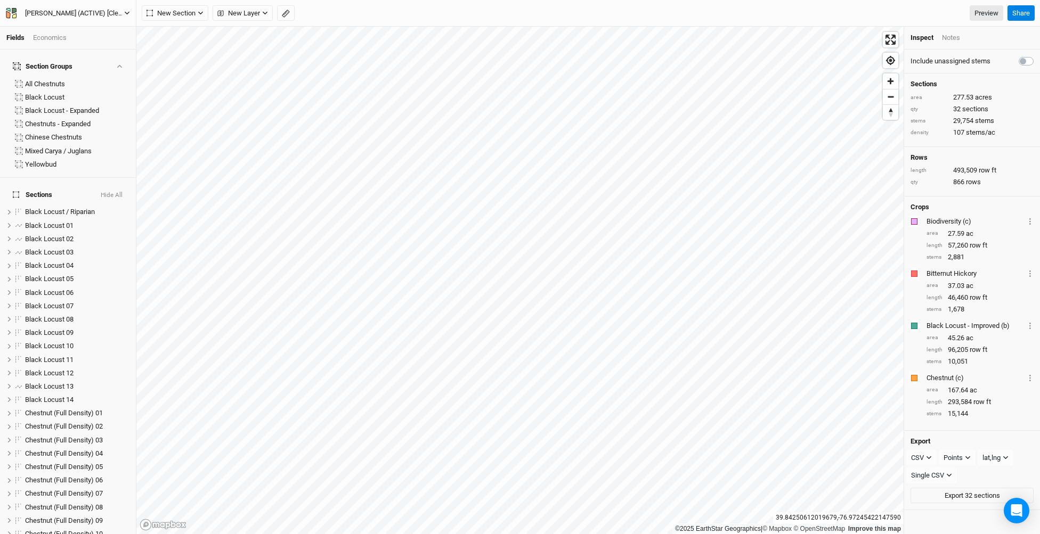
click at [117, 14] on div "[PERSON_NAME] (ACTIVE) [Cleaned up OpEx]" at bounding box center [74, 13] width 99 height 11
click at [108, 48] on button "Project Settings" at bounding box center [88, 44] width 84 height 14
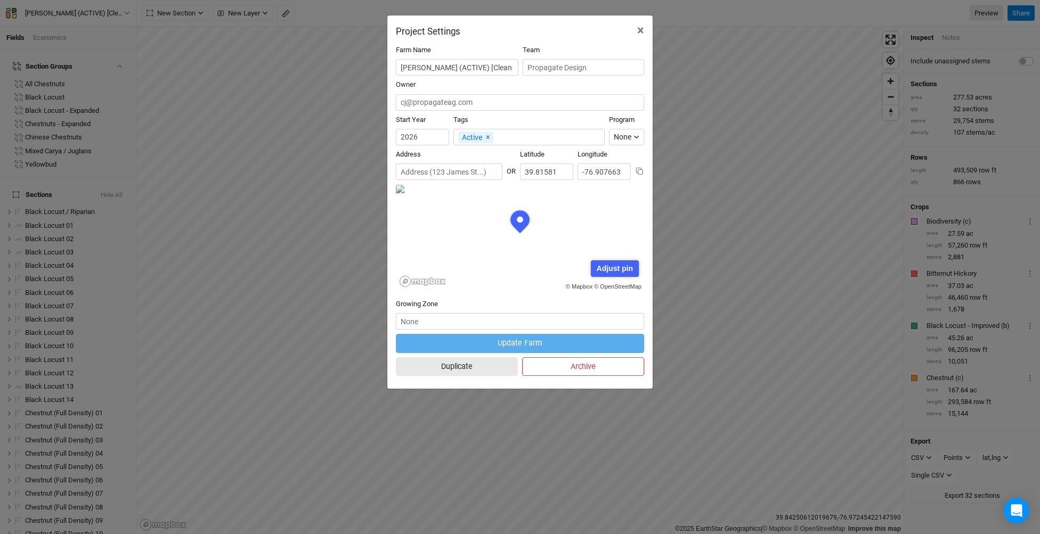
scroll to position [53, 124]
click at [635, 28] on button "×" at bounding box center [641, 30] width 24 height 30
